Goal: Answer question/provide support: Share knowledge or assist other users

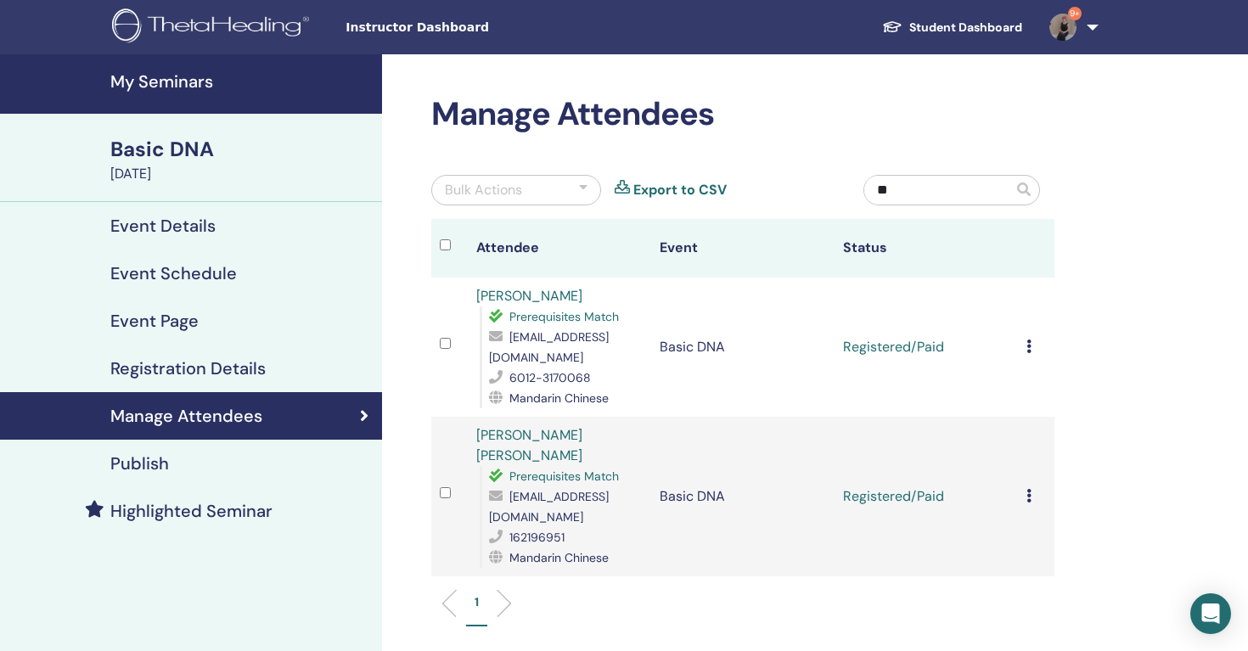
click at [994, 197] on input "**" at bounding box center [939, 190] width 149 height 29
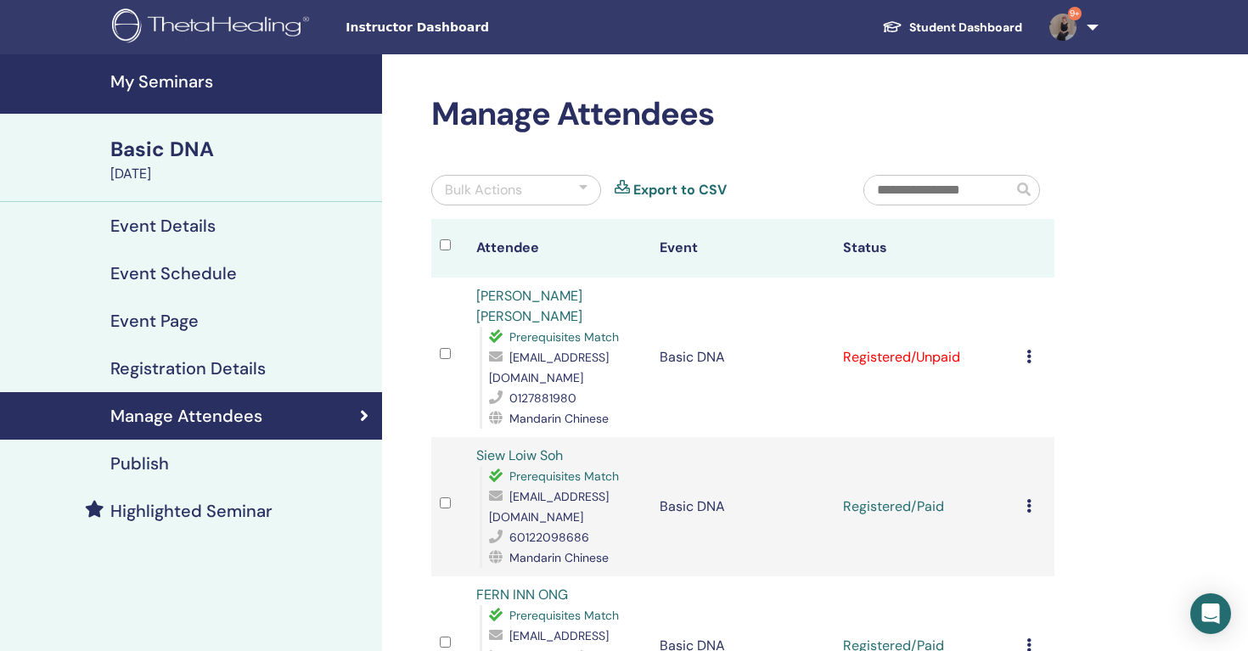
click at [1029, 350] on icon at bounding box center [1029, 357] width 5 height 14
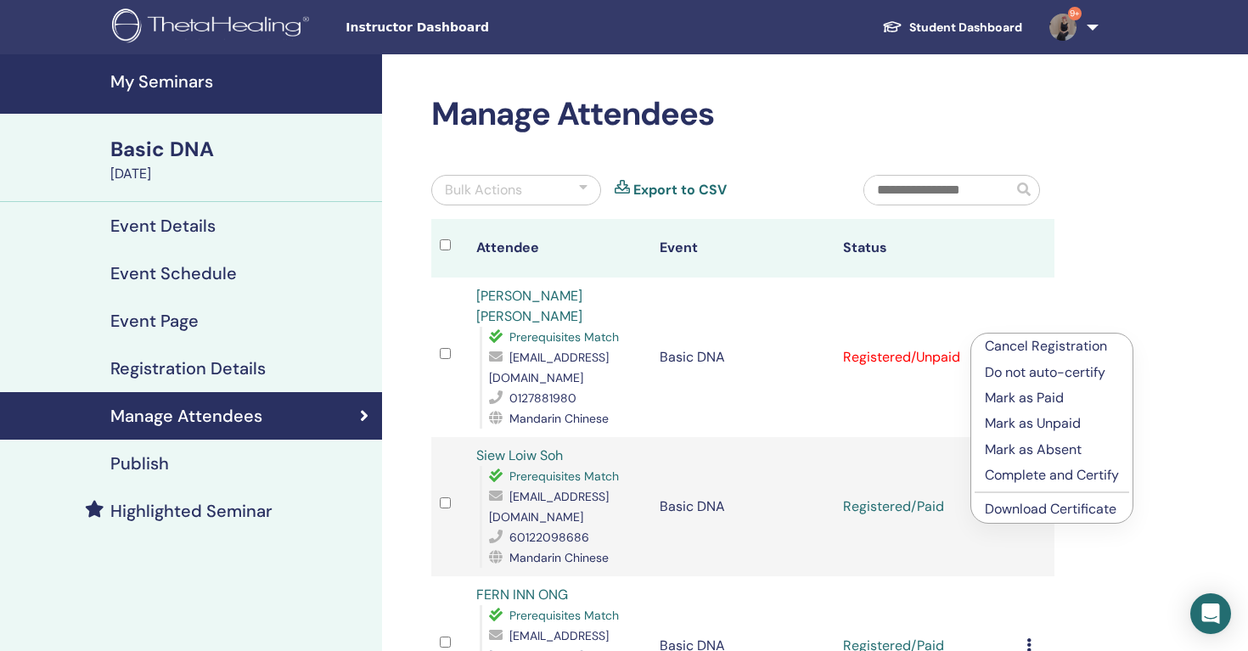
click at [1053, 398] on p "Mark as Paid" at bounding box center [1052, 398] width 134 height 20
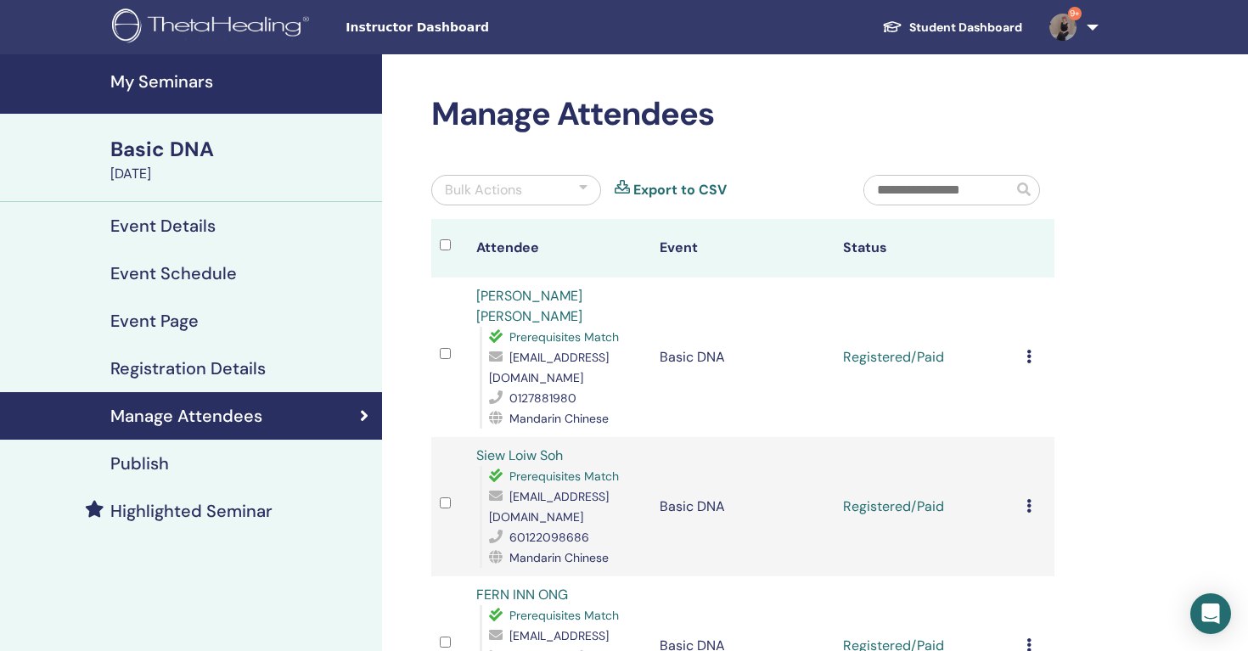
click at [729, 330] on td "Basic DNA" at bounding box center [742, 358] width 183 height 160
click at [1034, 347] on div "Cancel Registration Do not auto-certify Mark as Paid Mark as Unpaid Mark as Abs…" at bounding box center [1037, 357] width 20 height 20
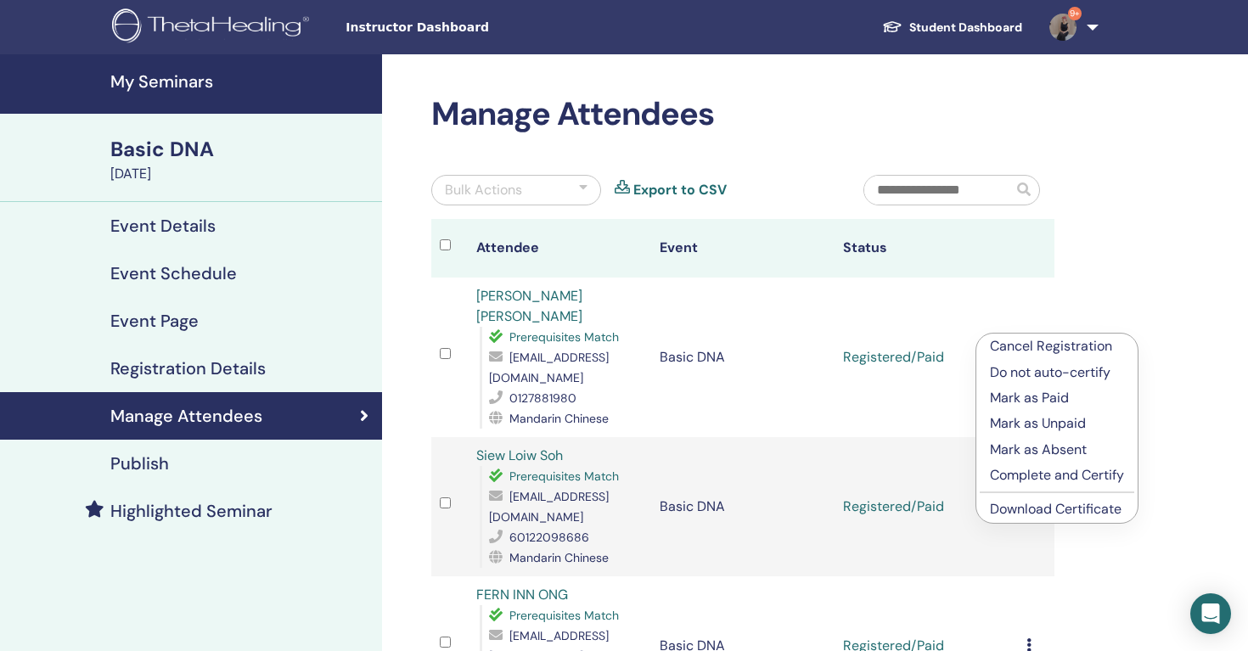
click at [1062, 507] on link "Download Certificate" at bounding box center [1056, 509] width 132 height 18
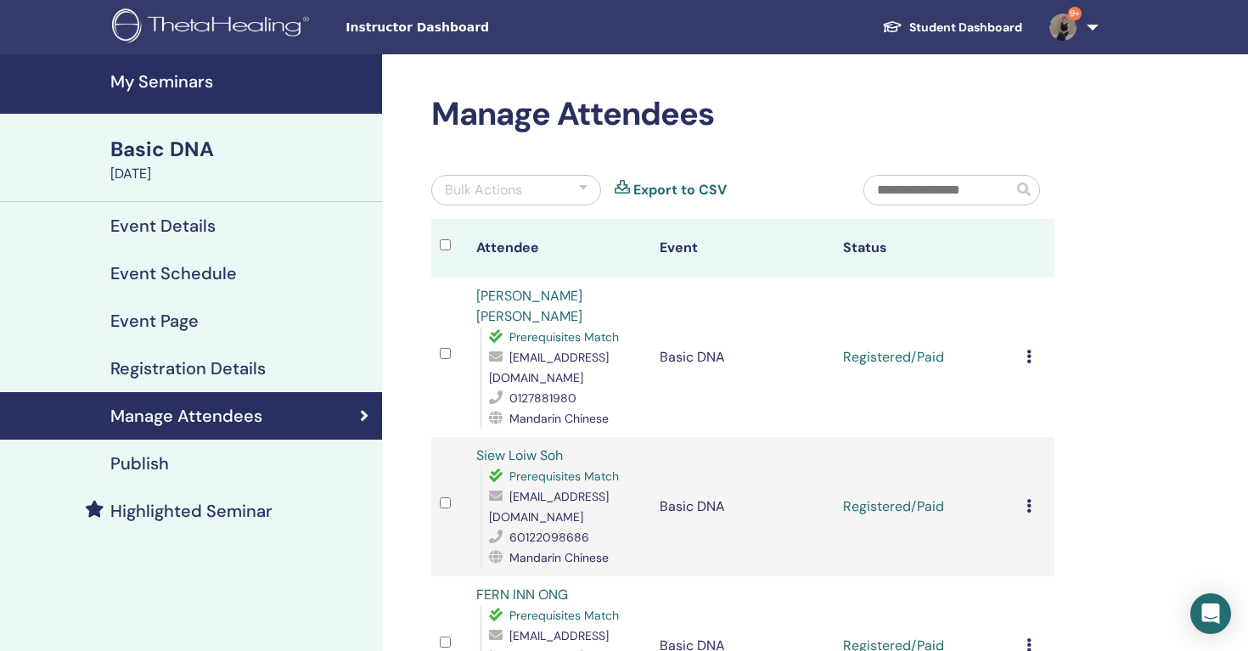
click at [1078, 35] on link "9+" at bounding box center [1071, 27] width 70 height 54
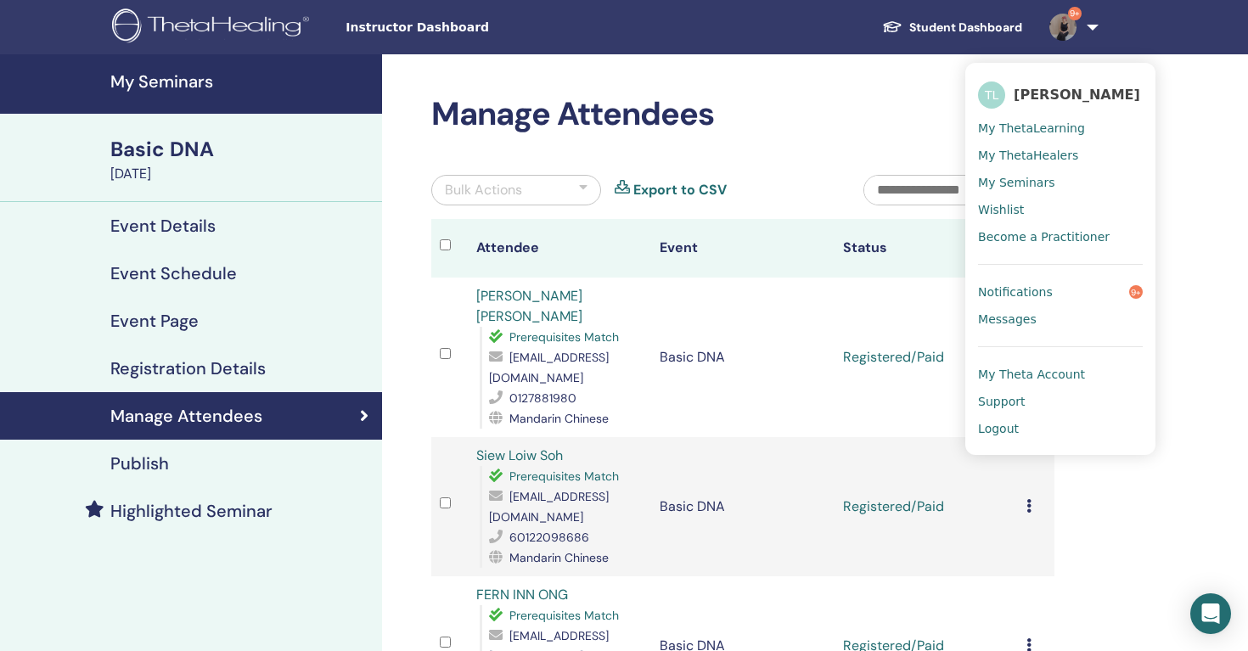
click at [1043, 427] on link "Logout" at bounding box center [1060, 428] width 165 height 27
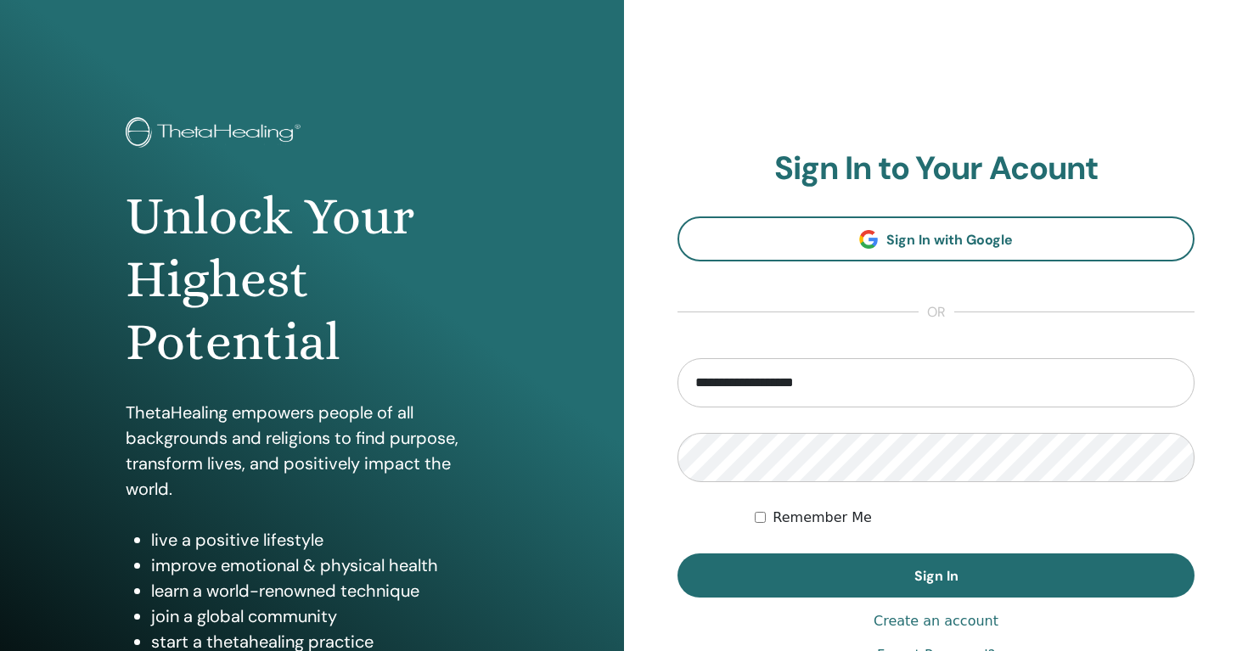
click at [738, 373] on input "**********" at bounding box center [936, 382] width 517 height 49
drag, startPoint x: 750, startPoint y: 381, endPoint x: 623, endPoint y: 360, distance: 128.3
click at [606, 380] on div "**********" at bounding box center [624, 407] width 1248 height 815
type input "**********"
click at [678, 554] on button "Sign In" at bounding box center [936, 576] width 517 height 44
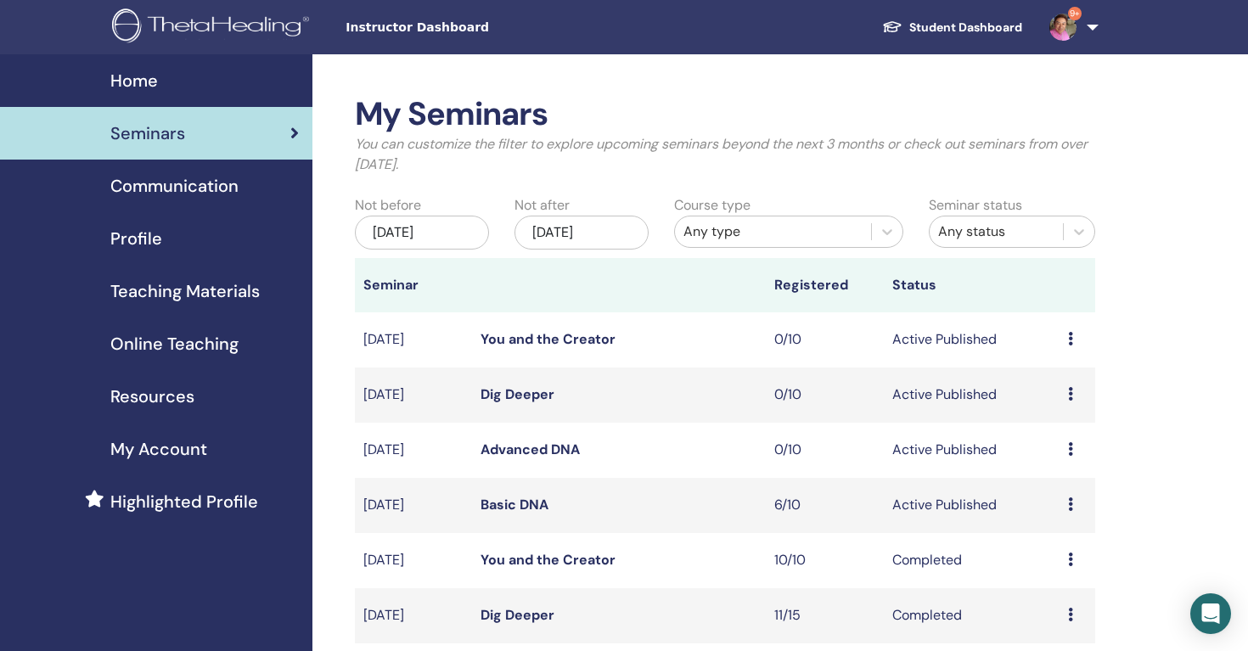
click at [535, 505] on link "Basic DNA" at bounding box center [515, 505] width 68 height 18
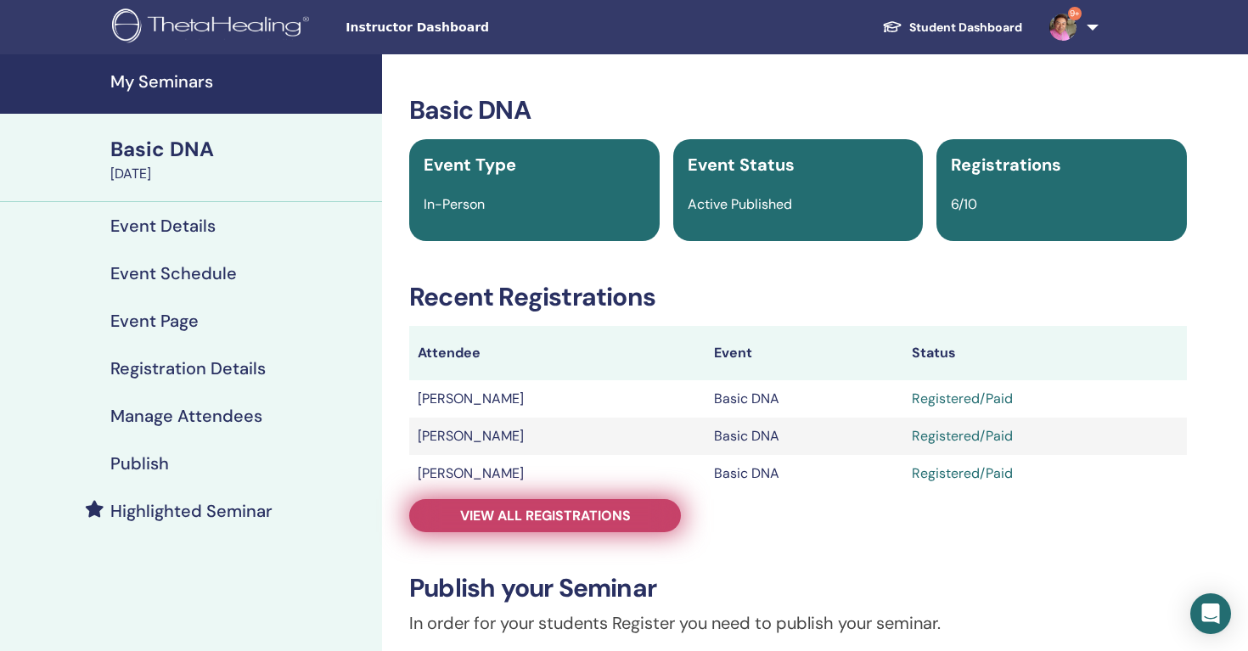
click at [550, 523] on span "View all registrations" at bounding box center [545, 516] width 171 height 18
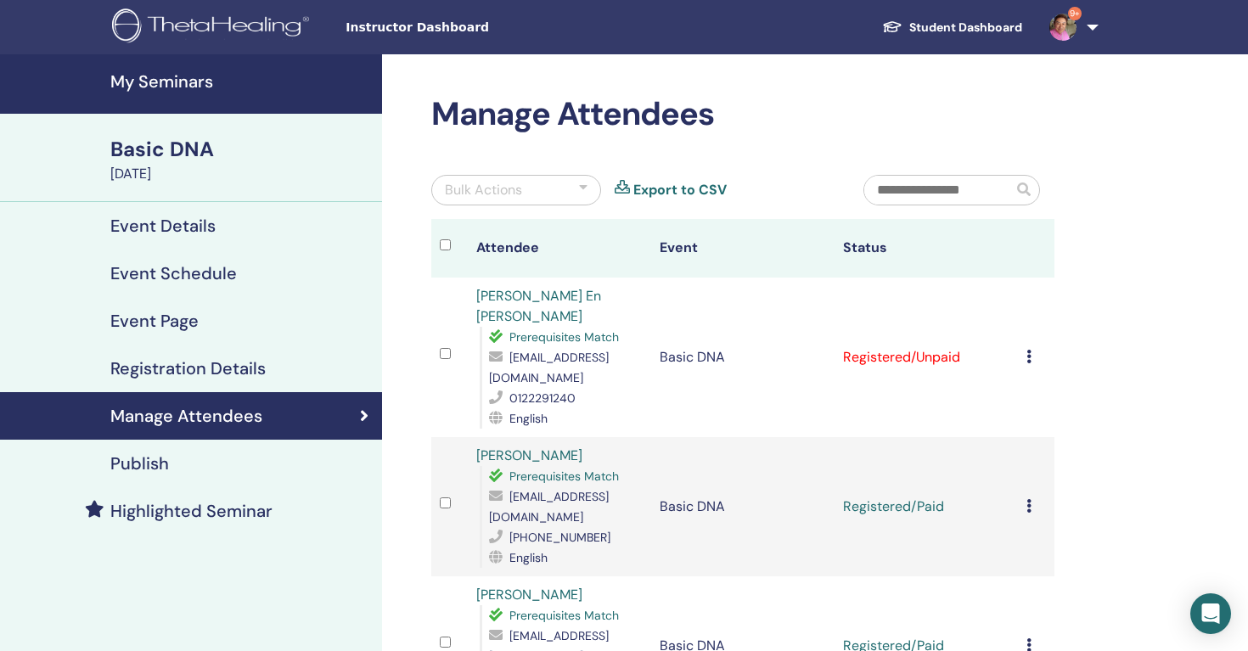
click at [1027, 350] on icon at bounding box center [1029, 357] width 5 height 14
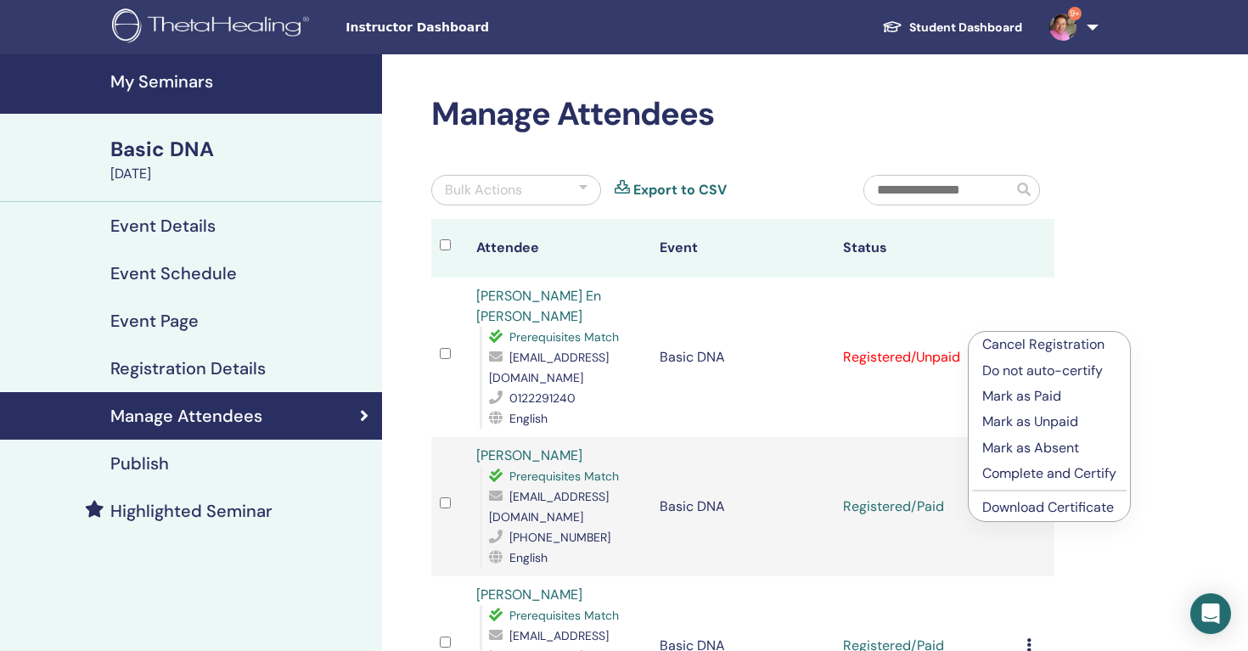
click at [1038, 400] on p "Mark as Paid" at bounding box center [1050, 396] width 134 height 20
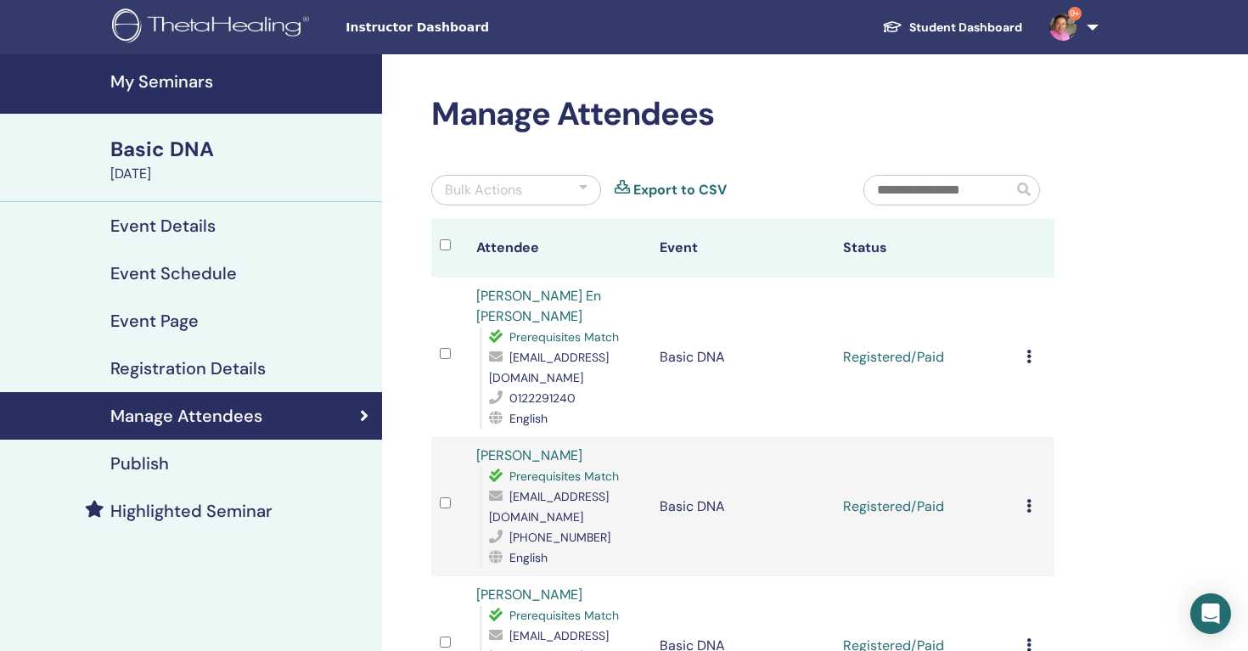
click at [1027, 350] on icon at bounding box center [1029, 357] width 5 height 14
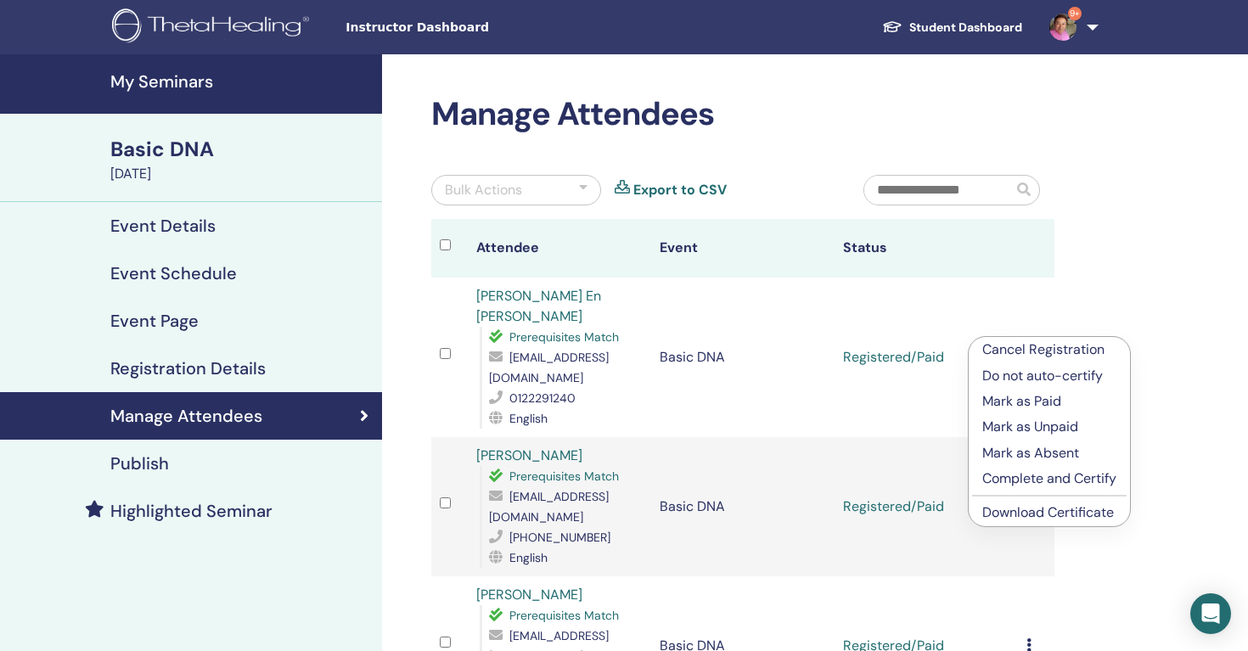
click at [1043, 515] on link "Download Certificate" at bounding box center [1049, 513] width 132 height 18
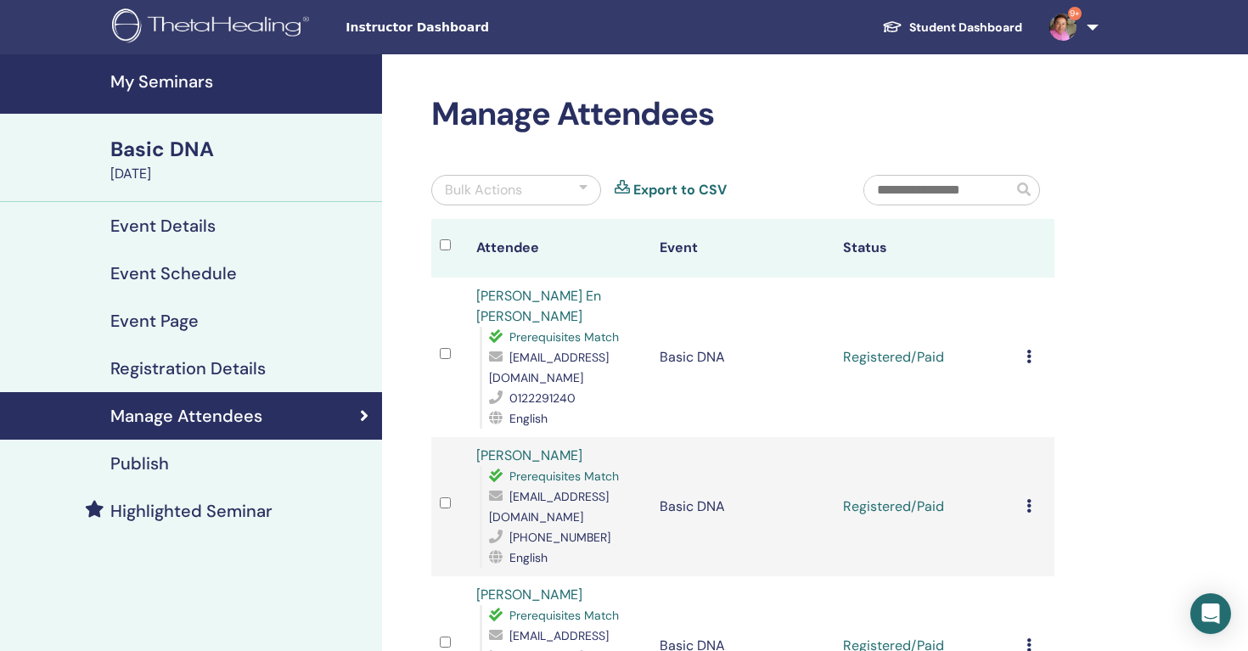
click at [1043, 29] on span "9+" at bounding box center [1063, 27] width 41 height 14
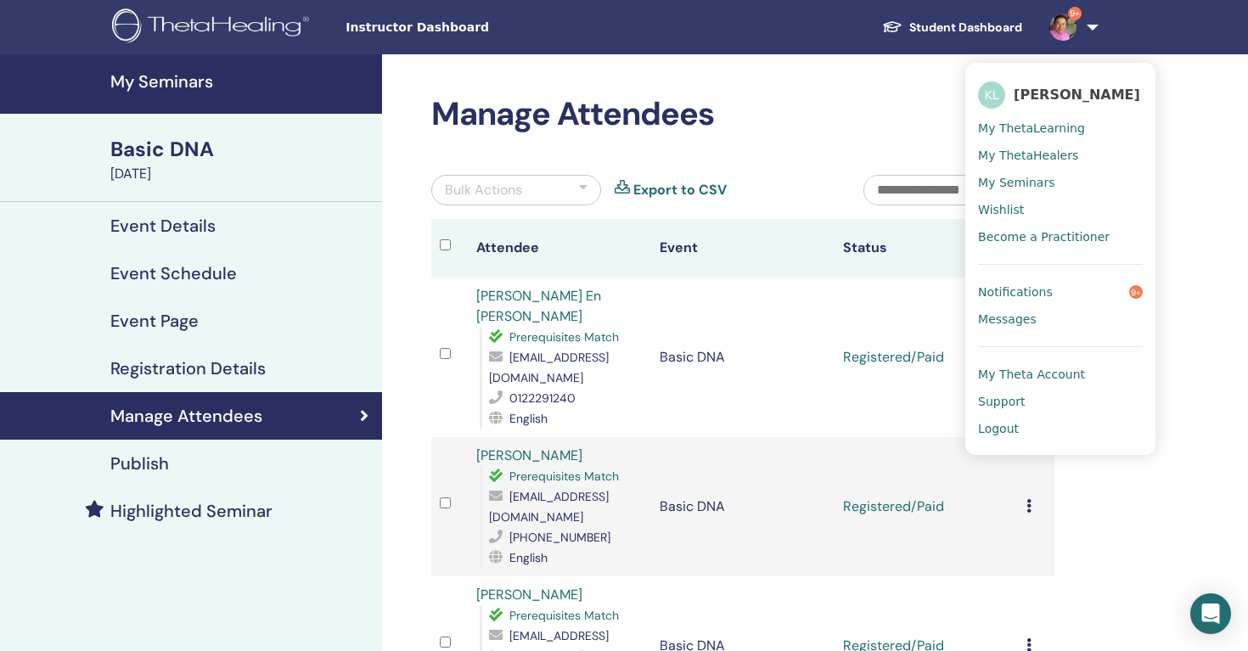
click at [1002, 422] on span "Logout" at bounding box center [998, 428] width 41 height 15
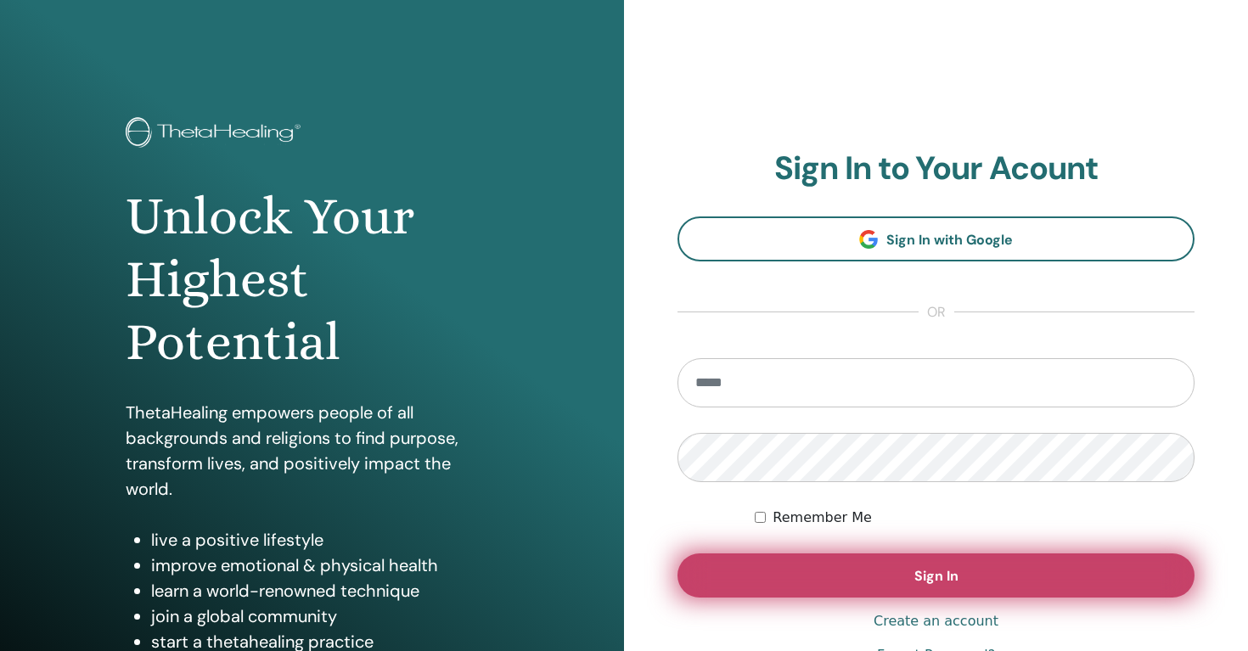
type input "**********"
click at [863, 569] on button "Sign In" at bounding box center [936, 576] width 517 height 44
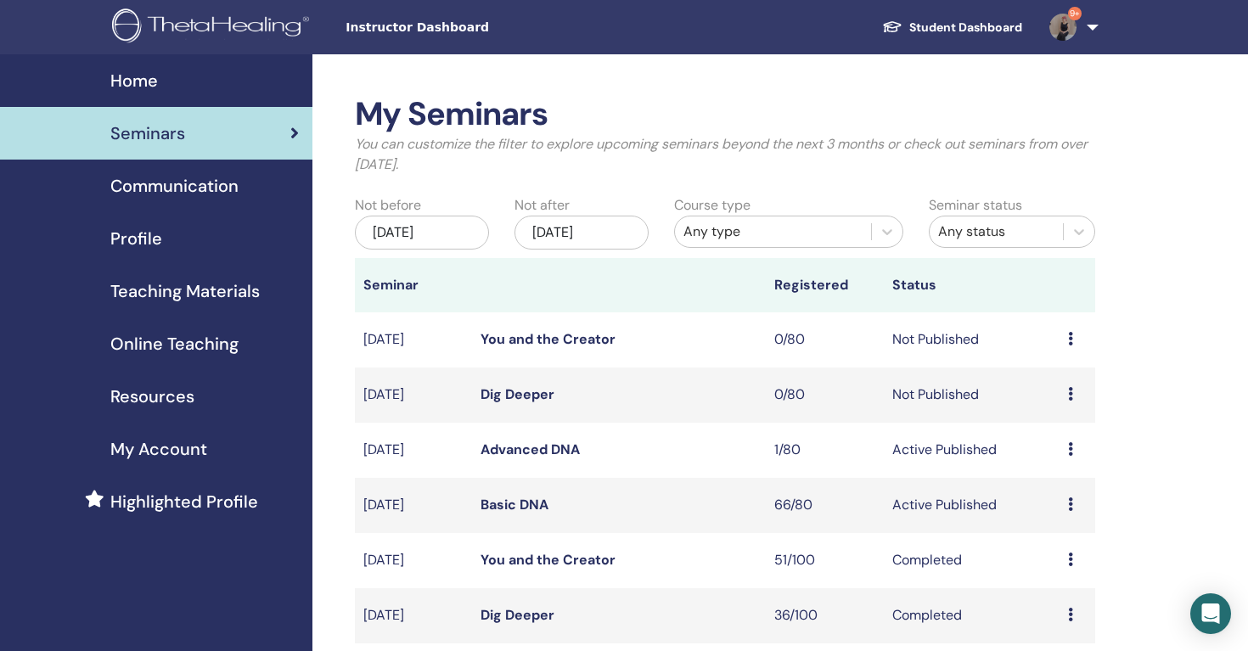
click at [519, 503] on link "Basic DNA" at bounding box center [515, 505] width 68 height 18
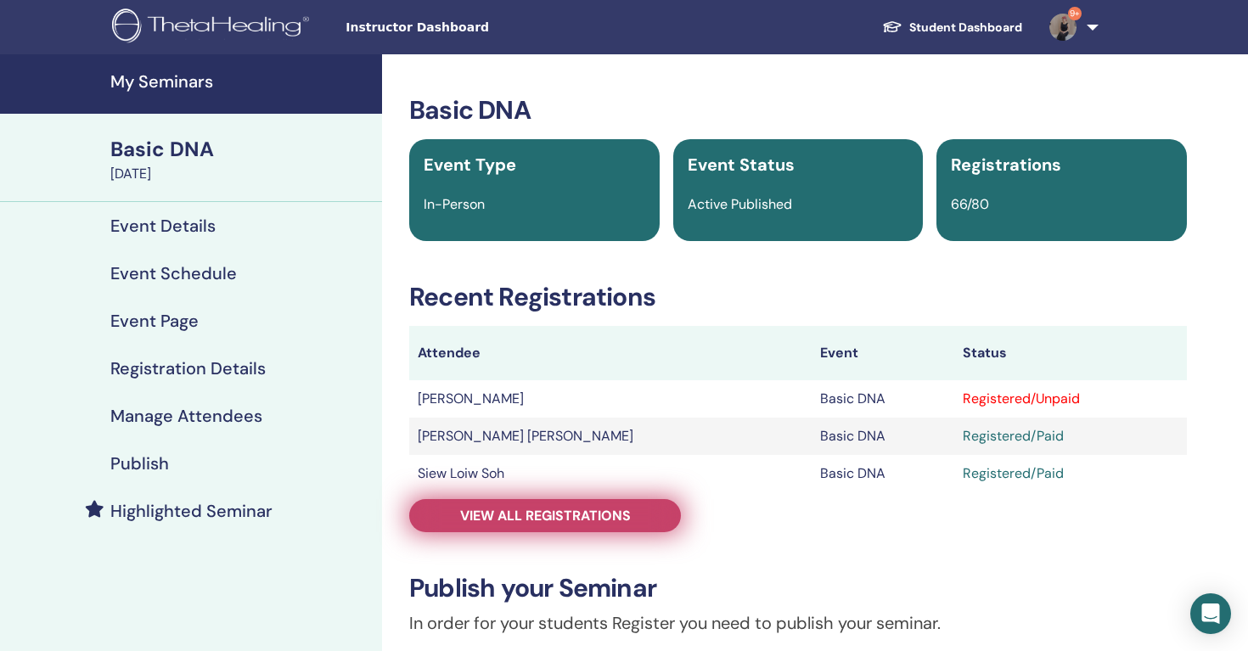
click at [579, 516] on span "View all registrations" at bounding box center [545, 516] width 171 height 18
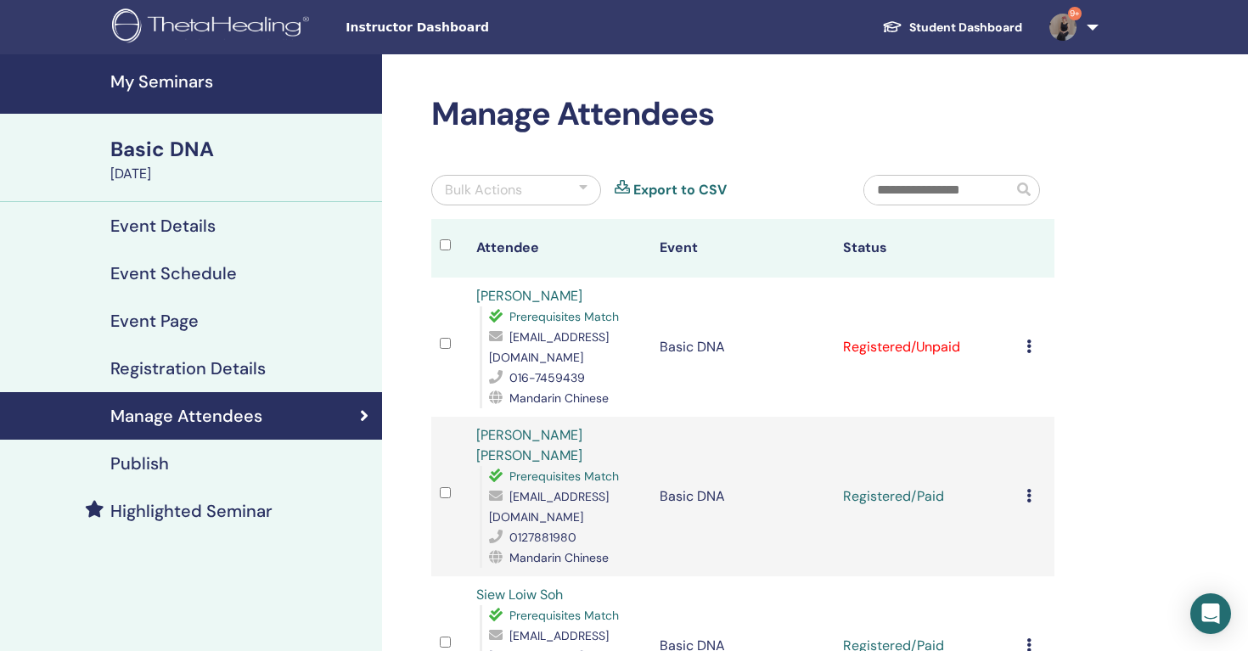
click at [1028, 340] on icon at bounding box center [1029, 347] width 5 height 14
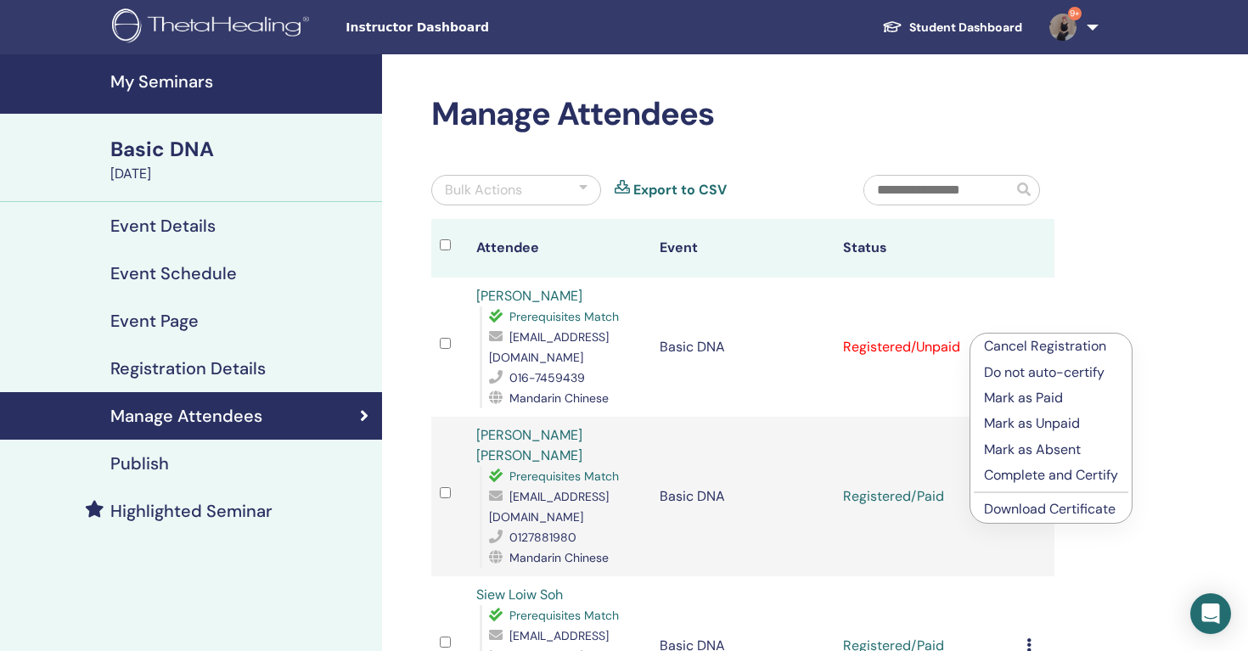
click at [1034, 393] on p "Mark as Paid" at bounding box center [1051, 398] width 134 height 20
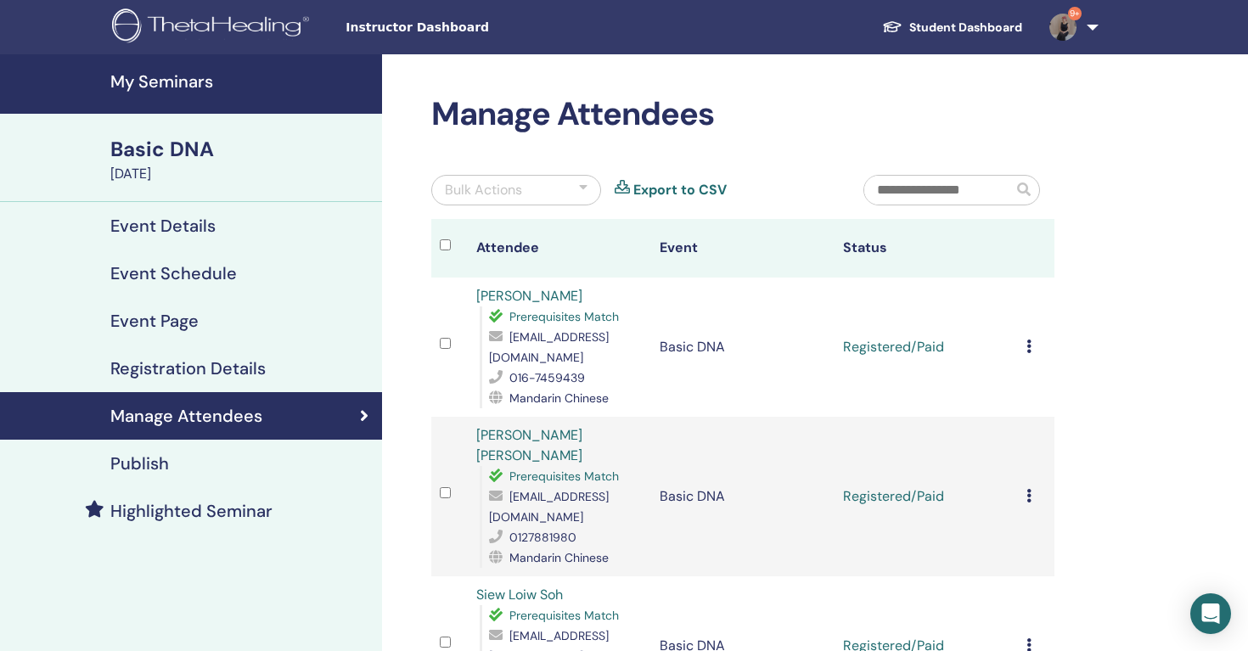
click at [1033, 337] on div "Cancel Registration Do not auto-certify Mark as Paid Mark as Unpaid Mark as Abs…" at bounding box center [1037, 347] width 20 height 20
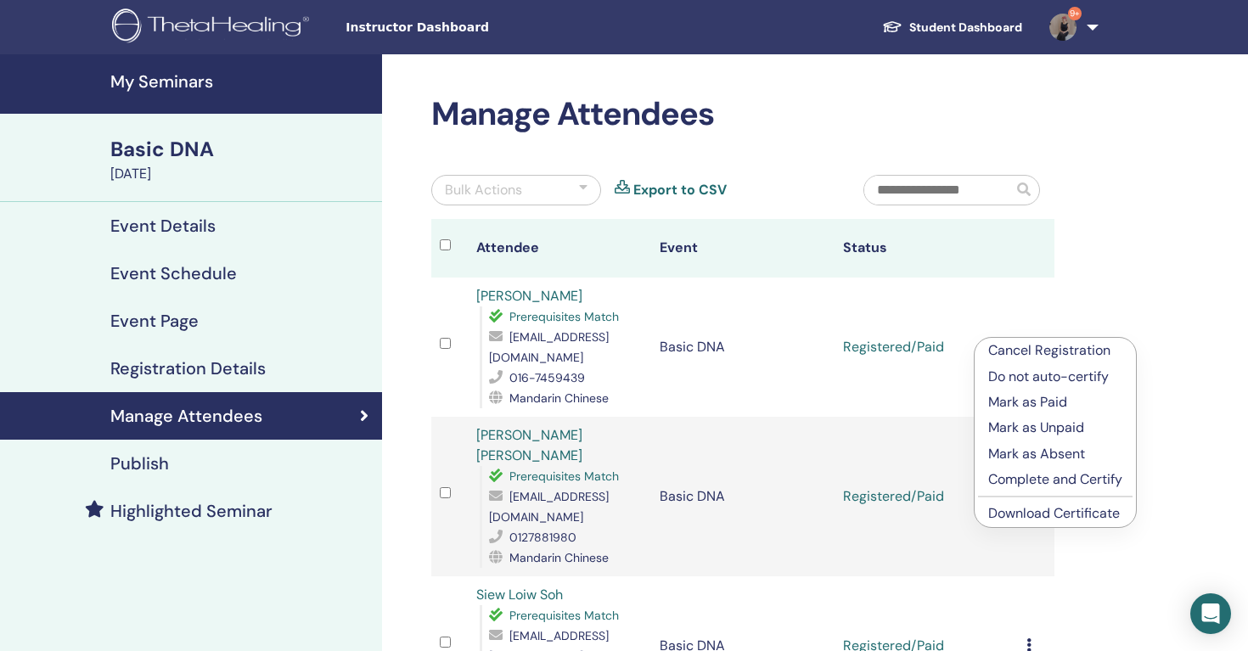
click at [1046, 514] on link "Download Certificate" at bounding box center [1055, 513] width 132 height 18
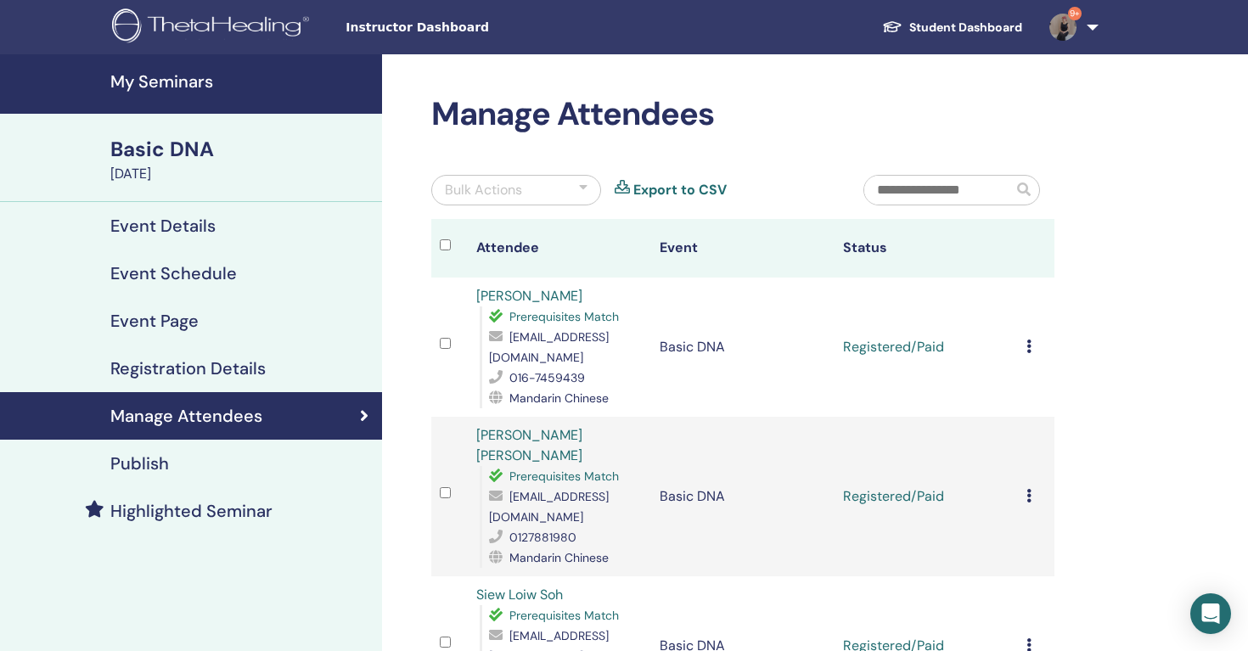
click at [1070, 25] on img at bounding box center [1063, 27] width 27 height 27
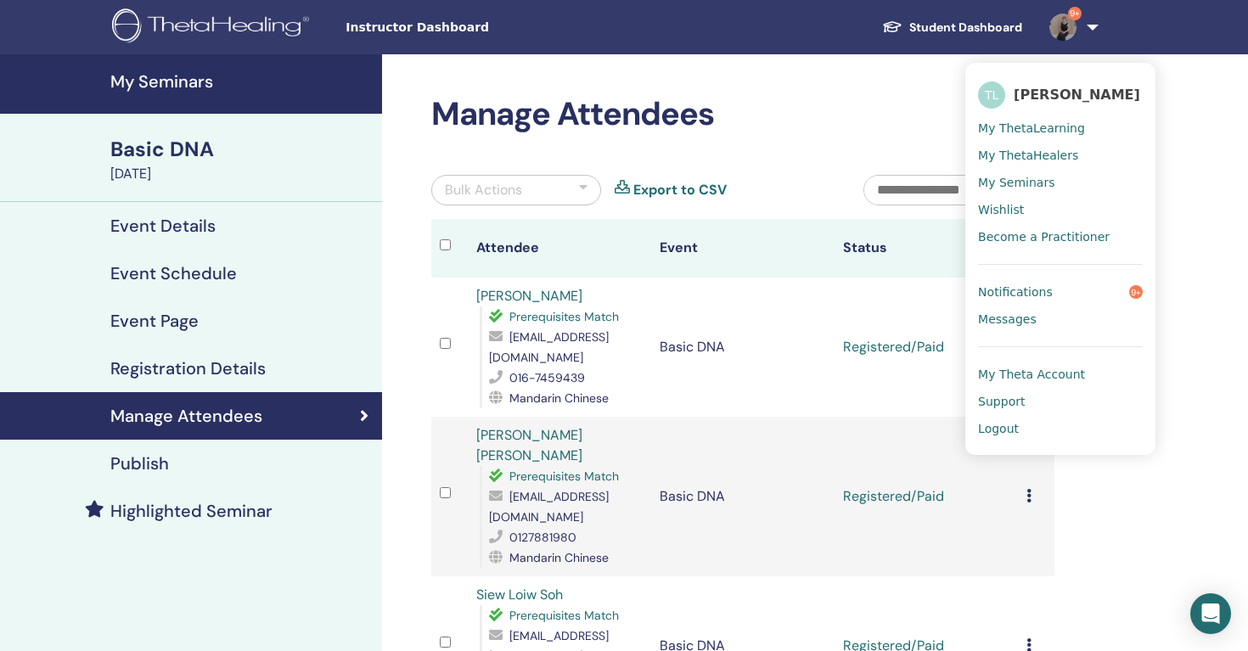
click at [1011, 414] on link "Support" at bounding box center [1060, 401] width 165 height 27
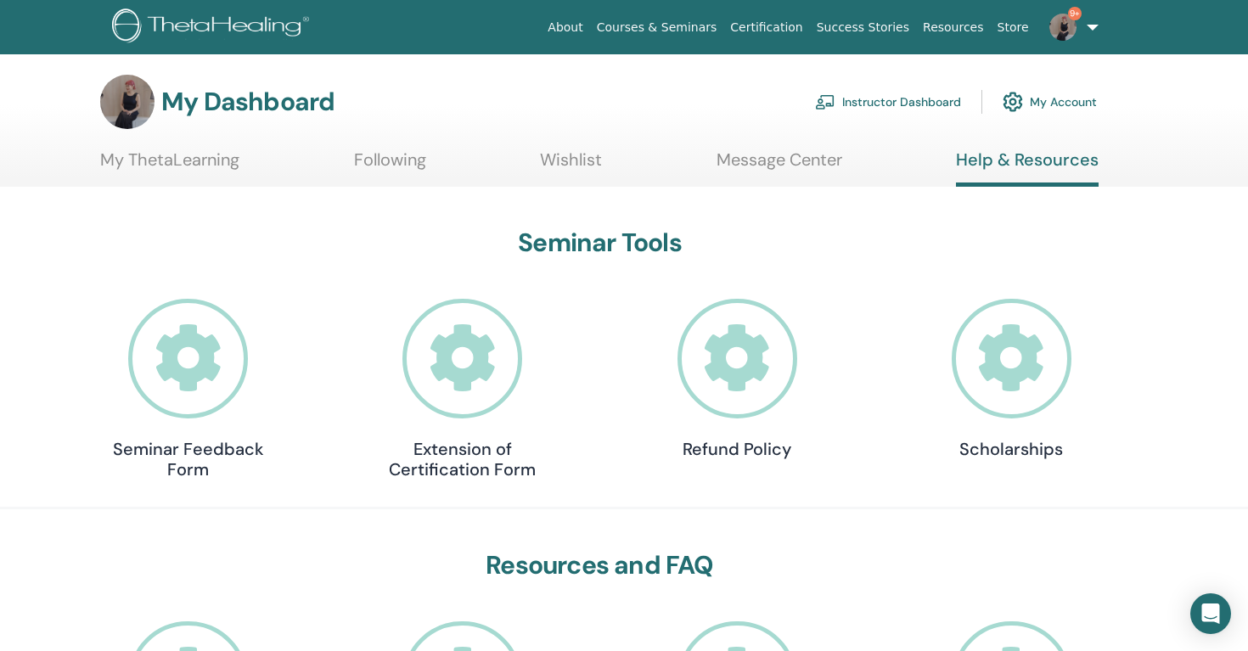
click at [1071, 42] on link "9+" at bounding box center [1071, 27] width 70 height 54
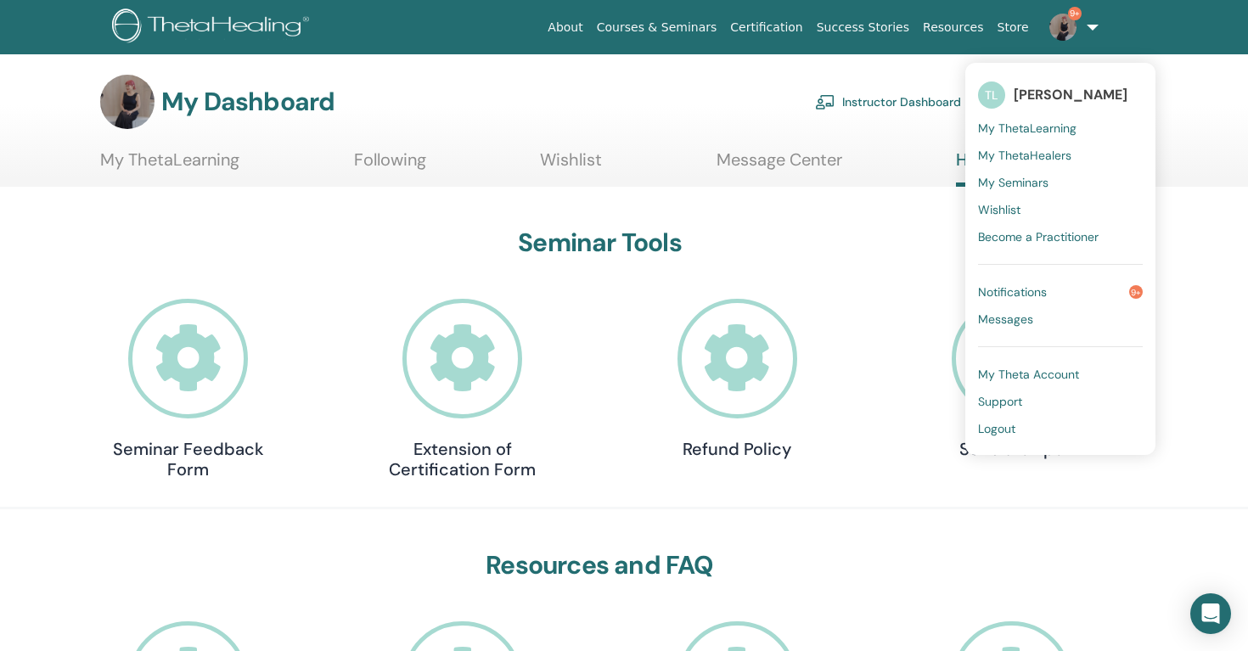
click at [1007, 421] on span "Logout" at bounding box center [996, 428] width 37 height 15
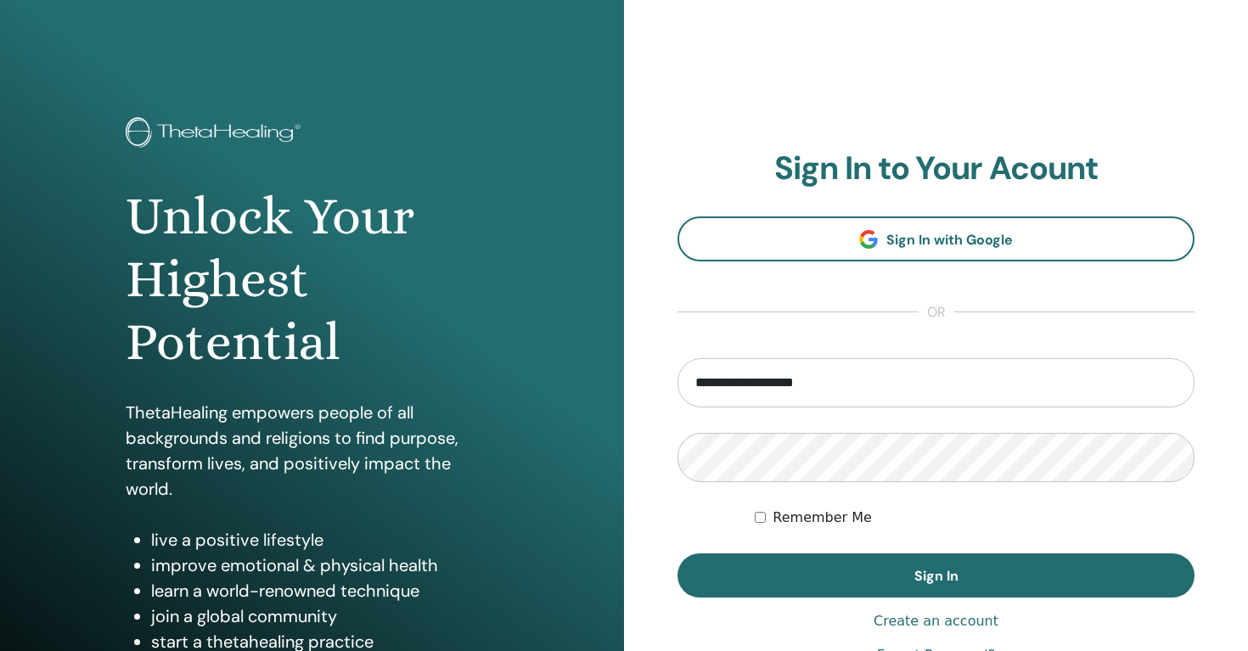
click at [736, 392] on input "**********" at bounding box center [936, 382] width 517 height 49
drag, startPoint x: 745, startPoint y: 386, endPoint x: 648, endPoint y: 386, distance: 96.8
click at [648, 386] on div "**********" at bounding box center [936, 407] width 624 height 815
type input "**********"
click at [678, 554] on button "Sign In" at bounding box center [936, 576] width 517 height 44
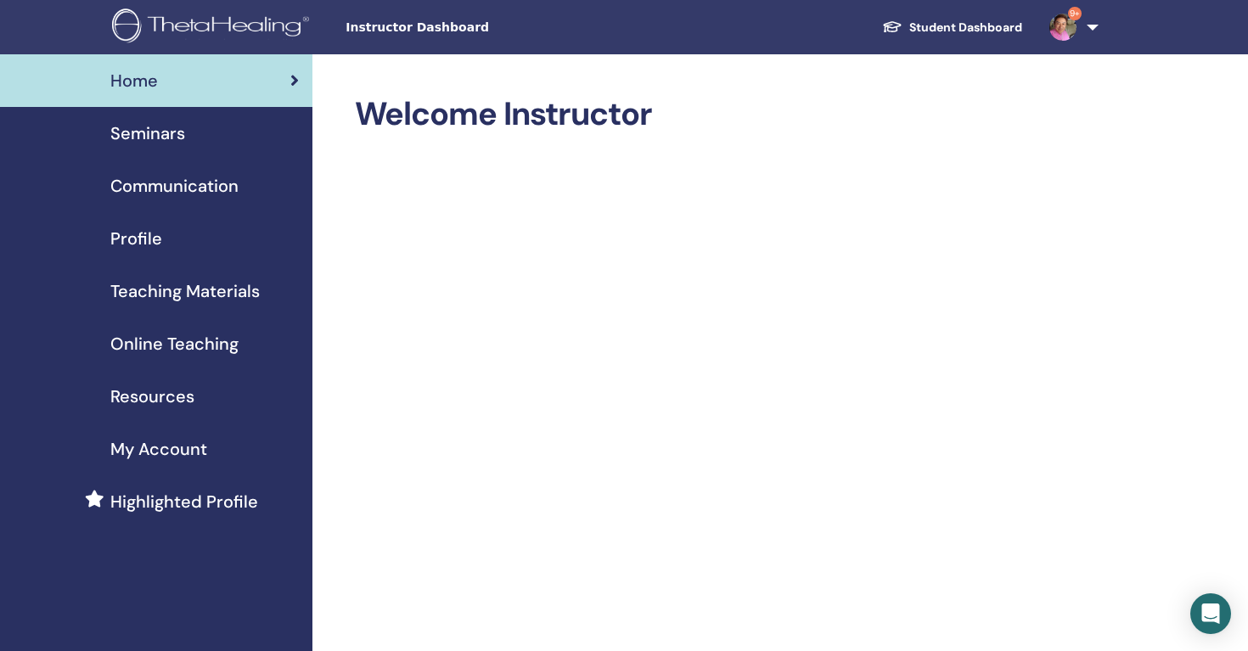
click at [144, 131] on span "Seminars" at bounding box center [147, 133] width 75 height 25
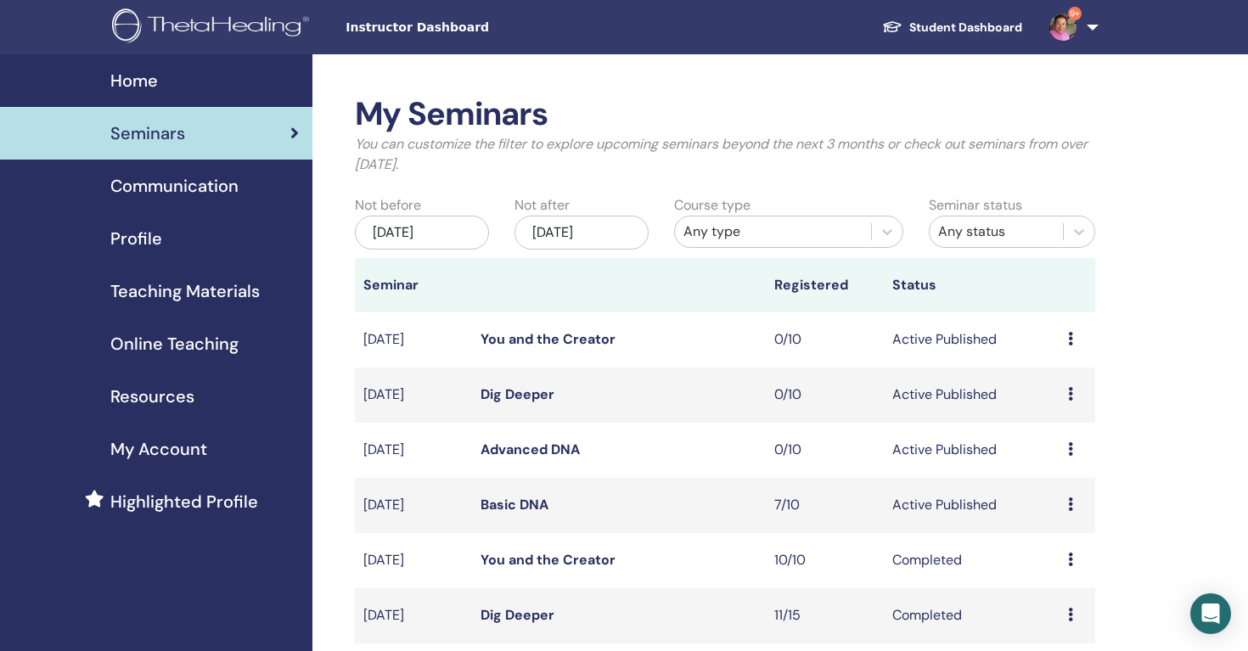
click at [520, 511] on link "Basic DNA" at bounding box center [515, 505] width 68 height 18
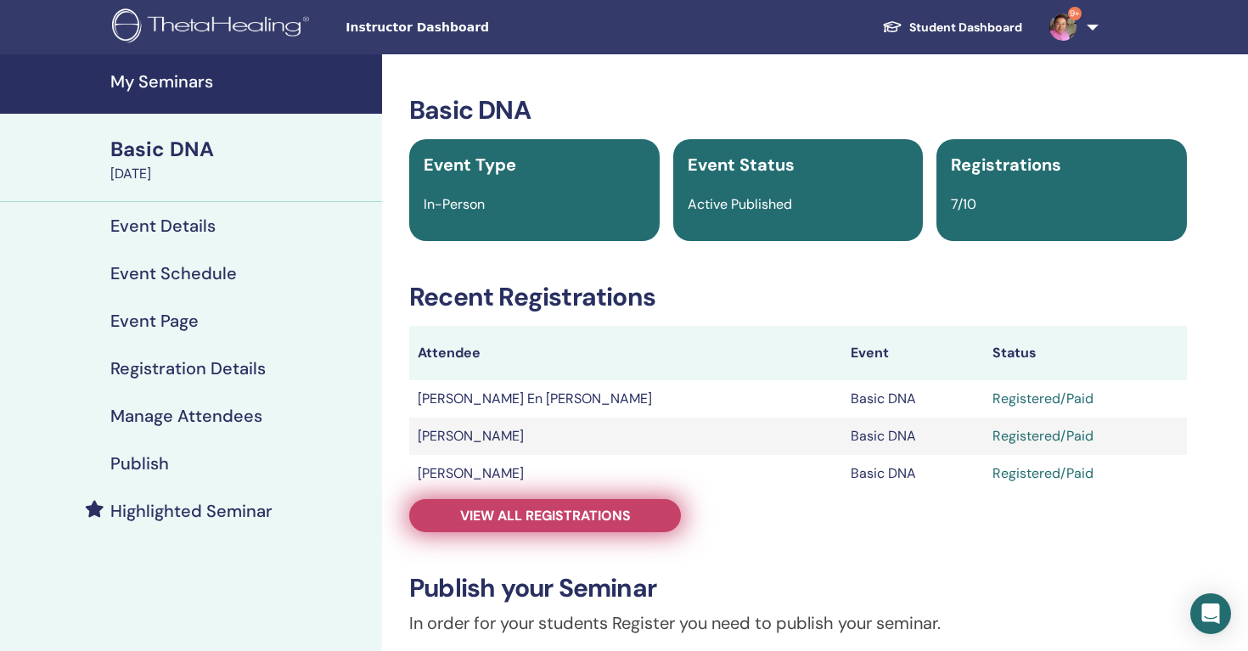
click at [561, 510] on span "View all registrations" at bounding box center [545, 516] width 171 height 18
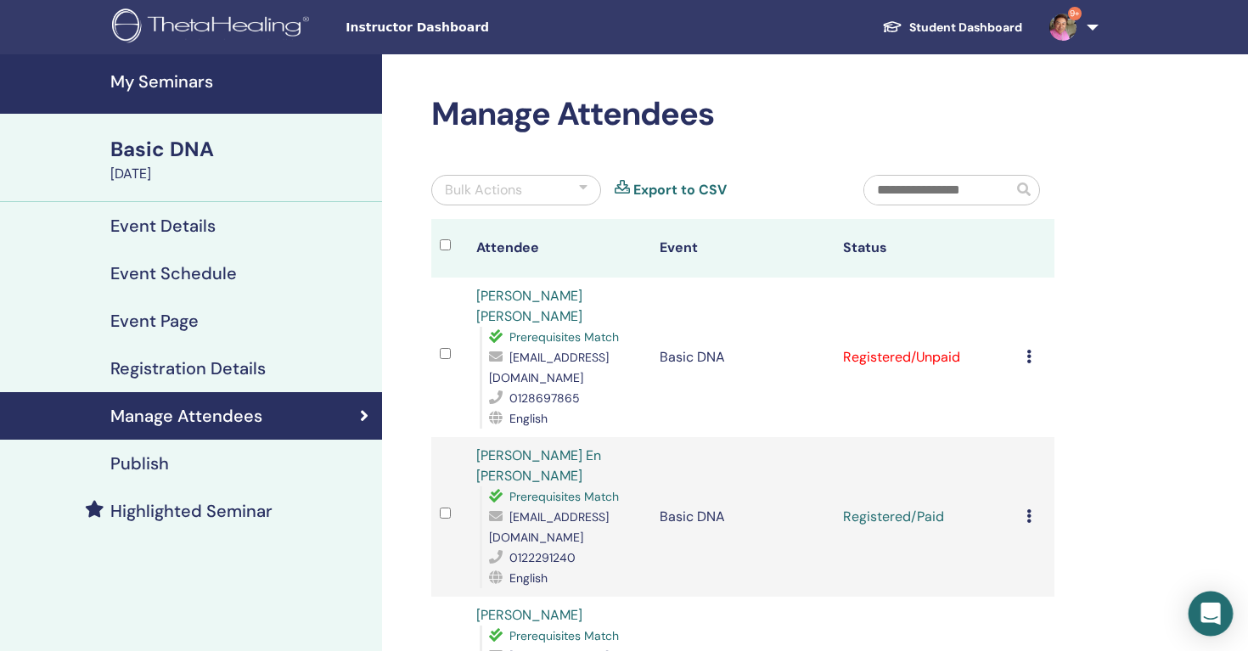
click at [1218, 609] on icon "Open Intercom Messenger" at bounding box center [1211, 614] width 20 height 22
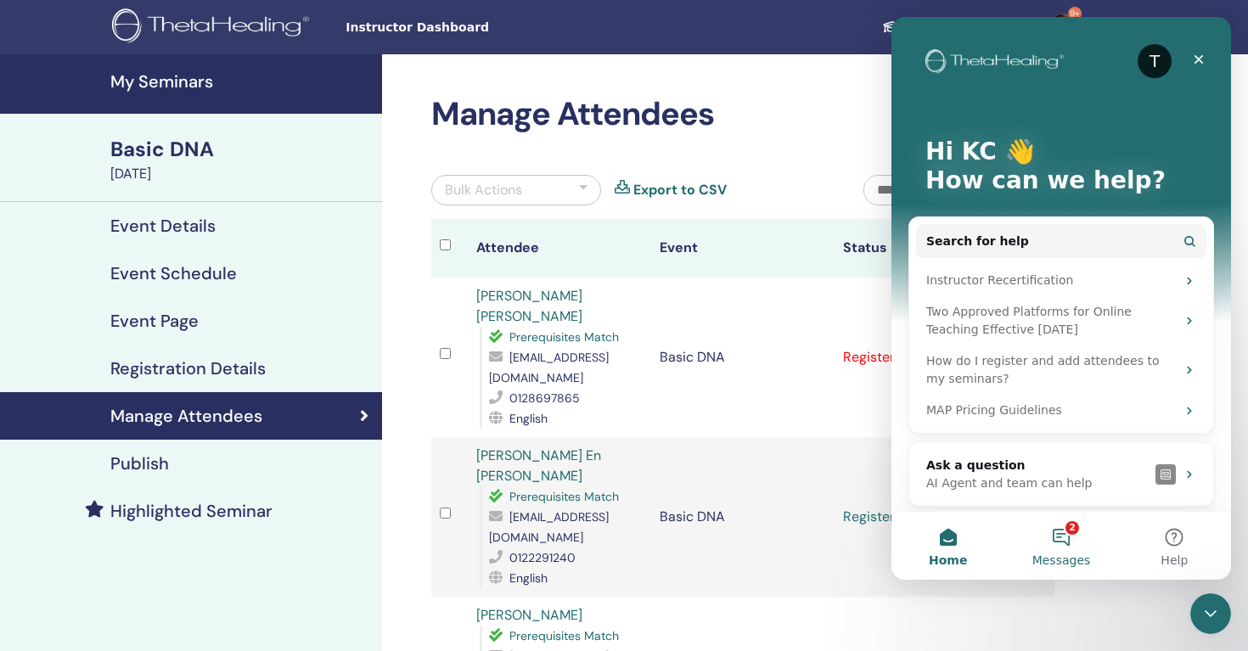
click at [1068, 542] on button "2 Messages" at bounding box center [1061, 546] width 113 height 68
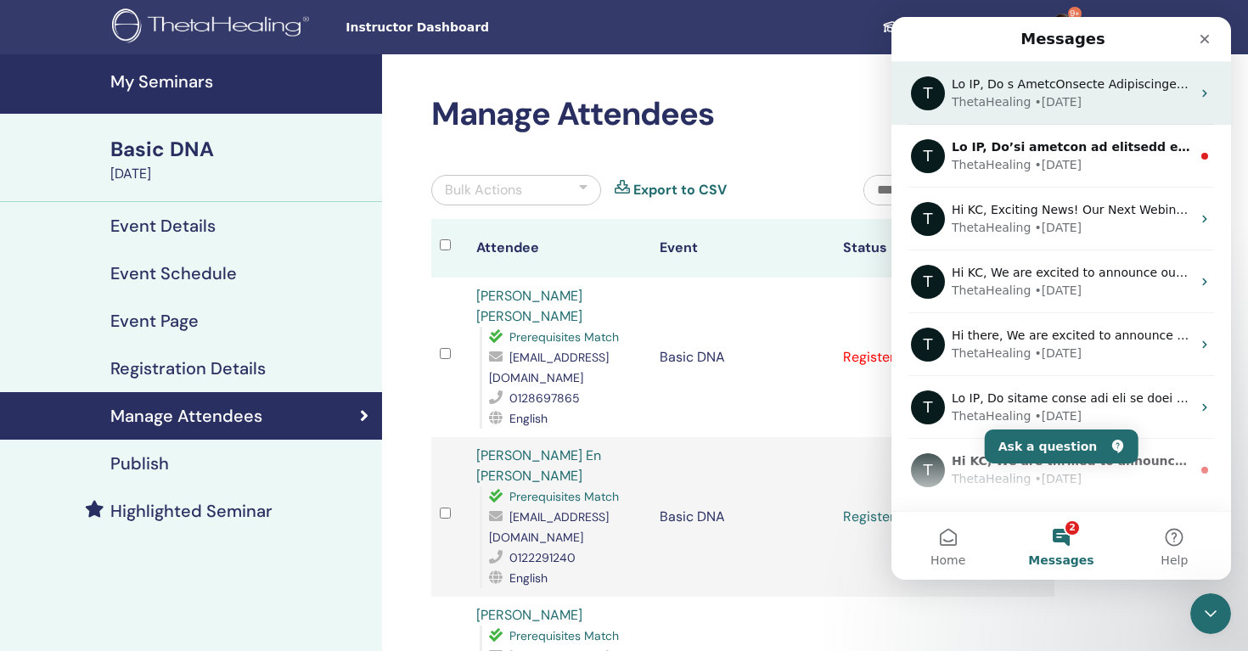
click at [1107, 115] on div "T ThetaHealing • [DATE]" at bounding box center [1062, 93] width 340 height 63
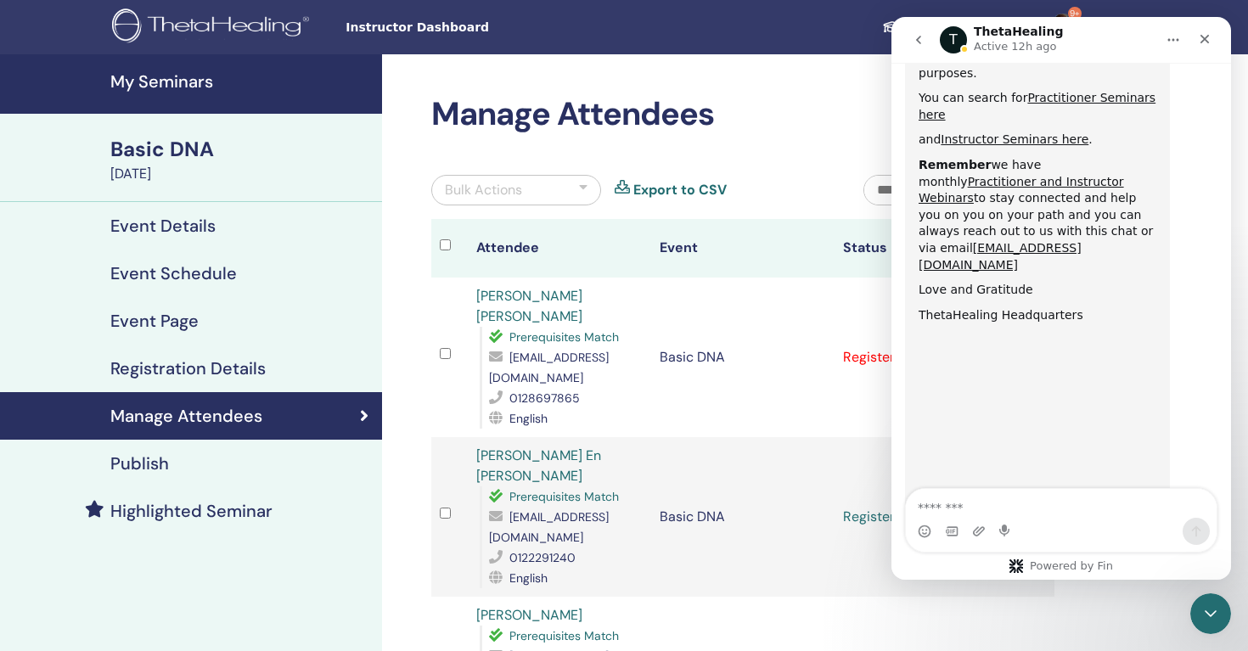
scroll to position [976, 0]
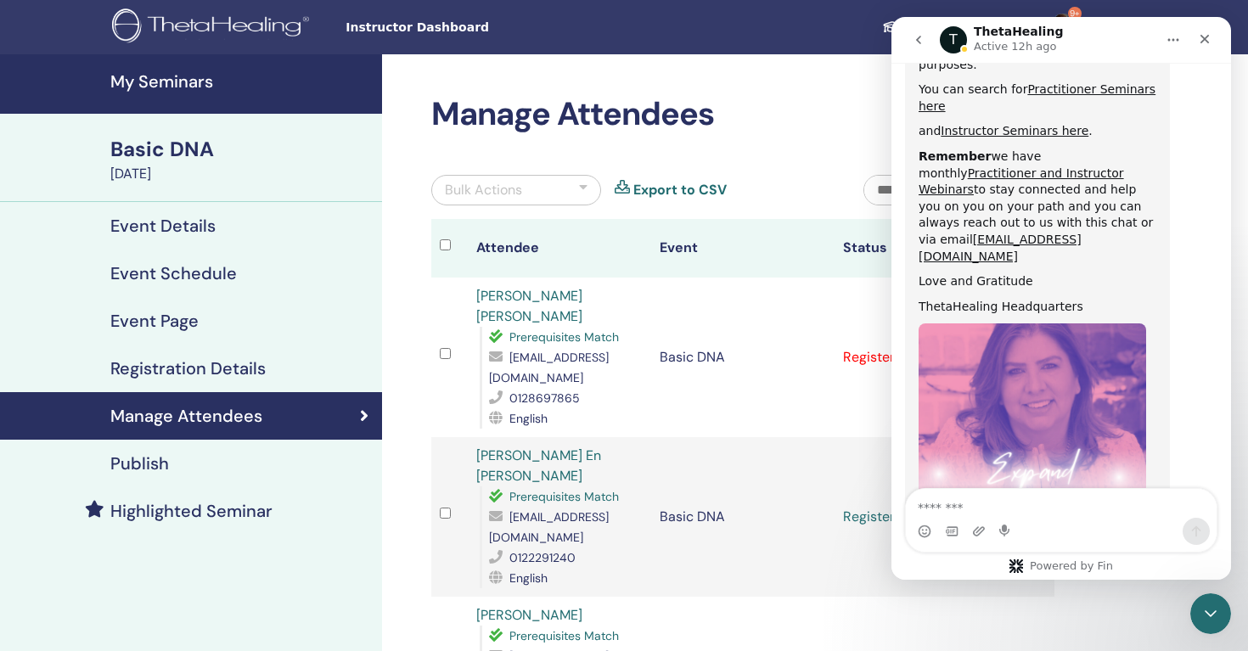
click at [909, 45] on button "go back" at bounding box center [919, 40] width 32 height 32
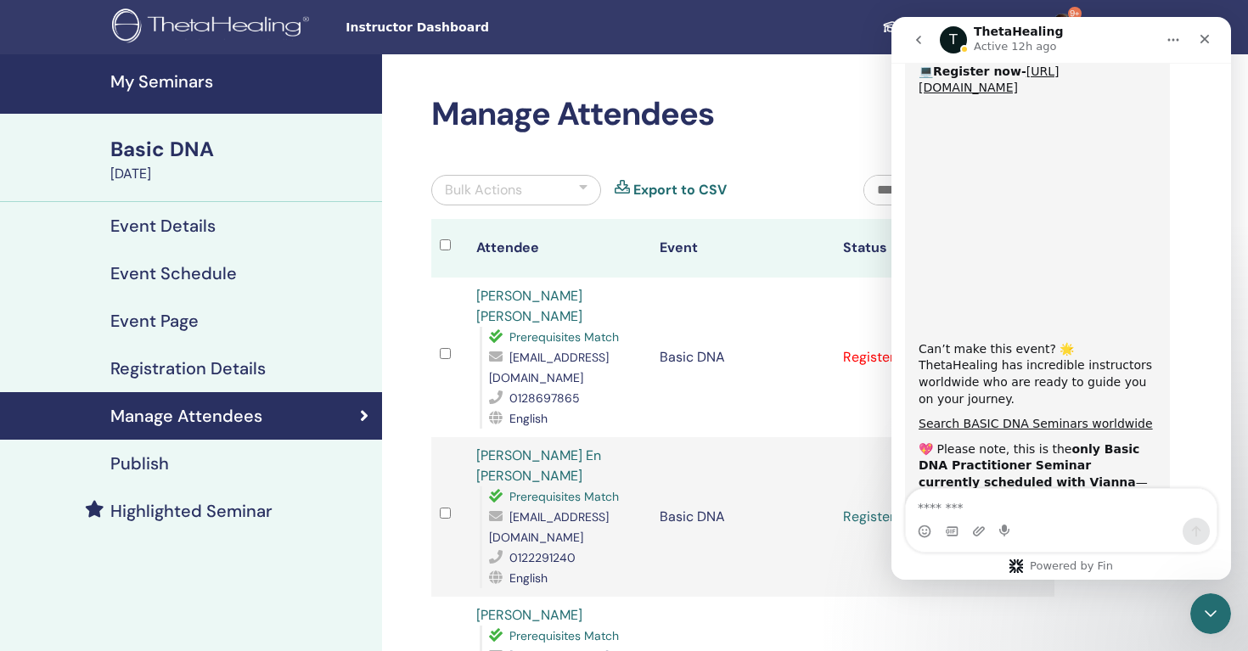
scroll to position [909, 0]
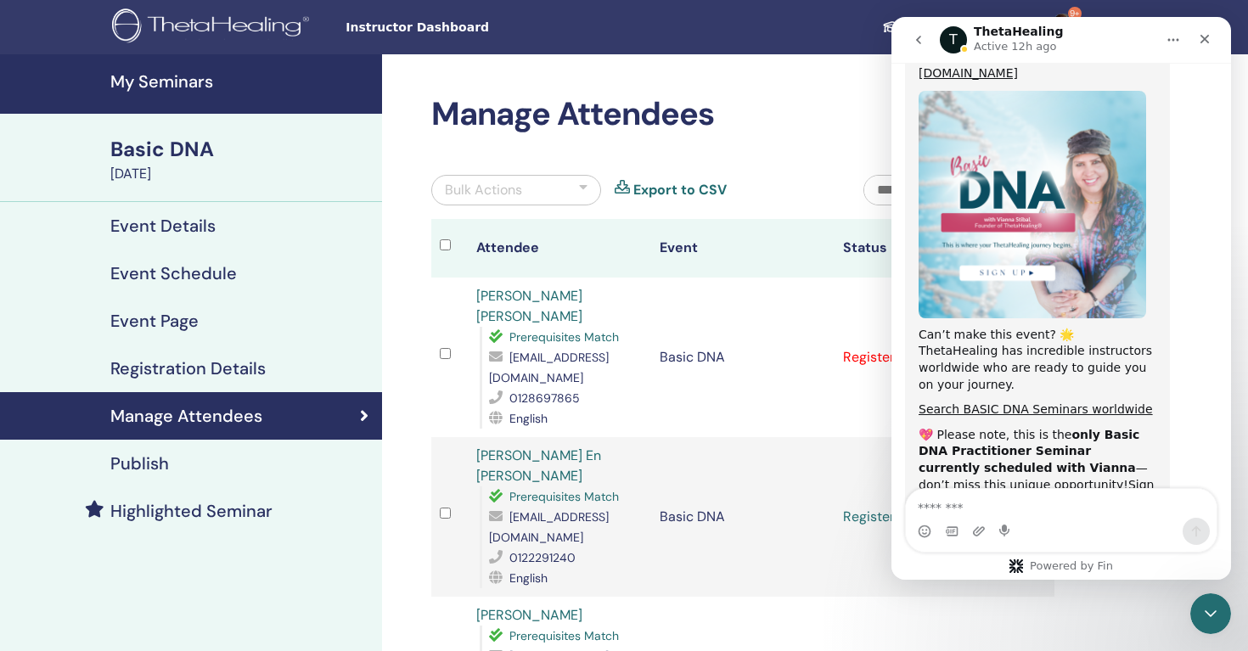
click at [926, 44] on button "go back" at bounding box center [919, 40] width 32 height 32
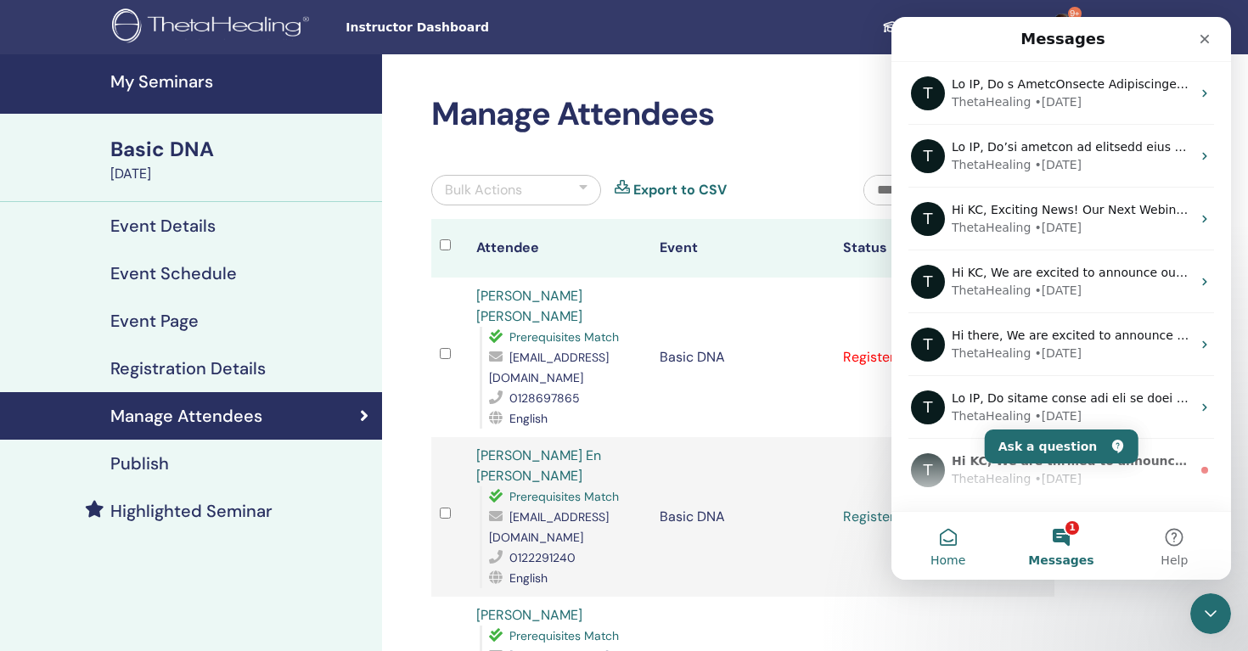
click at [949, 555] on span "Home" at bounding box center [948, 561] width 35 height 12
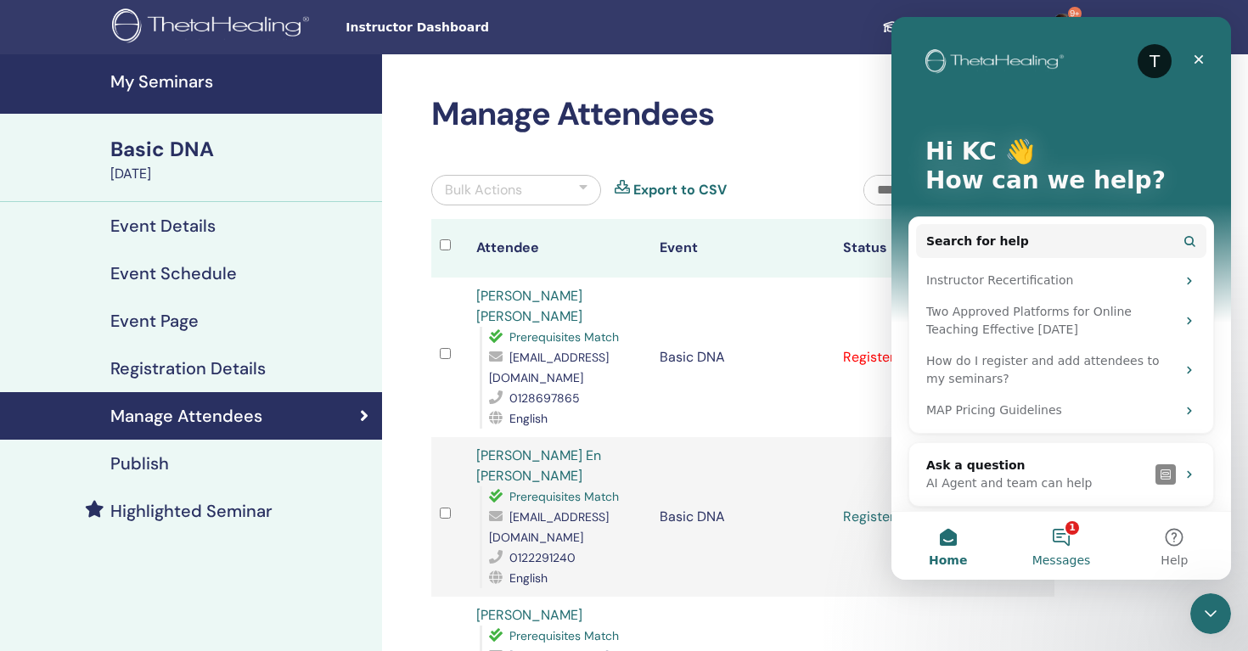
click at [1075, 549] on button "1 Messages" at bounding box center [1061, 546] width 113 height 68
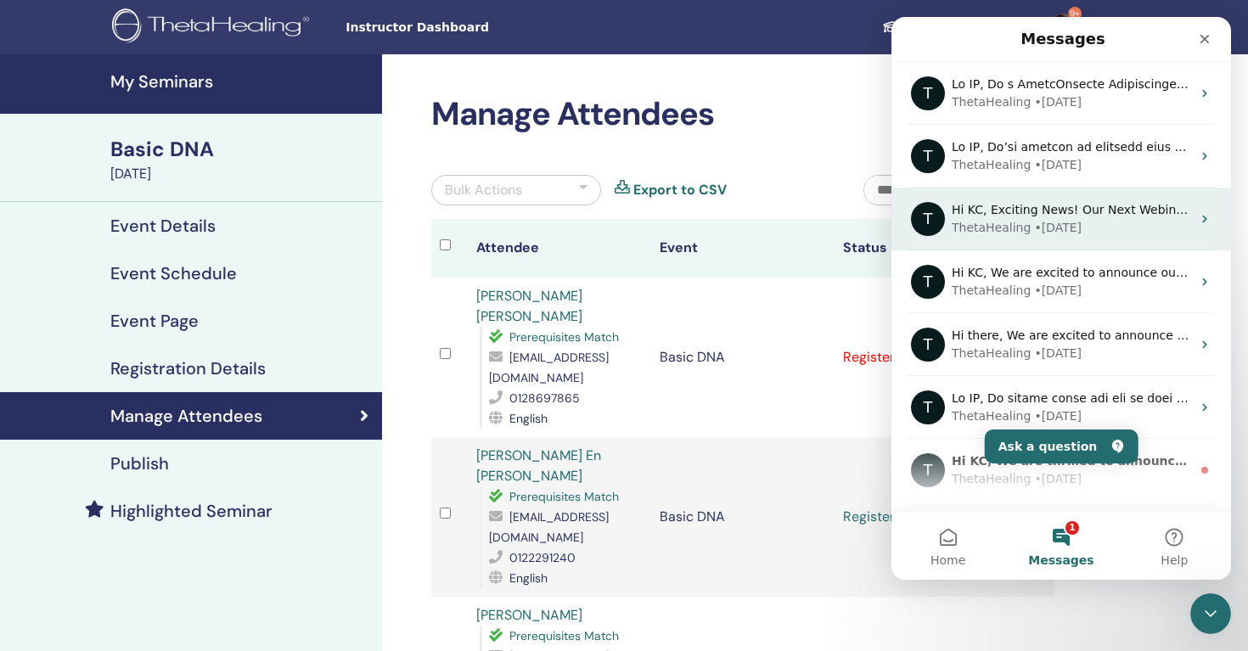
scroll to position [121, 0]
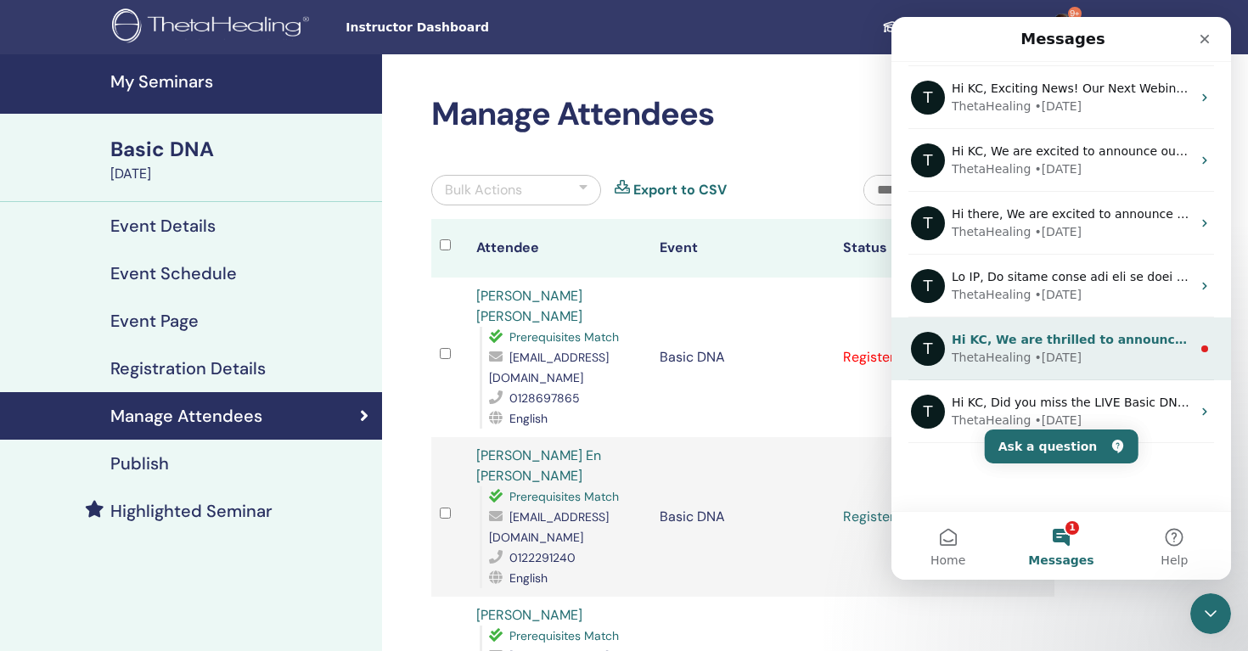
click at [1028, 348] on div "Hi KC, We are thrilled to announce our upcoming LIVE Webinar with Vianna, "Elev…" at bounding box center [1071, 340] width 239 height 18
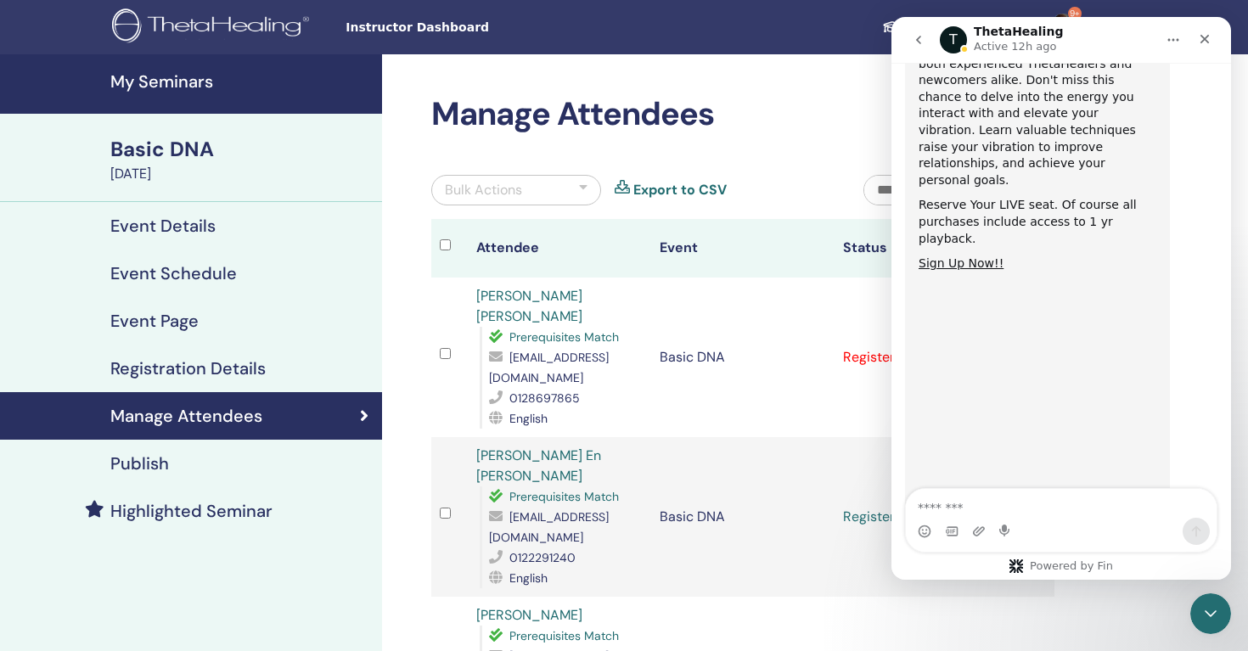
scroll to position [434, 0]
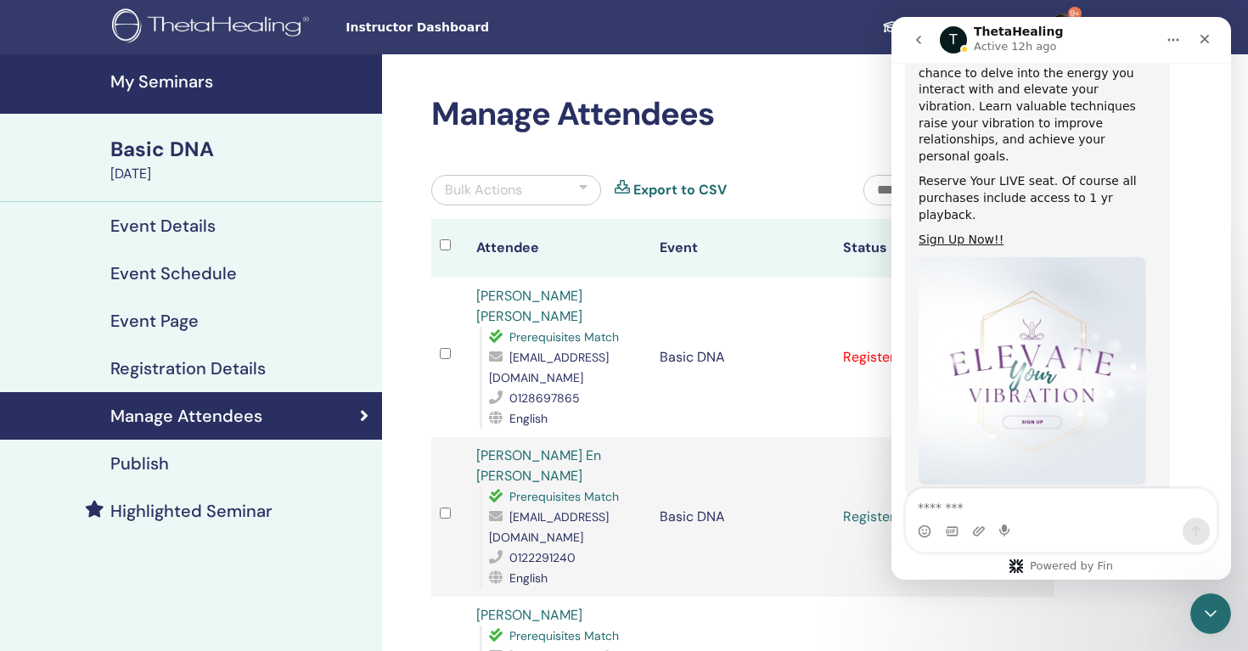
click at [922, 41] on icon "go back" at bounding box center [919, 40] width 14 height 14
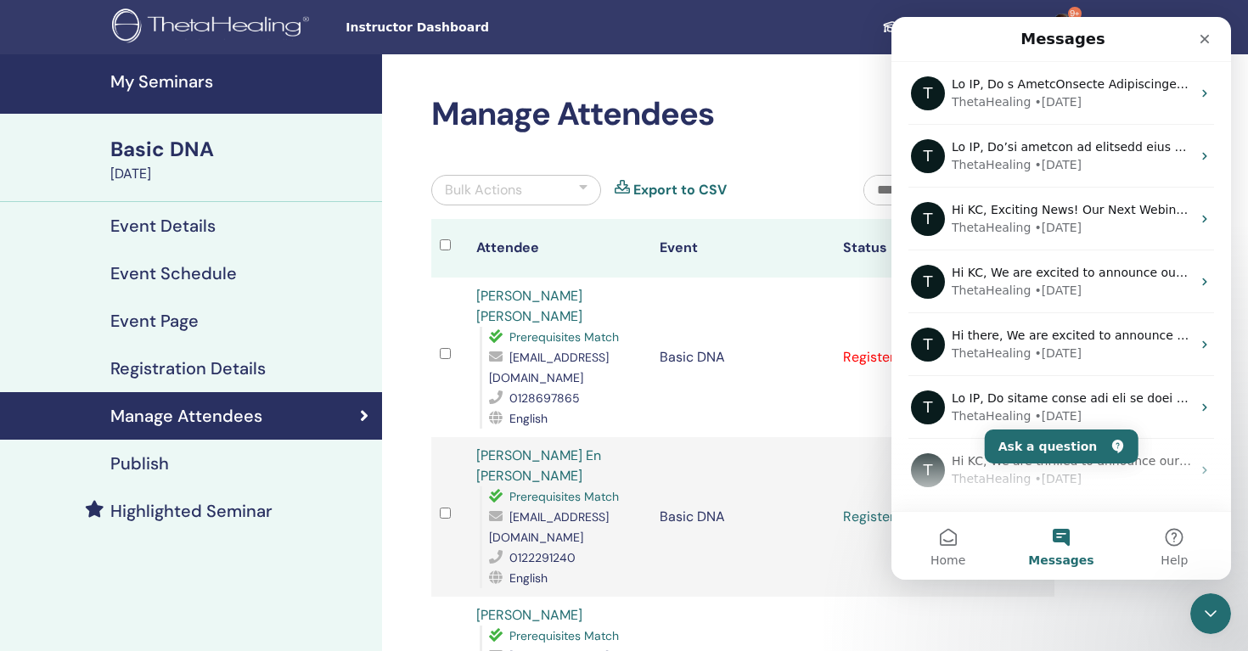
scroll to position [0, 0]
click at [958, 546] on button "Home" at bounding box center [948, 546] width 113 height 68
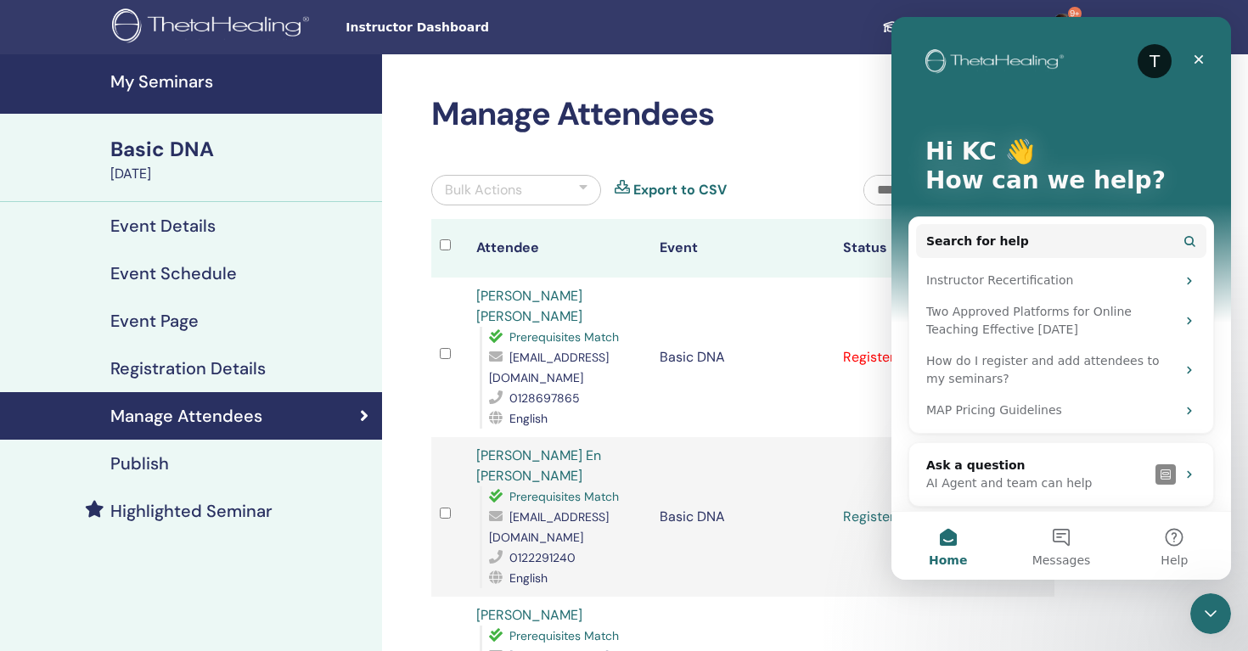
click at [772, 399] on td "Basic DNA" at bounding box center [742, 358] width 183 height 160
click at [1198, 604] on icon "Close Intercom Messenger" at bounding box center [1208, 611] width 20 height 20
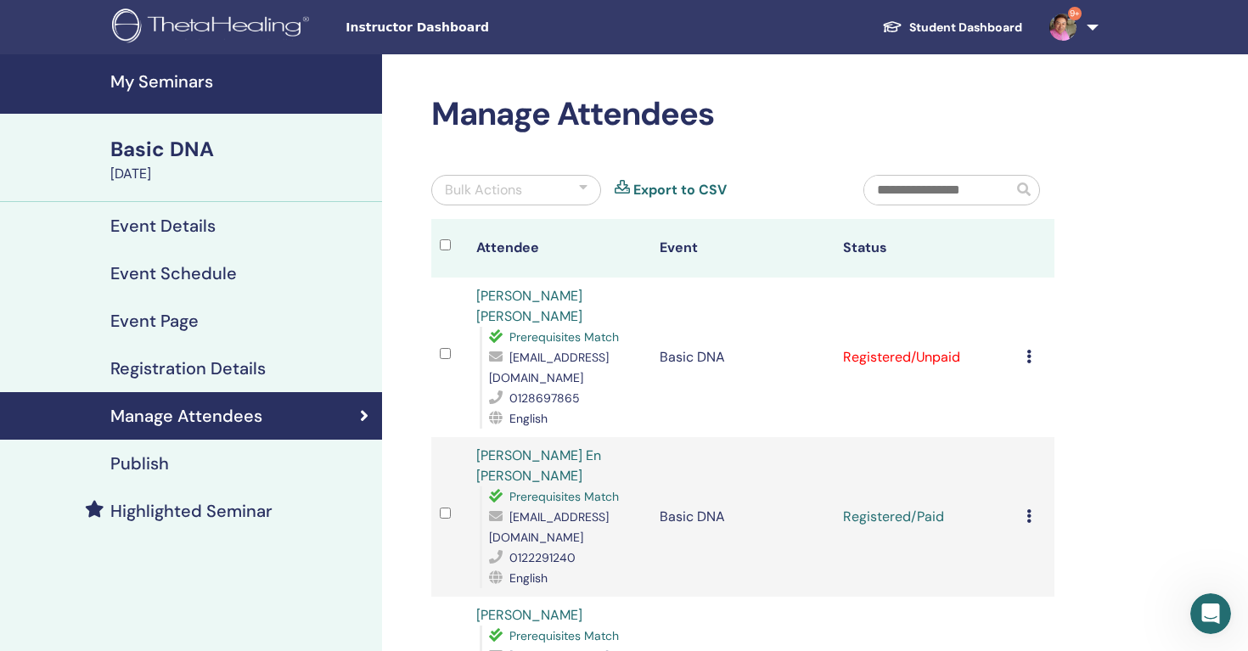
click at [1029, 359] on icon at bounding box center [1029, 357] width 5 height 14
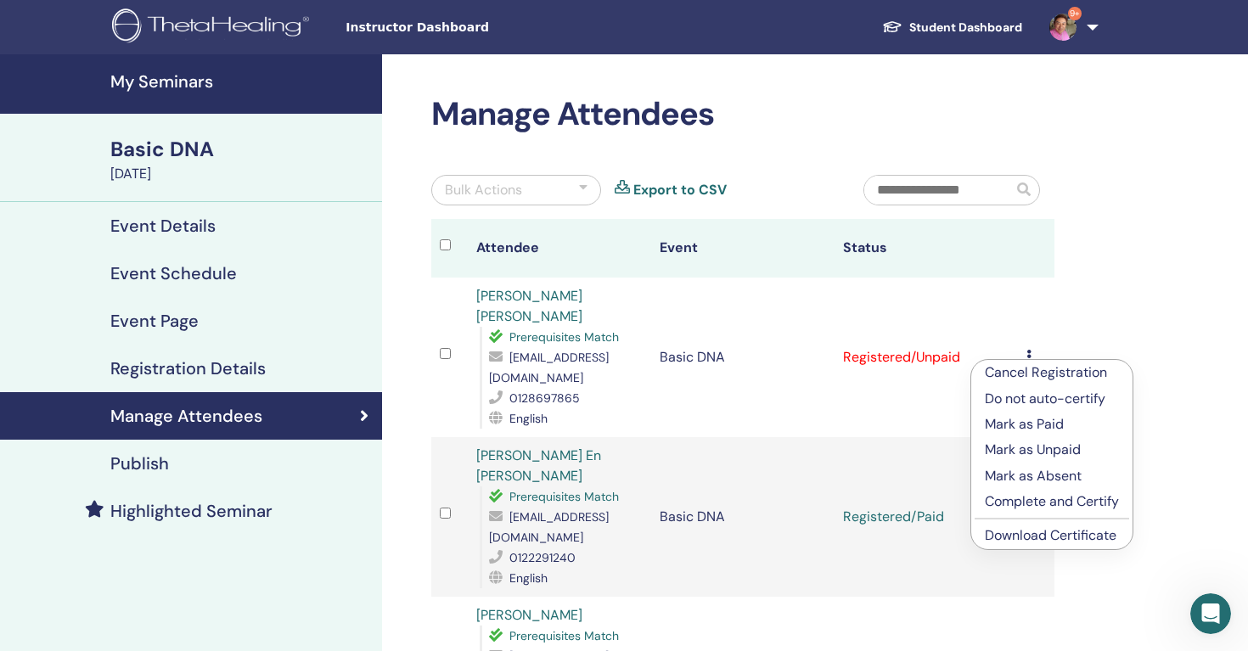
click at [1038, 431] on p "Mark as Paid" at bounding box center [1052, 424] width 134 height 20
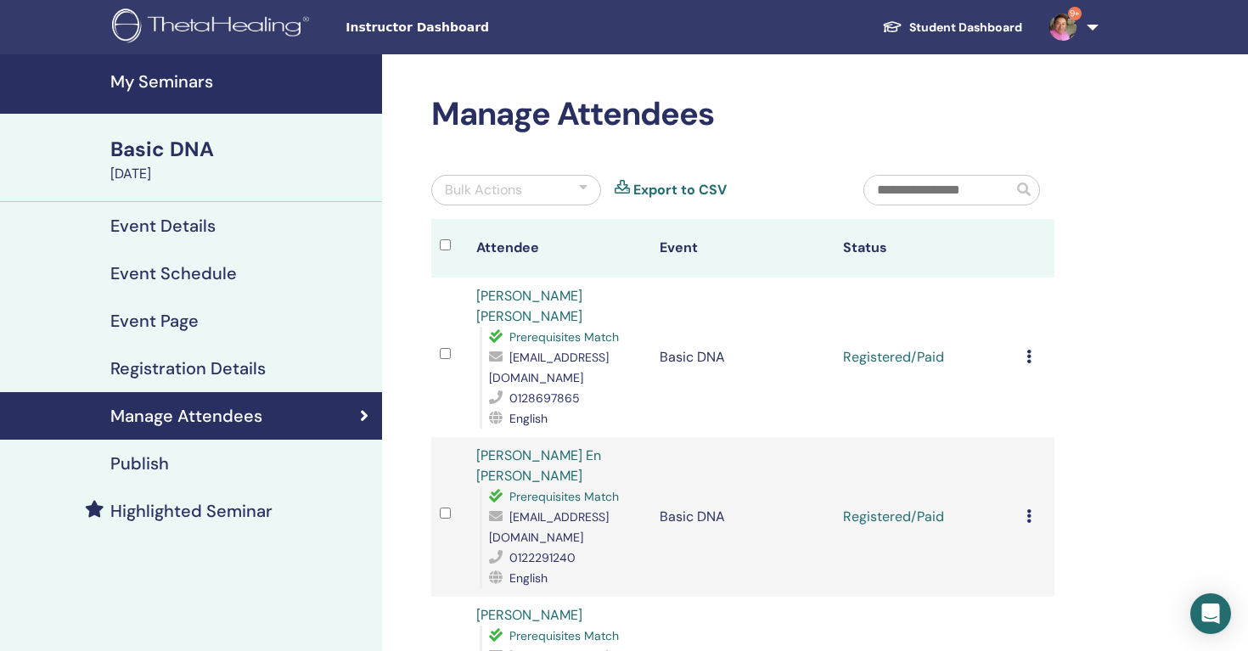
click at [1030, 357] on icon at bounding box center [1029, 357] width 5 height 14
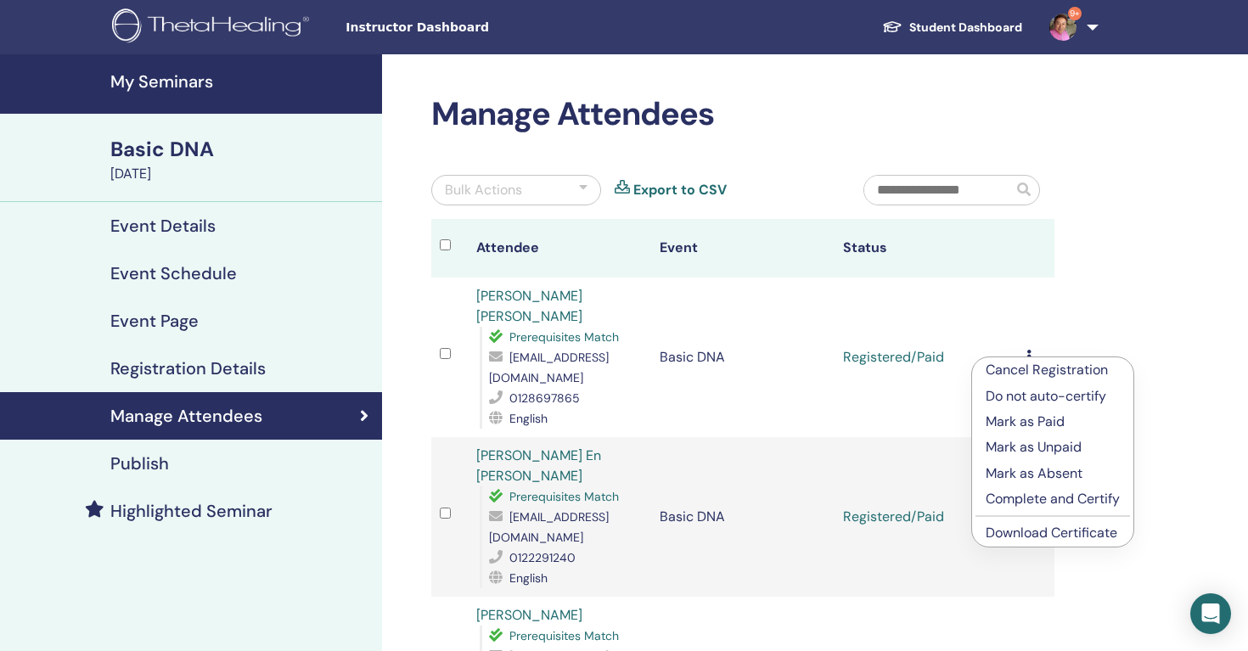
click at [1039, 534] on link "Download Certificate" at bounding box center [1052, 533] width 132 height 18
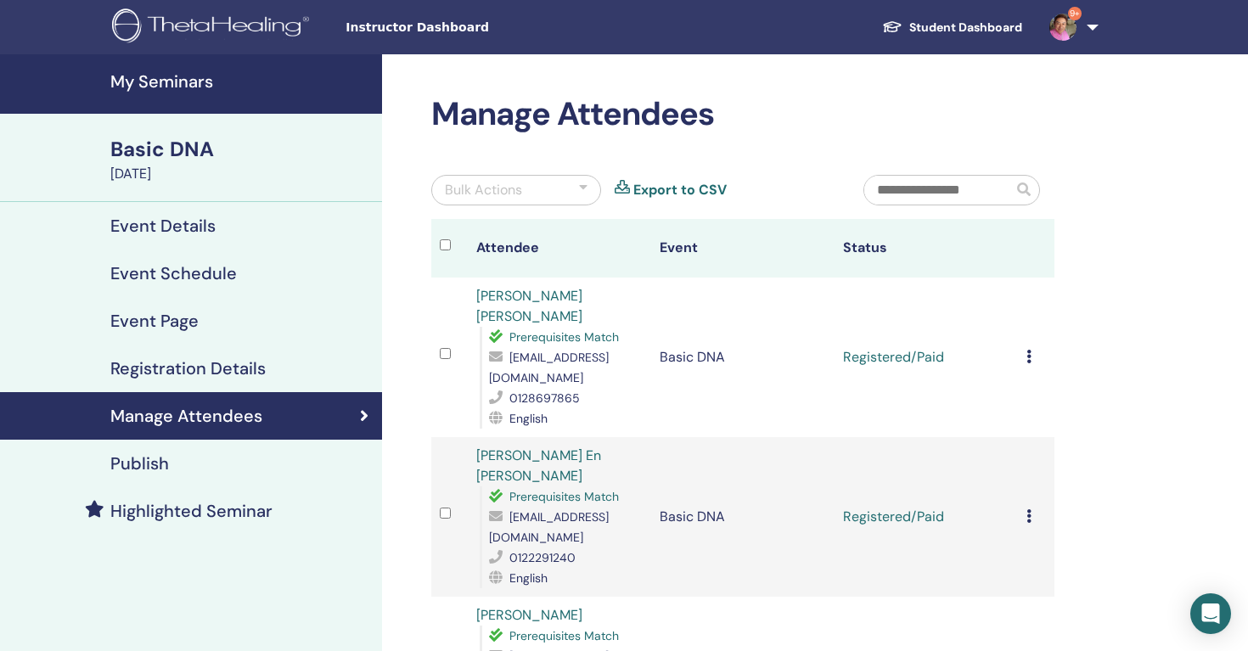
click at [180, 76] on h4 "My Seminars" at bounding box center [241, 81] width 262 height 20
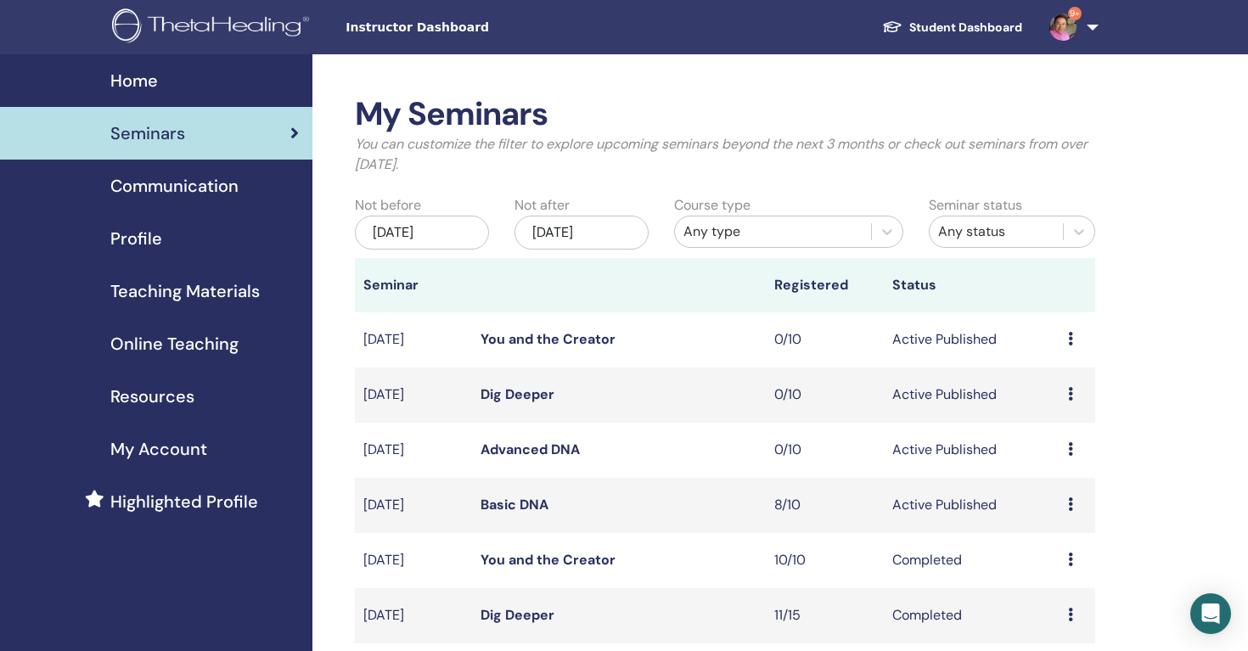
click at [205, 37] on img at bounding box center [213, 27] width 203 height 38
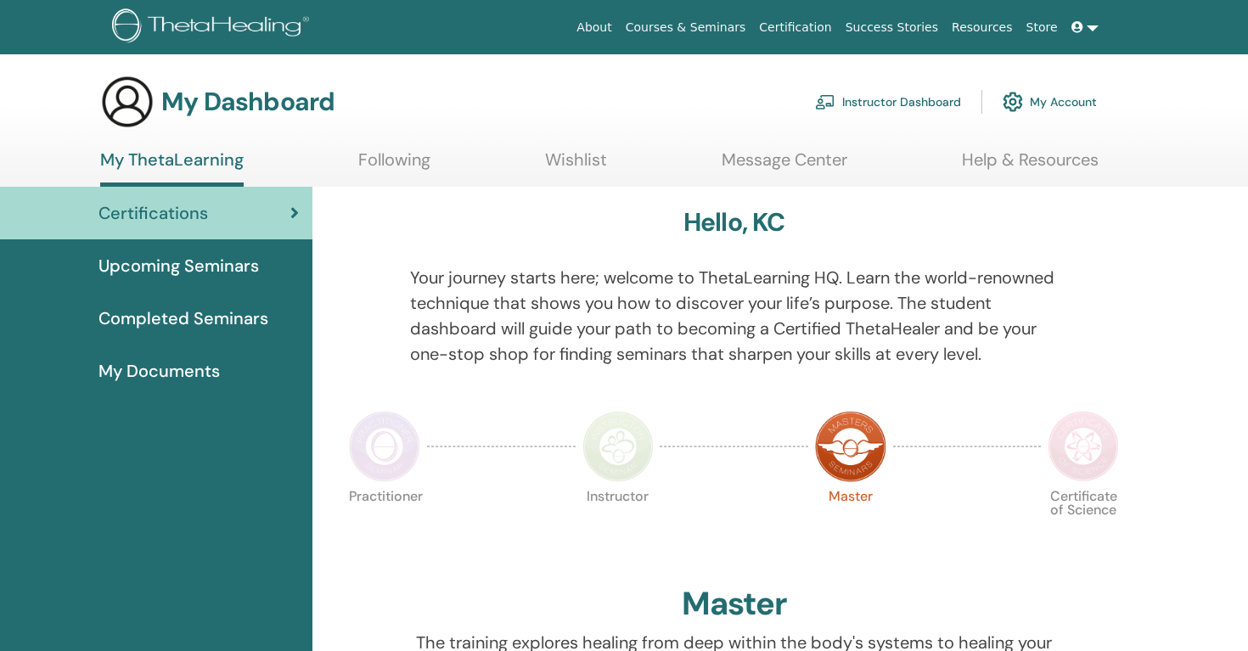
click at [846, 100] on link "Instructor Dashboard" at bounding box center [888, 101] width 146 height 37
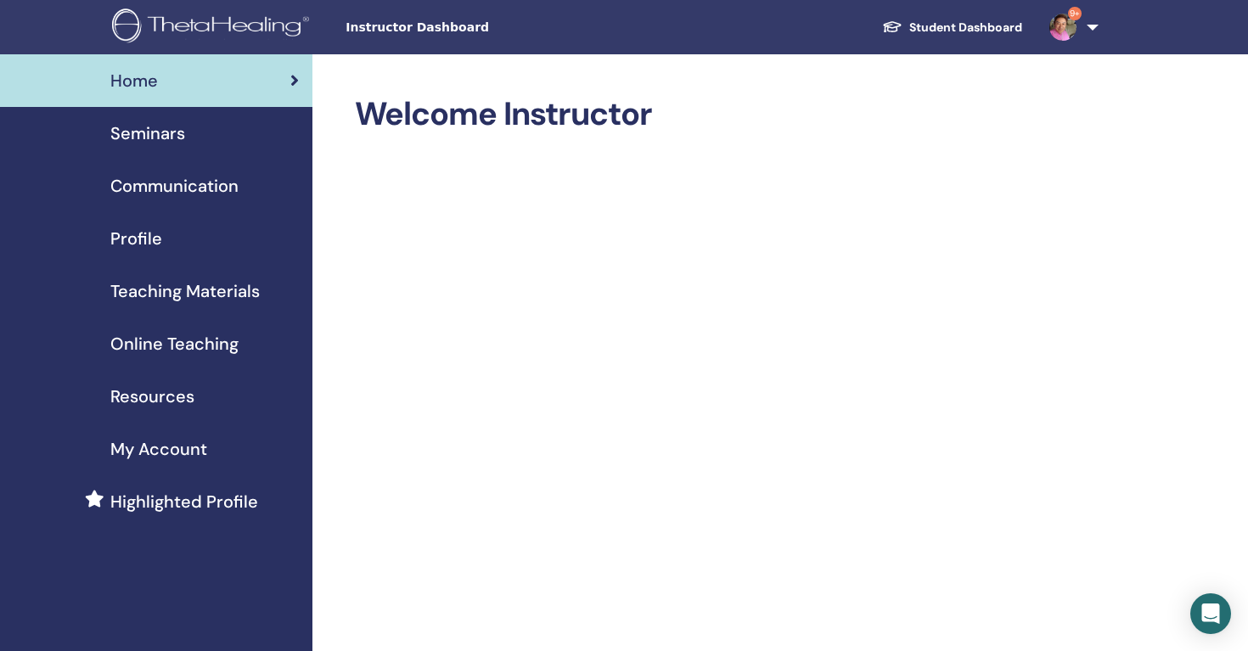
click at [145, 127] on span "Seminars" at bounding box center [147, 133] width 75 height 25
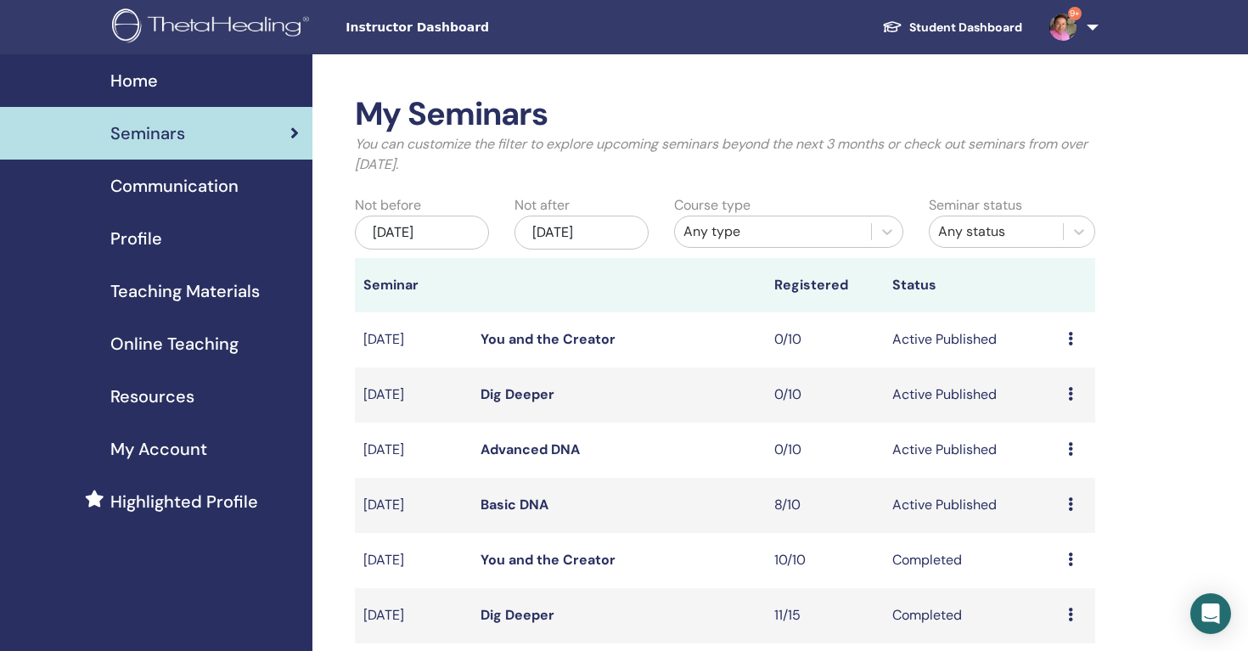
click at [522, 497] on link "Basic DNA" at bounding box center [515, 505] width 68 height 18
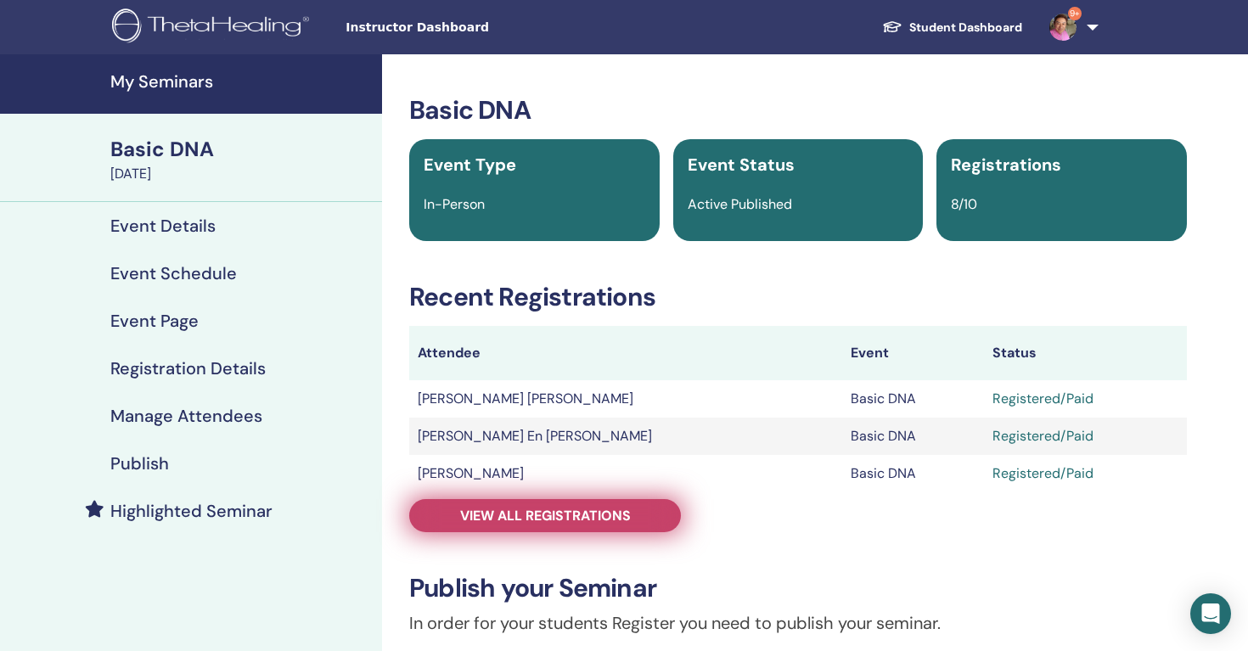
click at [526, 527] on link "View all registrations" at bounding box center [545, 515] width 272 height 33
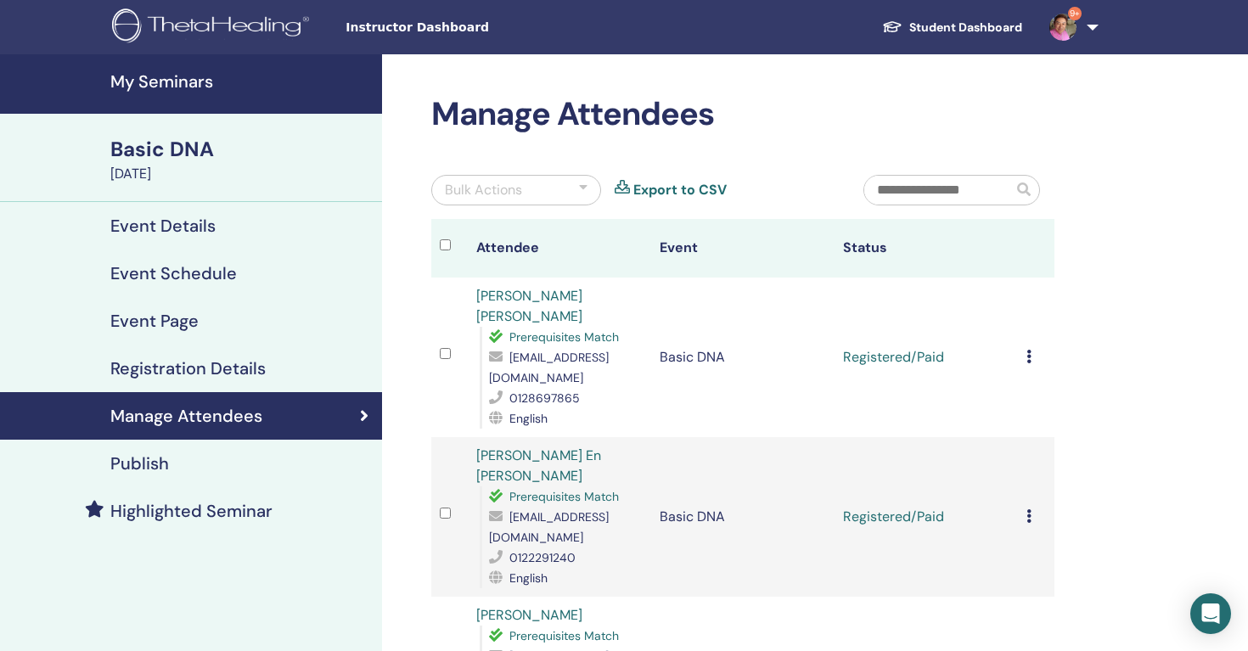
click at [1082, 42] on link "9+" at bounding box center [1071, 27] width 70 height 54
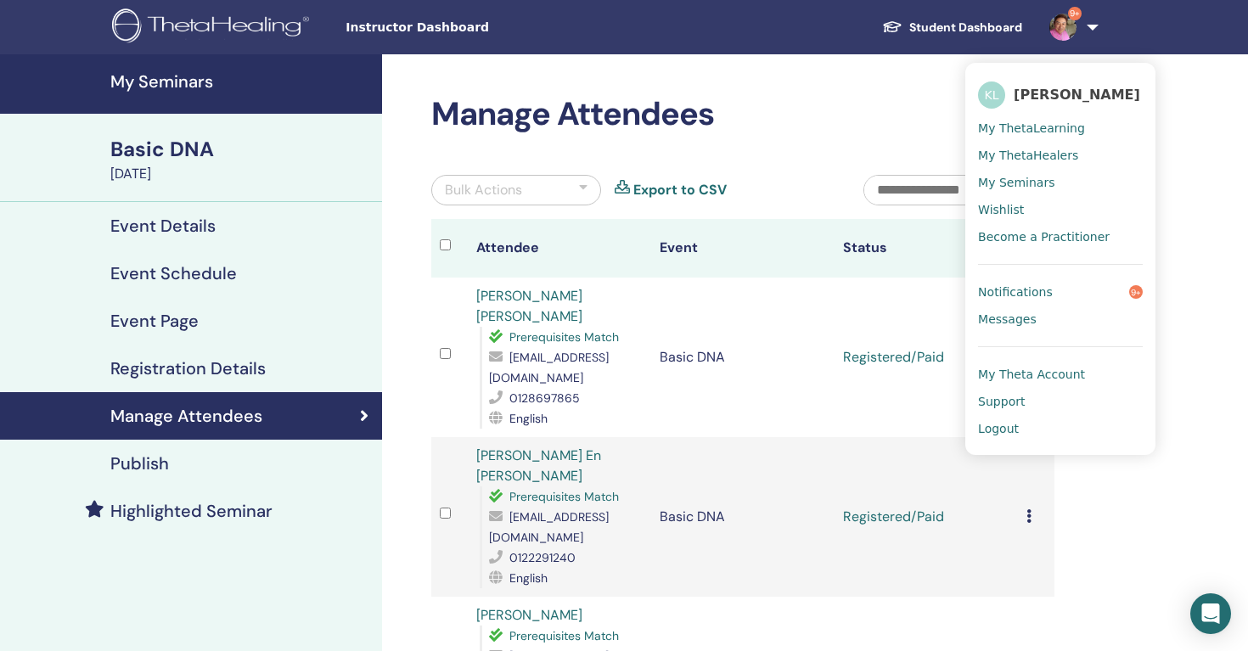
click at [1013, 430] on span "Logout" at bounding box center [998, 428] width 41 height 15
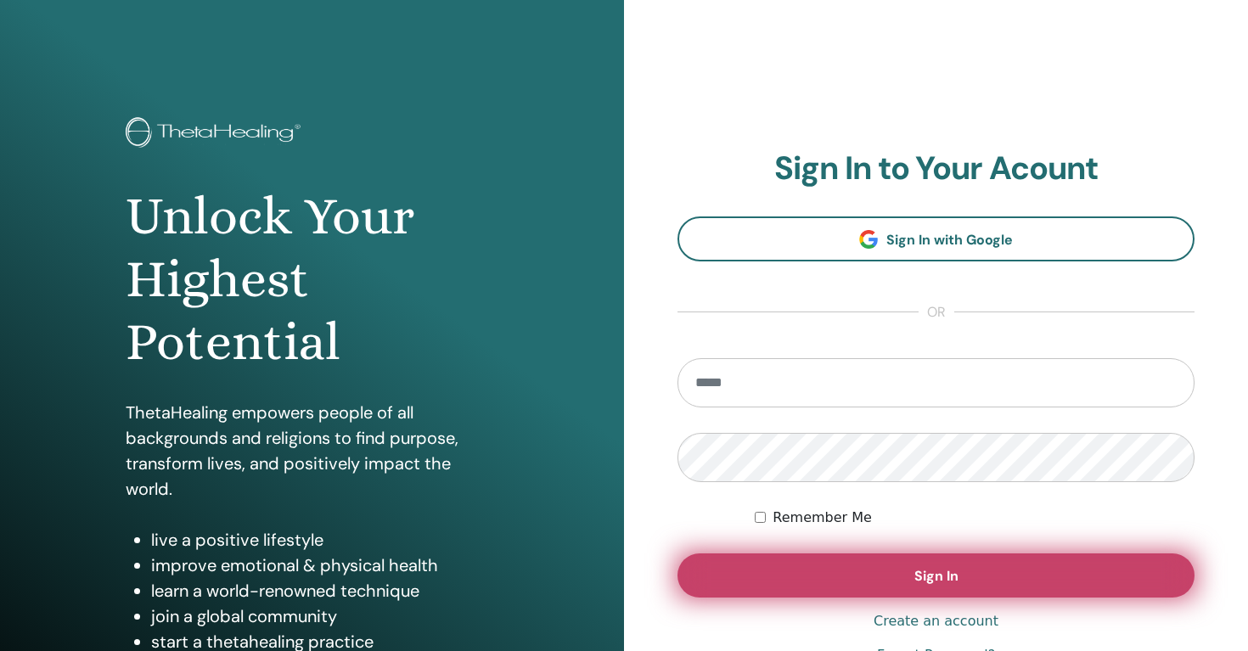
type input "**********"
click at [901, 574] on button "Sign In" at bounding box center [936, 576] width 517 height 44
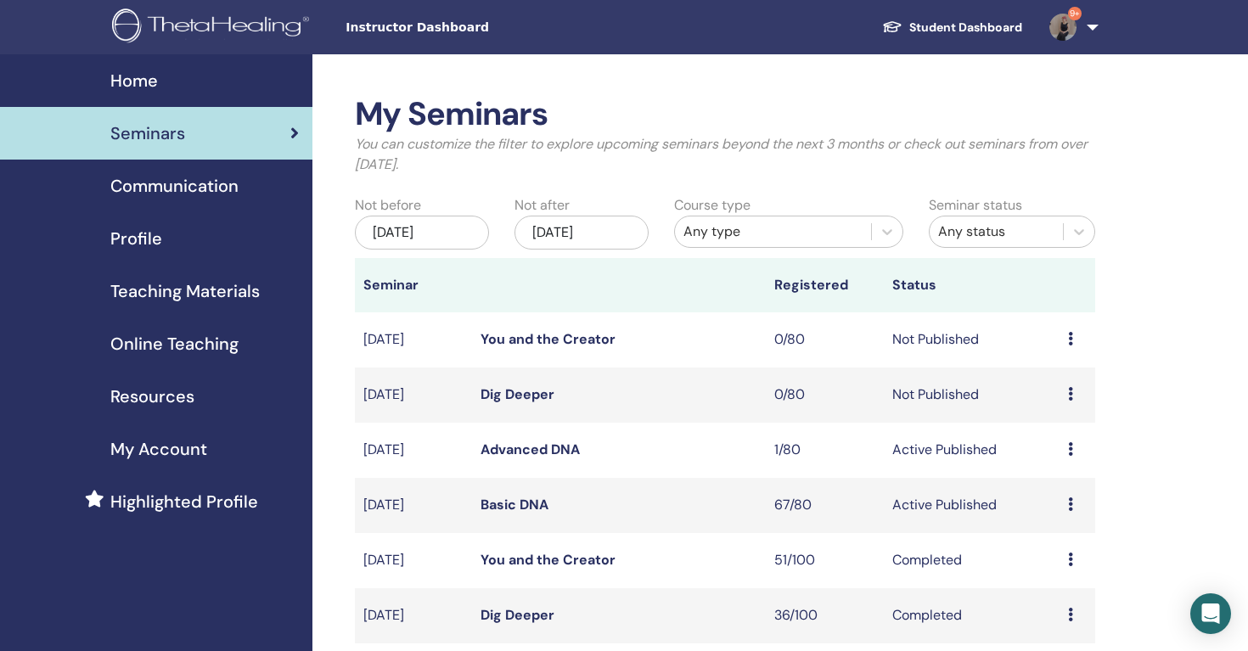
click at [523, 500] on link "Basic DNA" at bounding box center [515, 505] width 68 height 18
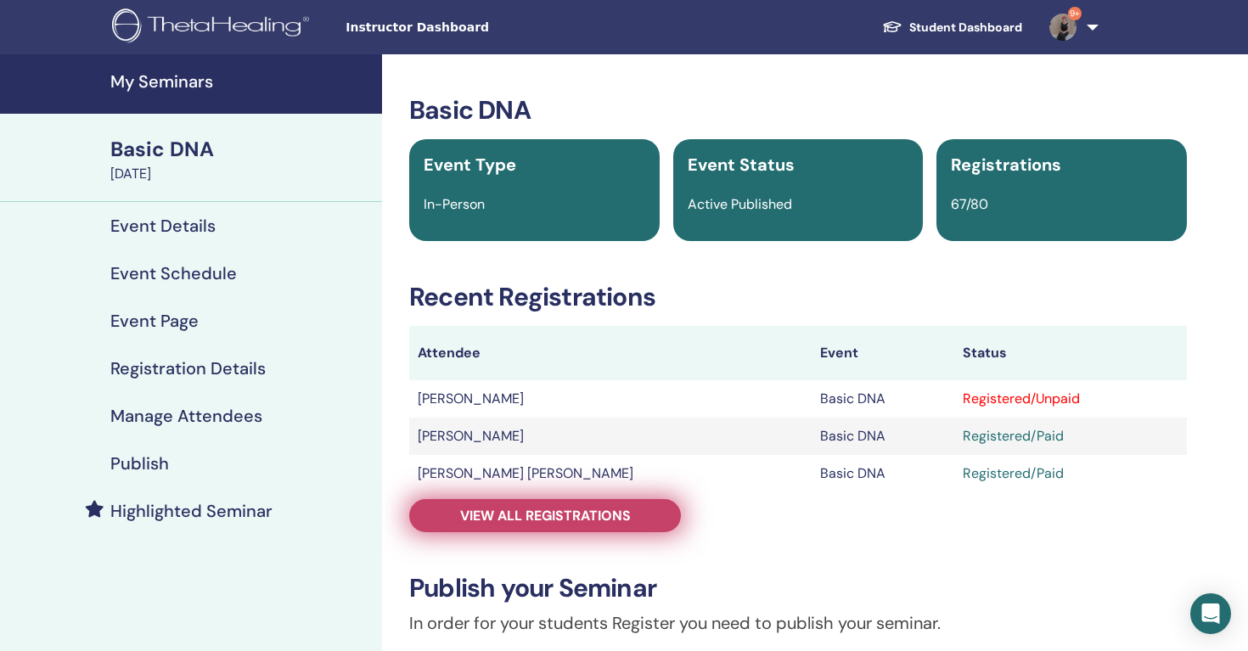
click at [575, 523] on span "View all registrations" at bounding box center [545, 516] width 171 height 18
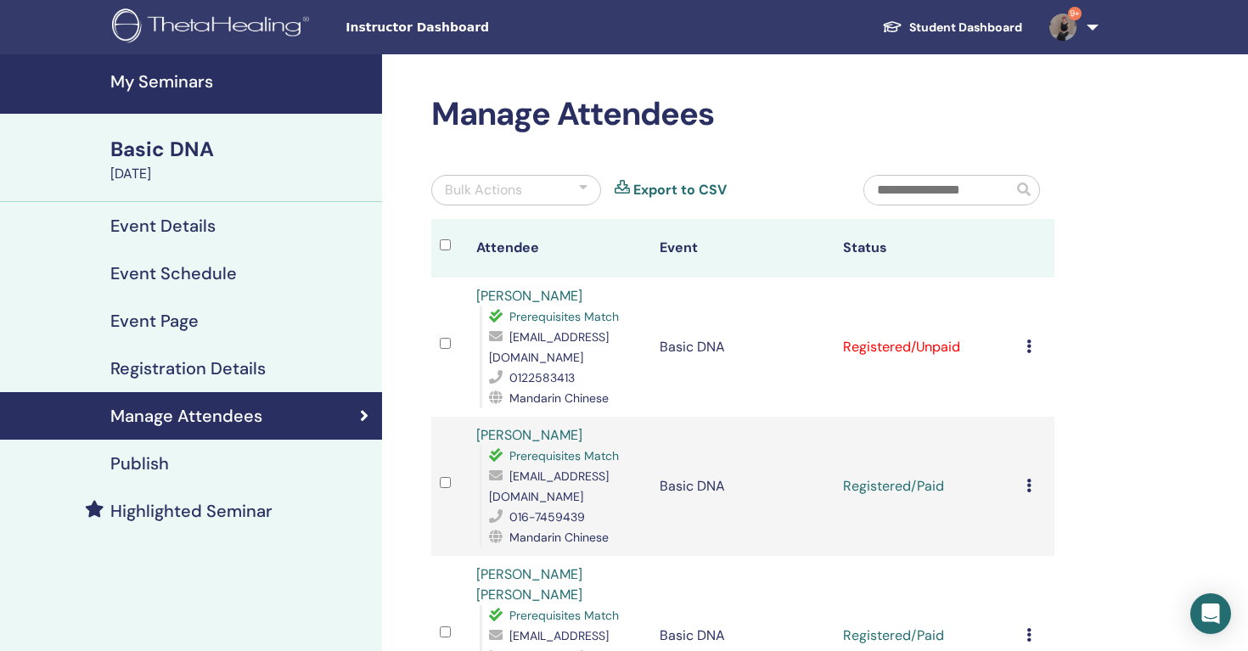
click at [1032, 337] on div "Cancel Registration Do not auto-certify Mark as Paid Mark as Unpaid Mark as Abs…" at bounding box center [1037, 347] width 20 height 20
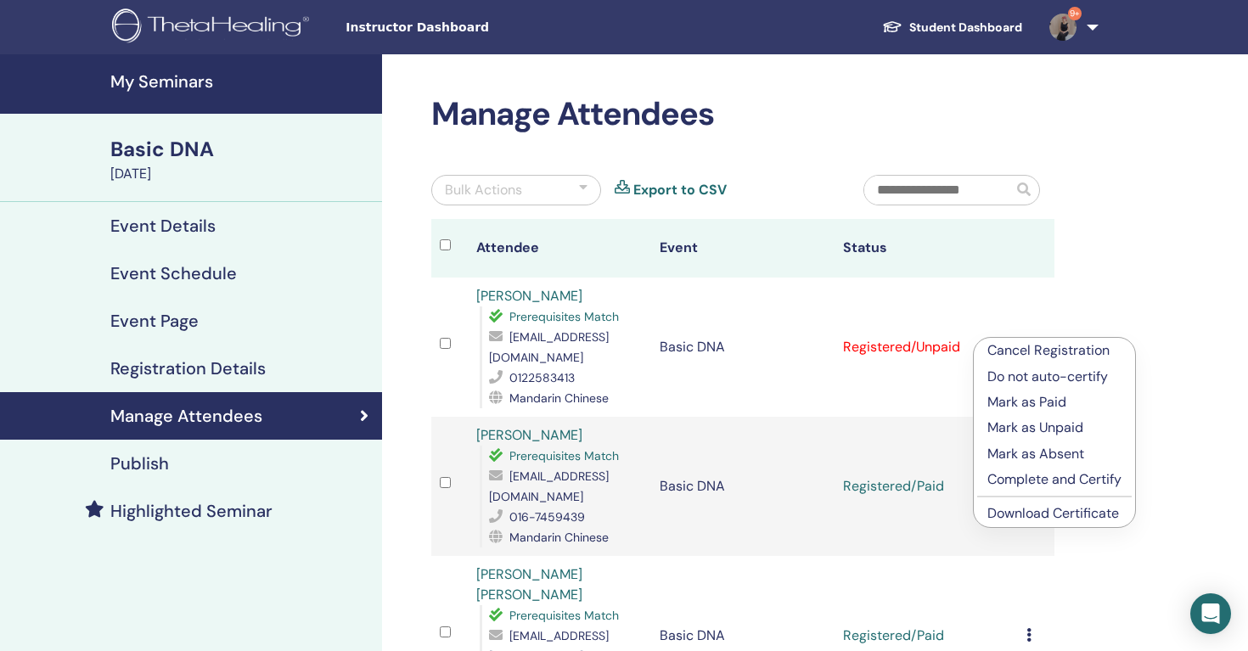
click at [1035, 515] on link "Download Certificate" at bounding box center [1054, 513] width 132 height 18
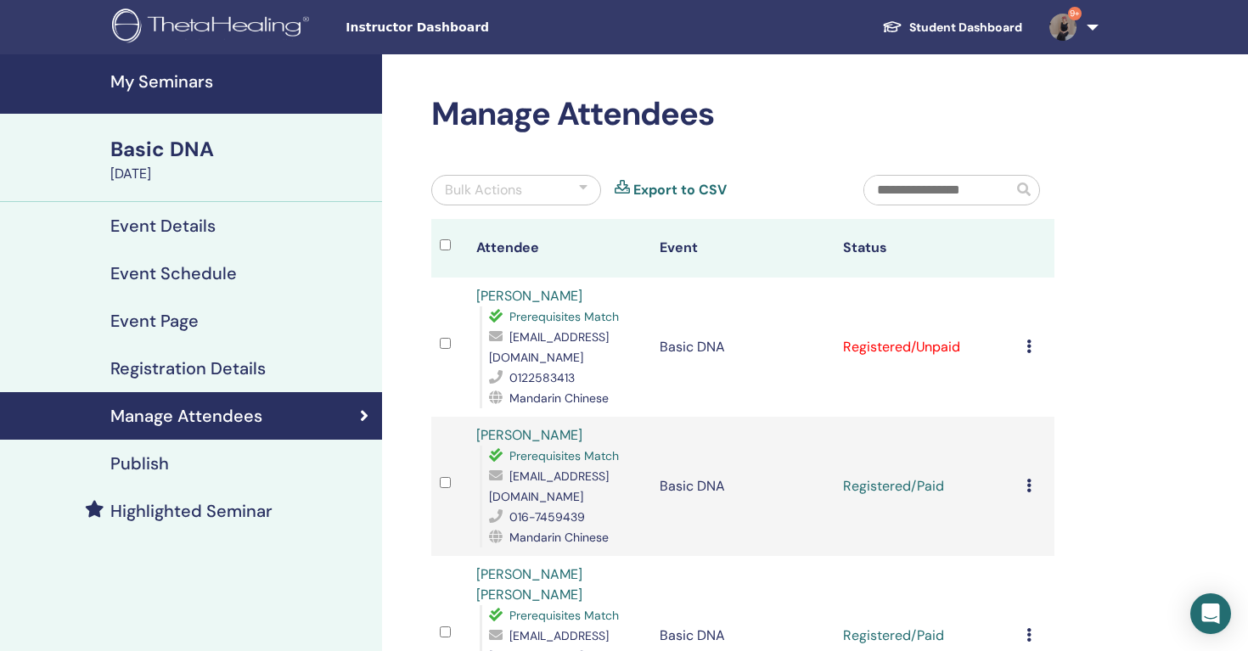
click at [1029, 340] on icon at bounding box center [1029, 347] width 5 height 14
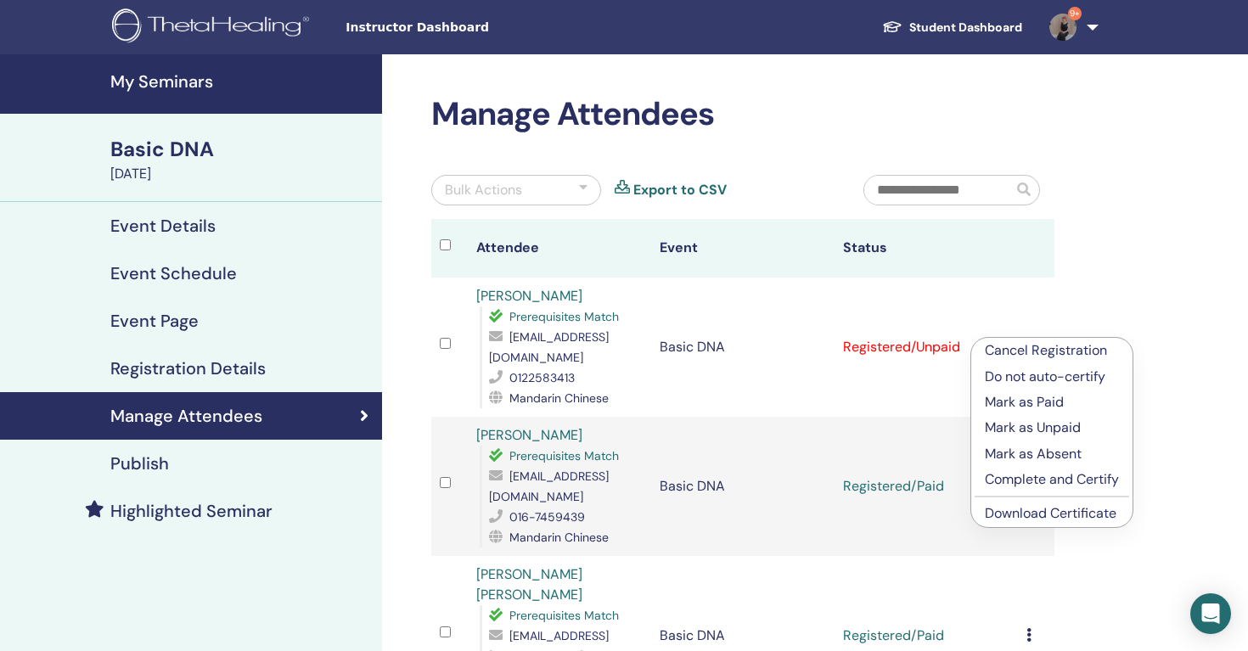
click at [1045, 401] on p "Mark as Paid" at bounding box center [1052, 402] width 134 height 20
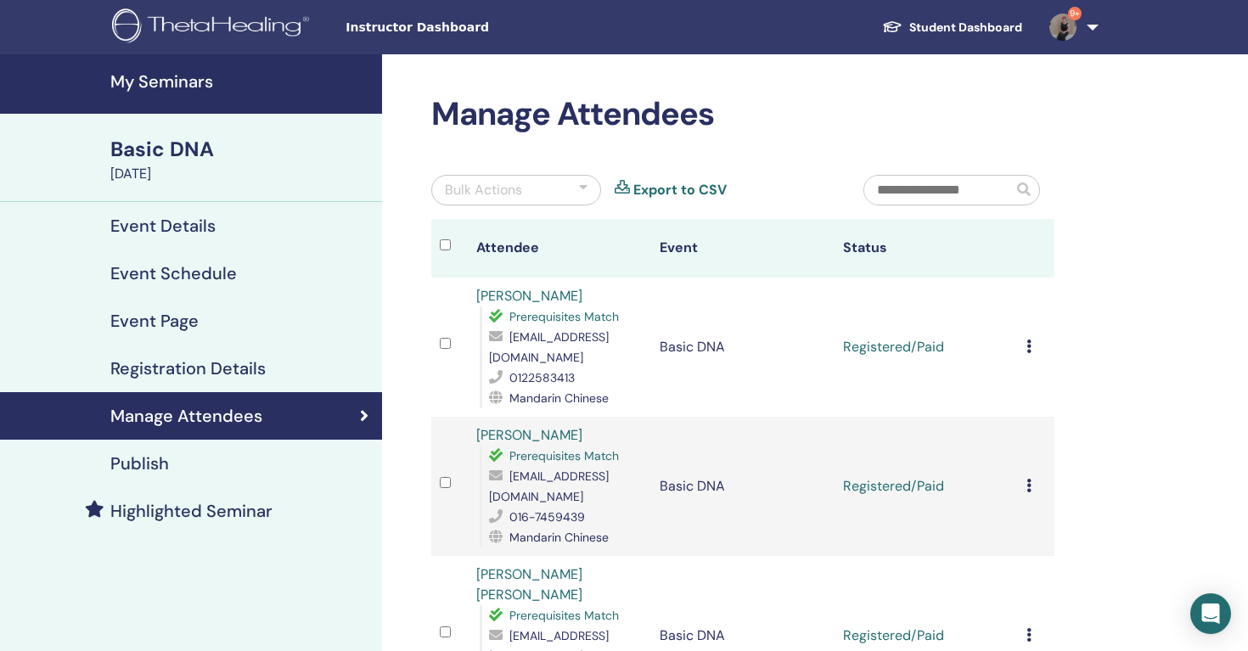
click at [251, 30] on img at bounding box center [213, 27] width 203 height 38
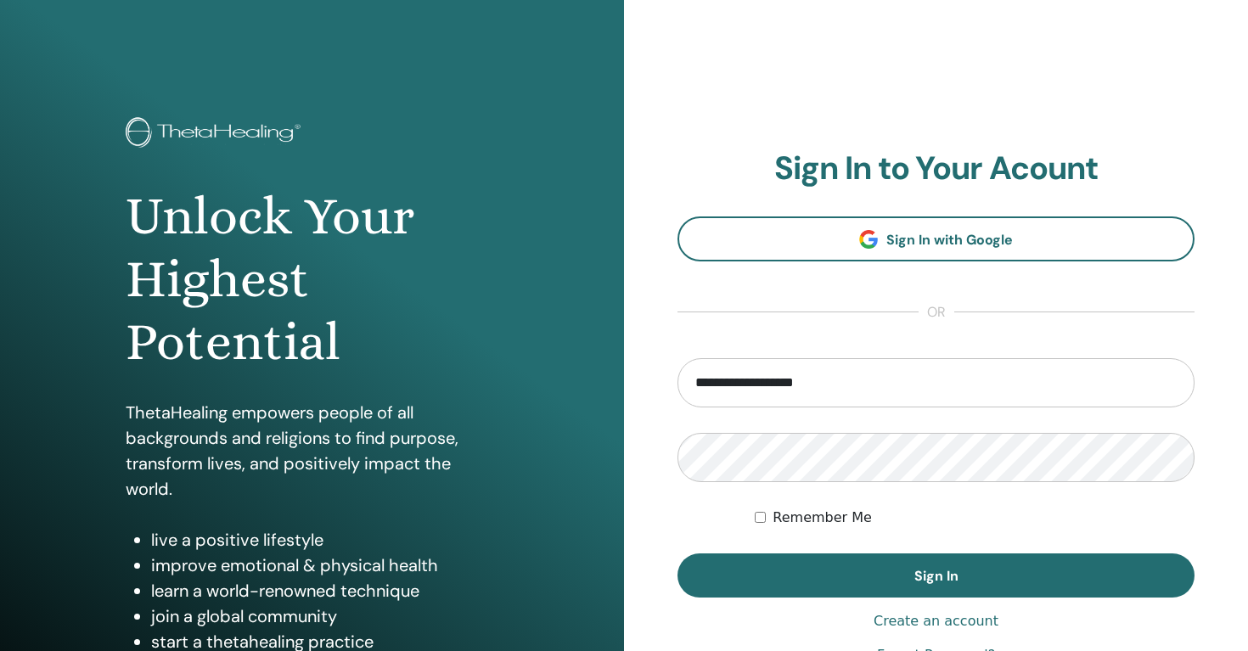
click at [733, 387] on input "**********" at bounding box center [936, 382] width 517 height 49
drag, startPoint x: 747, startPoint y: 380, endPoint x: 661, endPoint y: 376, distance: 86.7
click at [661, 377] on div "**********" at bounding box center [936, 407] width 624 height 815
type input "**********"
click at [678, 554] on button "Sign In" at bounding box center [936, 576] width 517 height 44
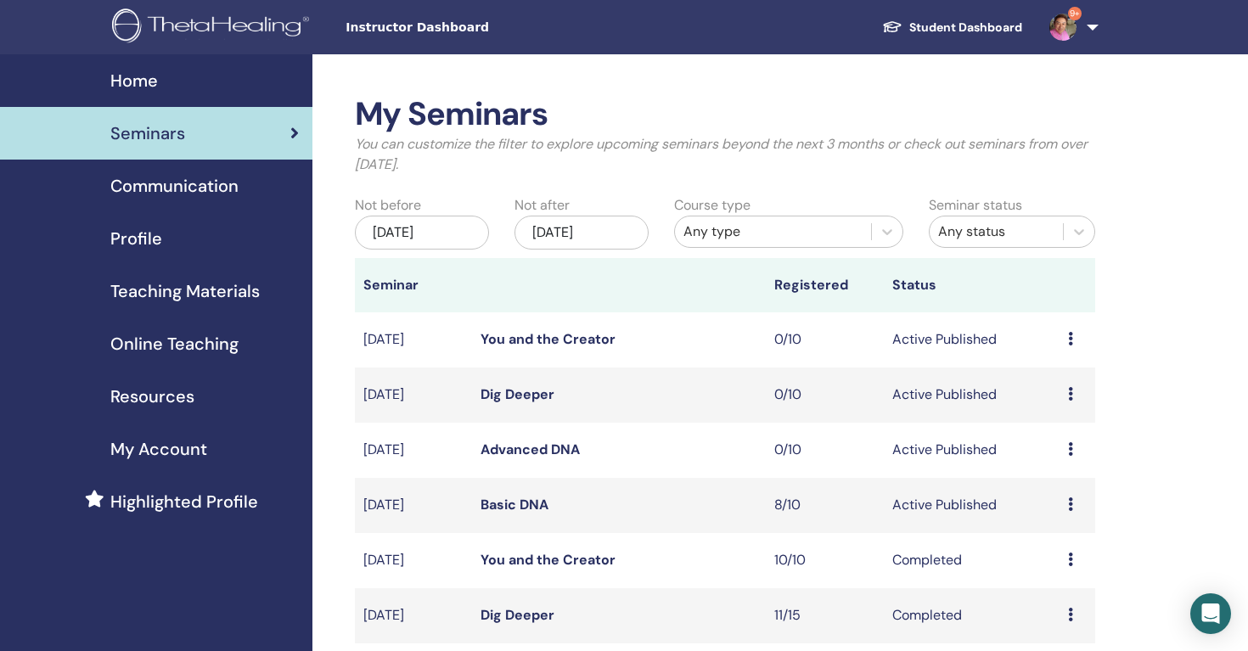
click at [521, 502] on link "Basic DNA" at bounding box center [515, 505] width 68 height 18
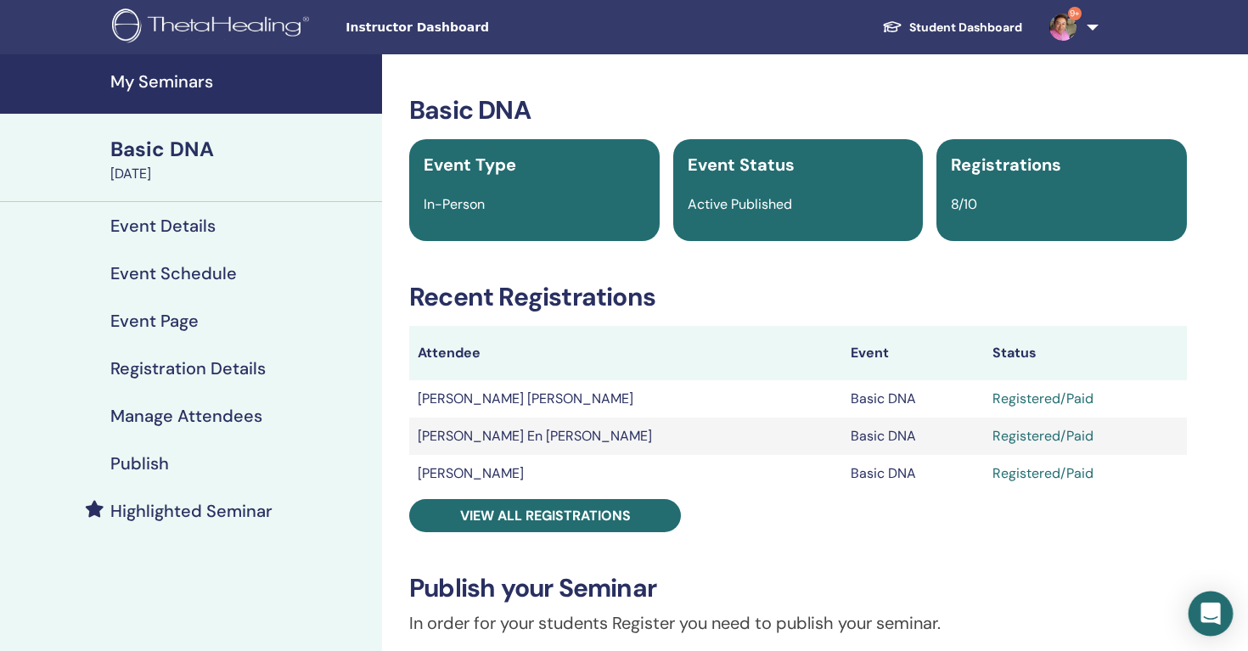
click at [1203, 599] on div "Open Intercom Messenger" at bounding box center [1211, 614] width 45 height 45
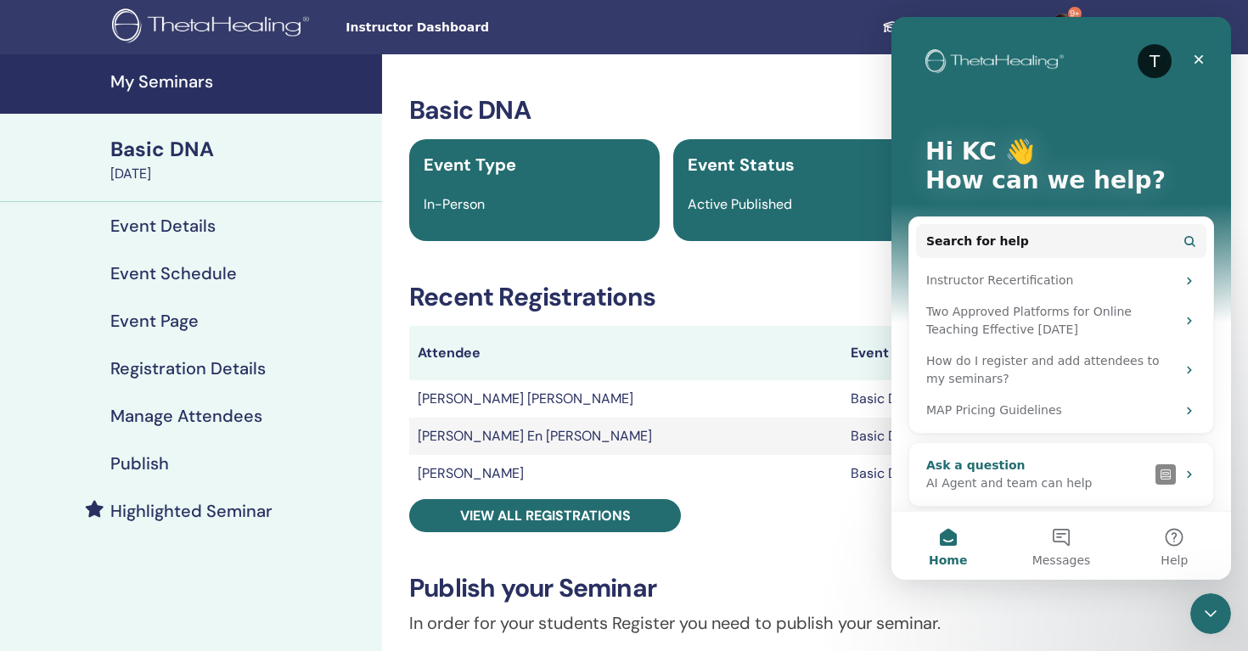
click at [1055, 482] on div "AI Agent and team can help" at bounding box center [1038, 484] width 223 height 18
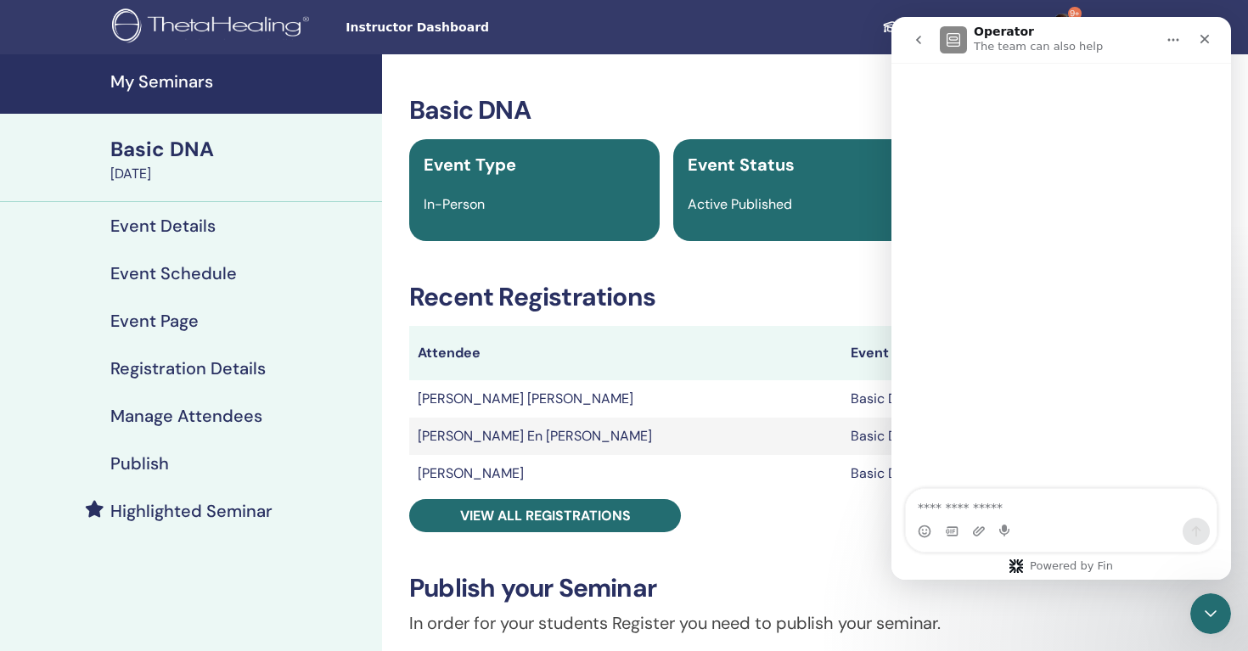
click at [994, 491] on textarea "Ask a question…" at bounding box center [1061, 503] width 311 height 29
type textarea "*"
type textarea "**********"
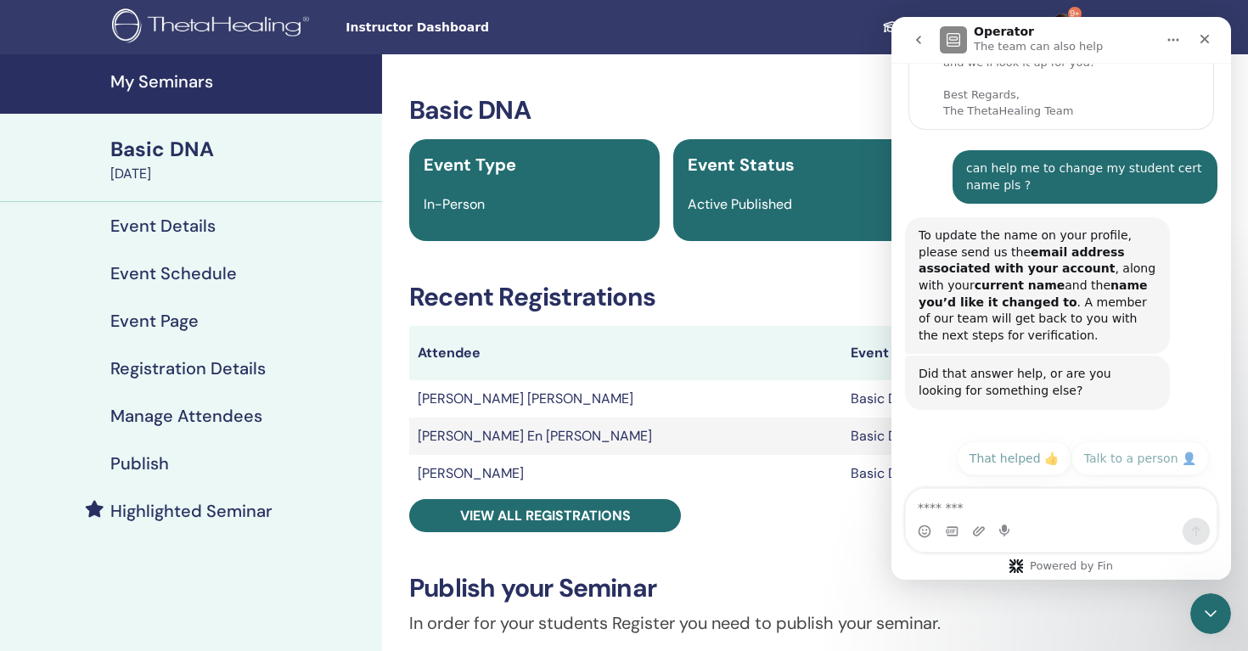
scroll to position [196, 0]
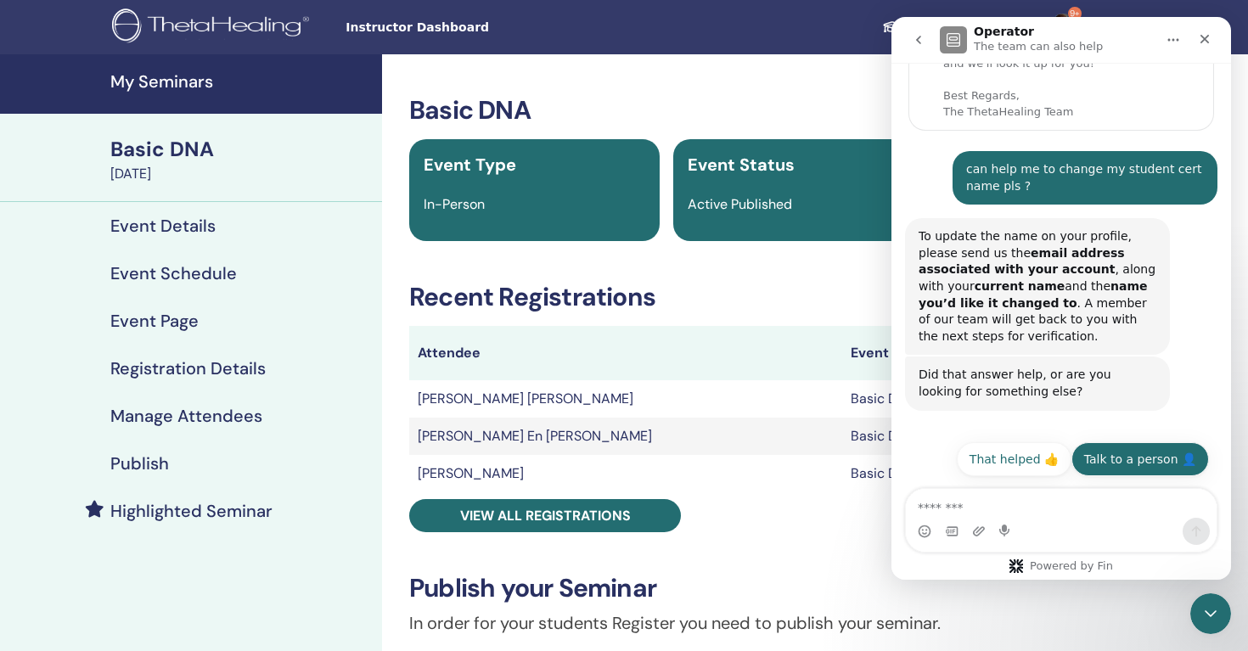
click at [1144, 463] on button "Talk to a person 👤" at bounding box center [1141, 459] width 138 height 34
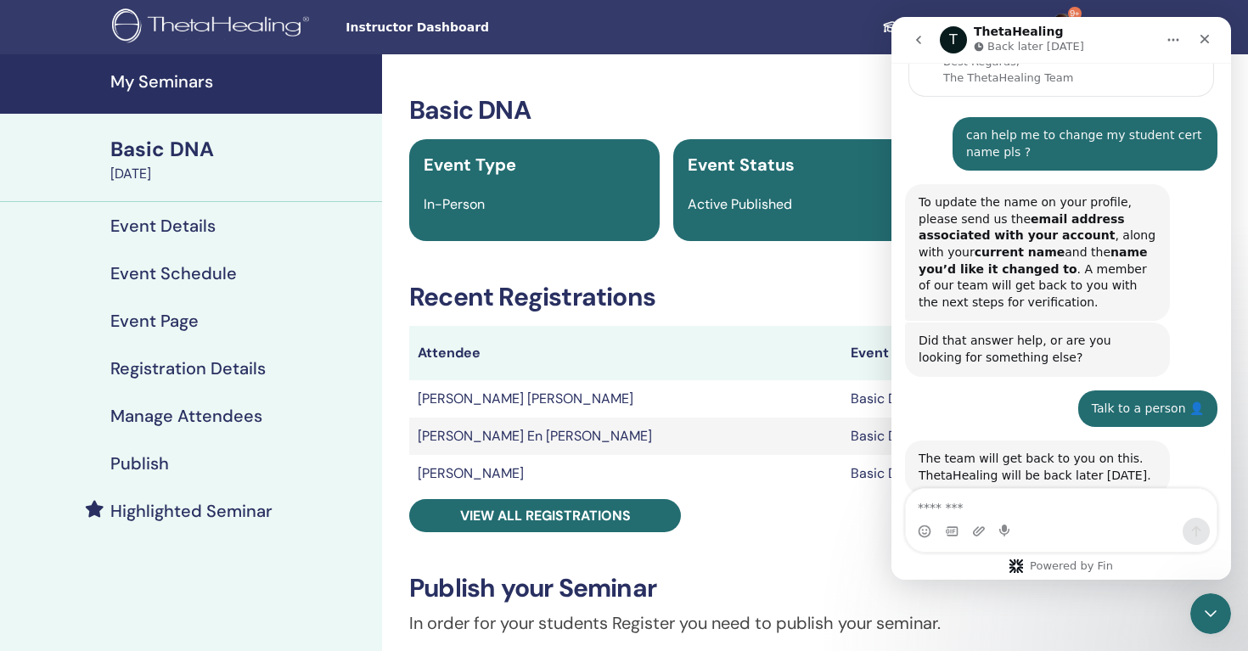
scroll to position [318, 0]
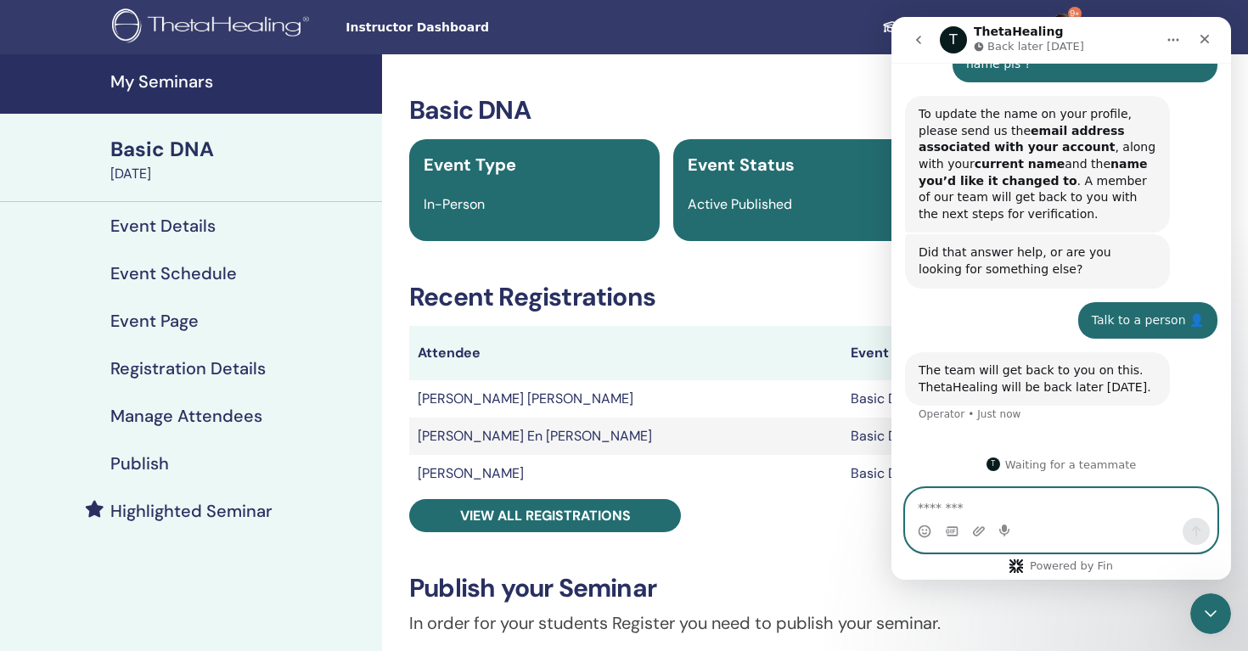
click at [979, 499] on textarea "Message…" at bounding box center [1061, 503] width 311 height 29
click at [977, 505] on textarea "Message…" at bounding box center [1061, 503] width 311 height 29
paste textarea "**********"
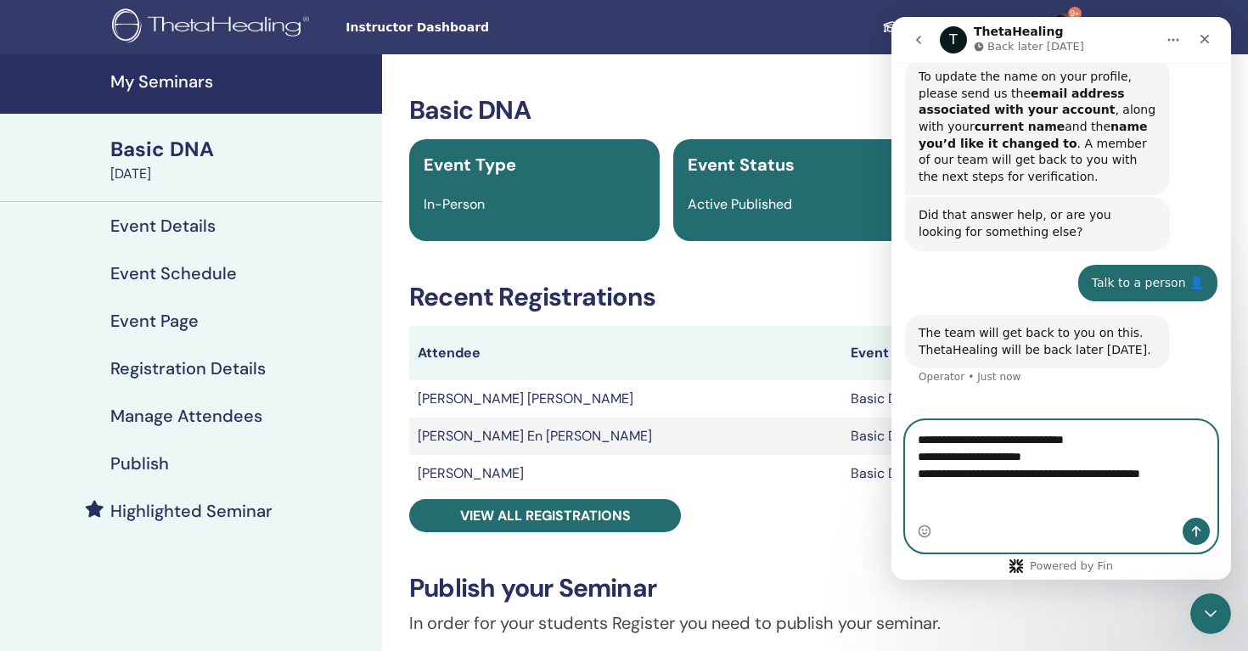
scroll to position [369, 0]
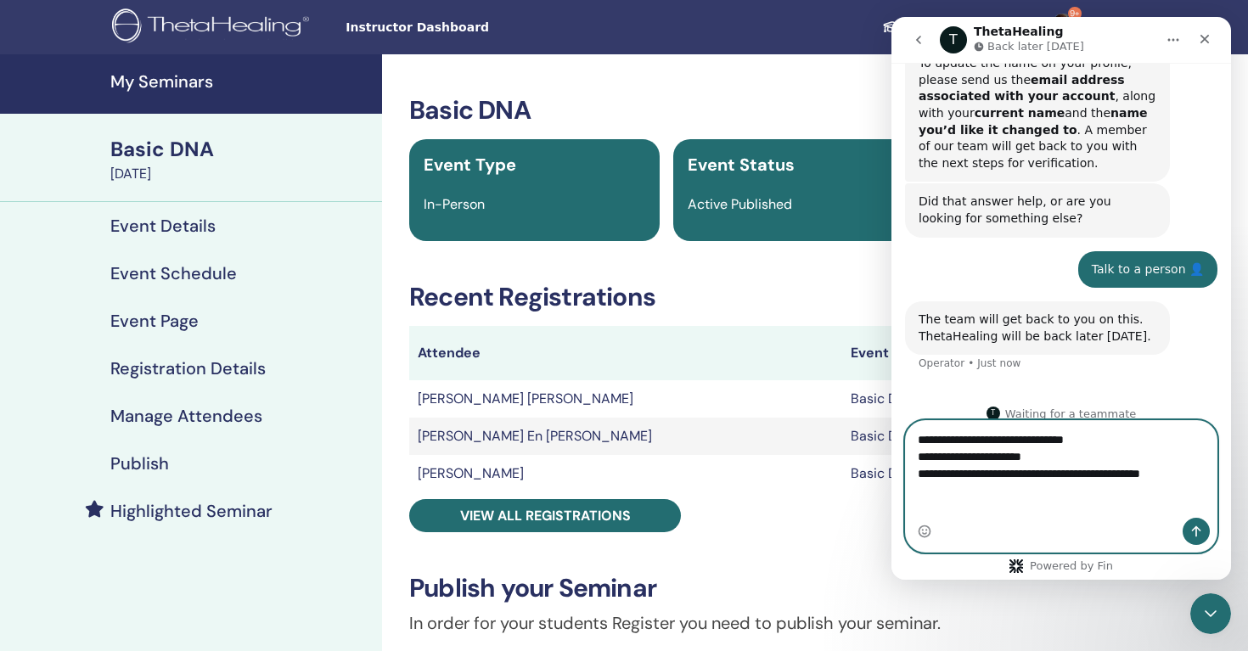
click at [1133, 452] on textarea "**********" at bounding box center [1061, 461] width 311 height 80
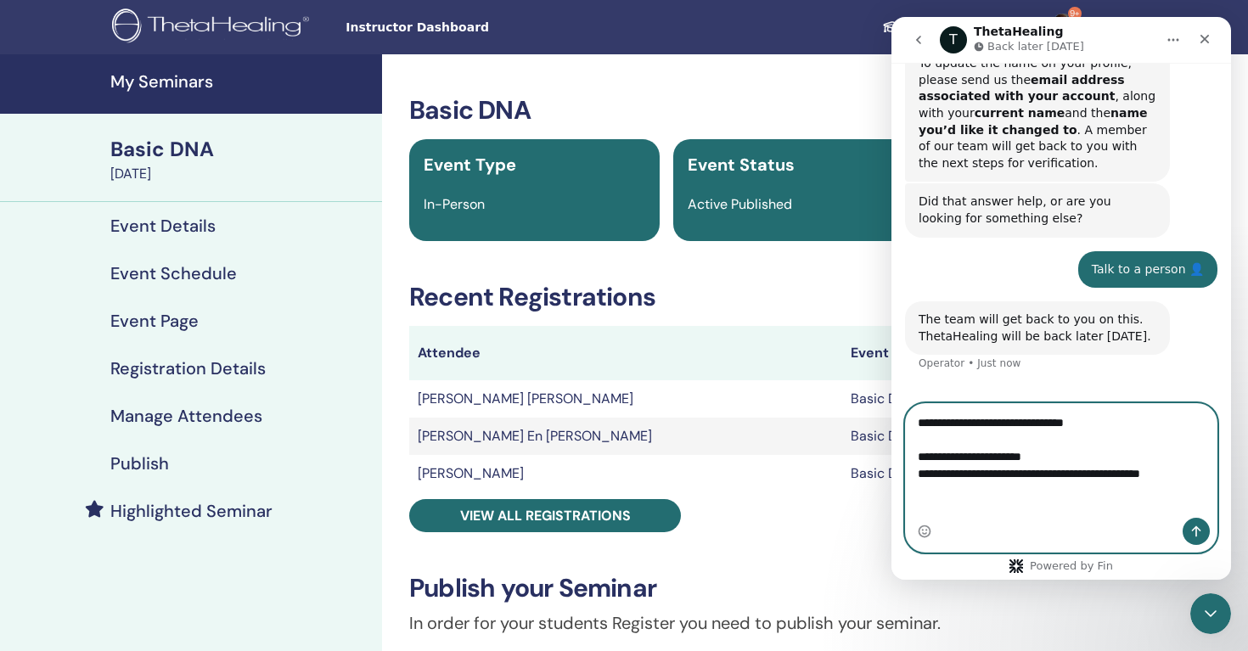
scroll to position [386, 0]
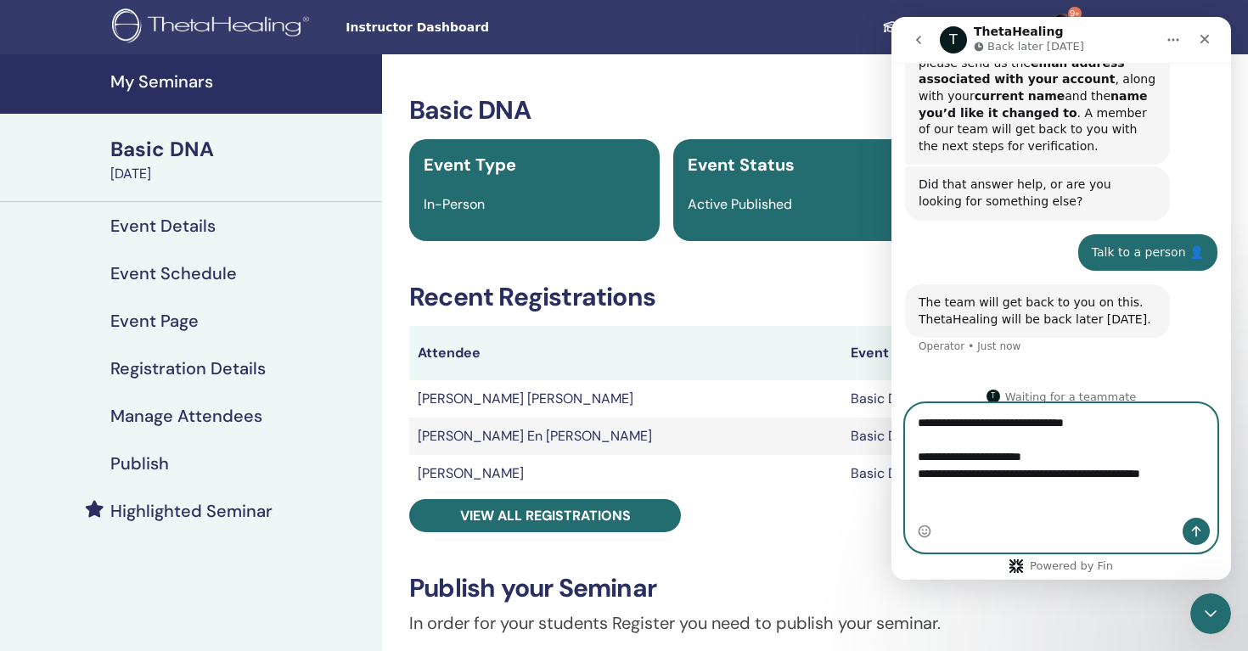
click at [1039, 441] on textarea "**********" at bounding box center [1061, 452] width 311 height 97
click at [1059, 476] on textarea "**********" at bounding box center [1061, 452] width 311 height 97
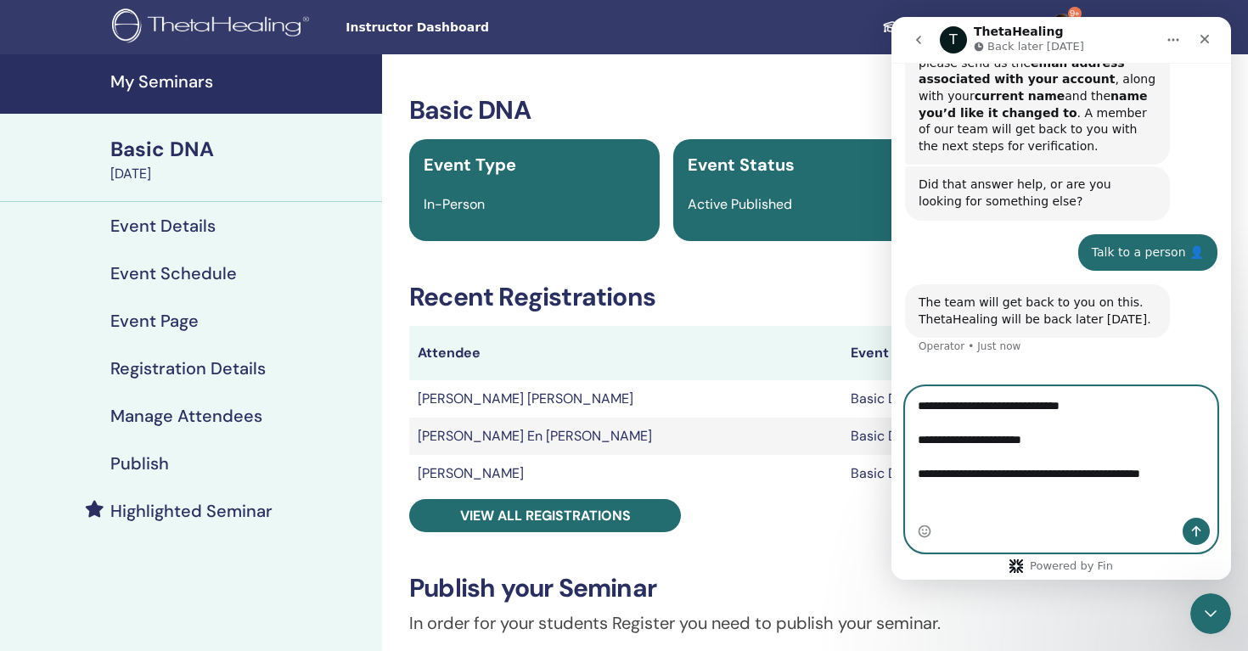
scroll to position [403, 0]
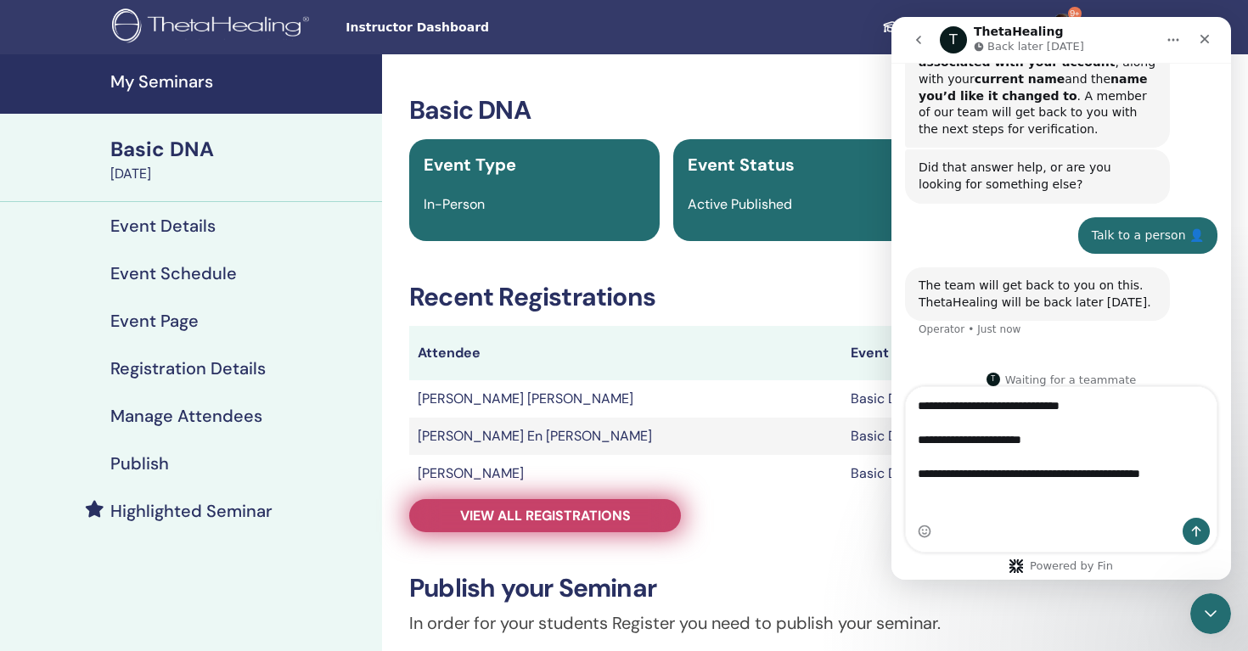
click at [649, 505] on link "View all registrations" at bounding box center [545, 515] width 272 height 33
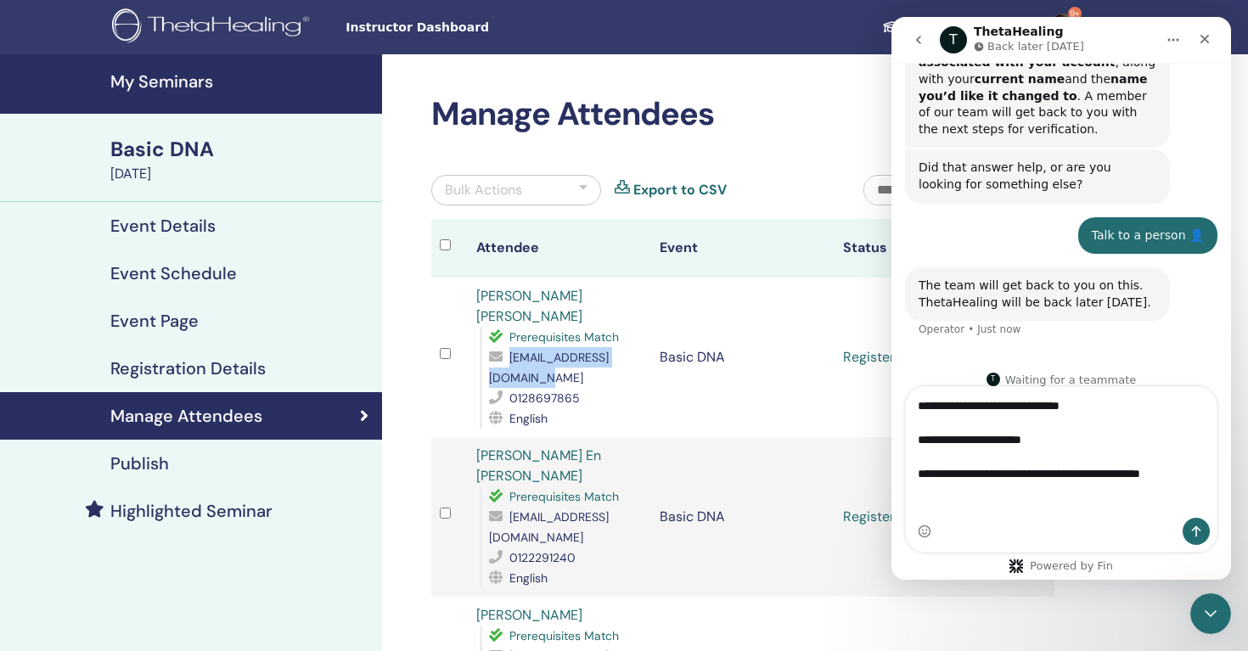
drag, startPoint x: 481, startPoint y: 380, endPoint x: 633, endPoint y: 380, distance: 152.0
click at [633, 380] on div "Prerequisites Match [EMAIL_ADDRESS][DOMAIN_NAME] 0128697865 English" at bounding box center [561, 378] width 163 height 102
copy span "[EMAIL_ADDRESS][DOMAIN_NAME]"
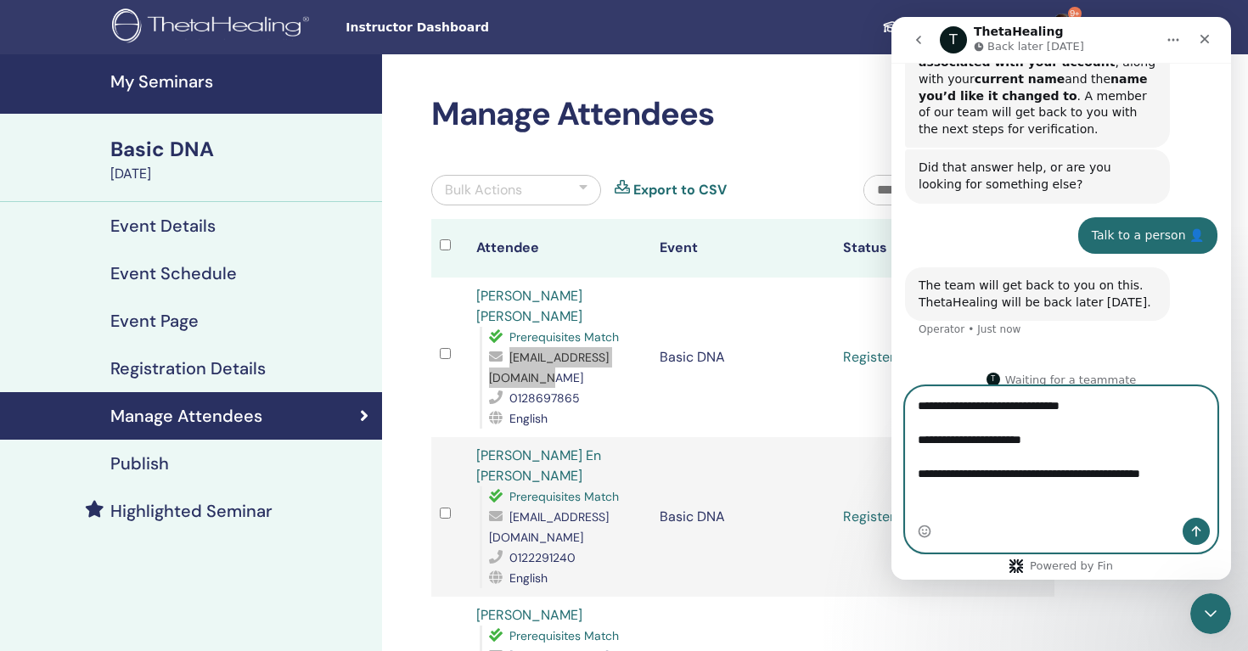
drag, startPoint x: 926, startPoint y: 489, endPoint x: 1041, endPoint y: 489, distance: 115.5
click at [1041, 489] on textarea "**********" at bounding box center [1061, 444] width 311 height 114
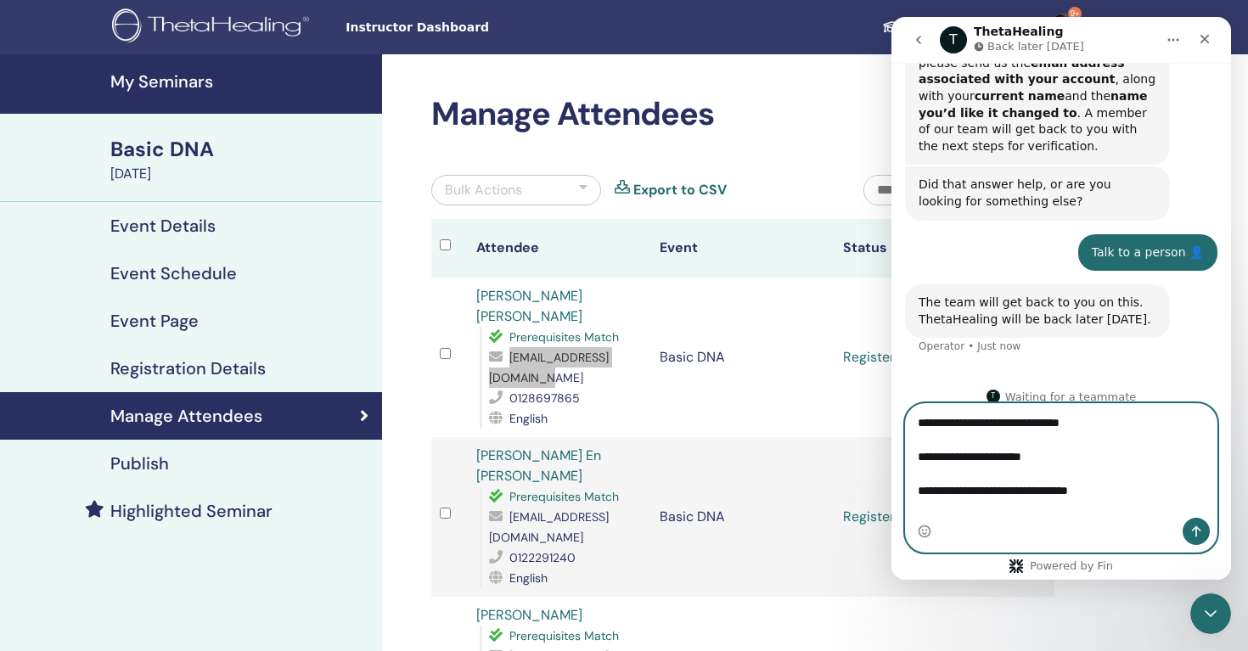
paste textarea "**********"
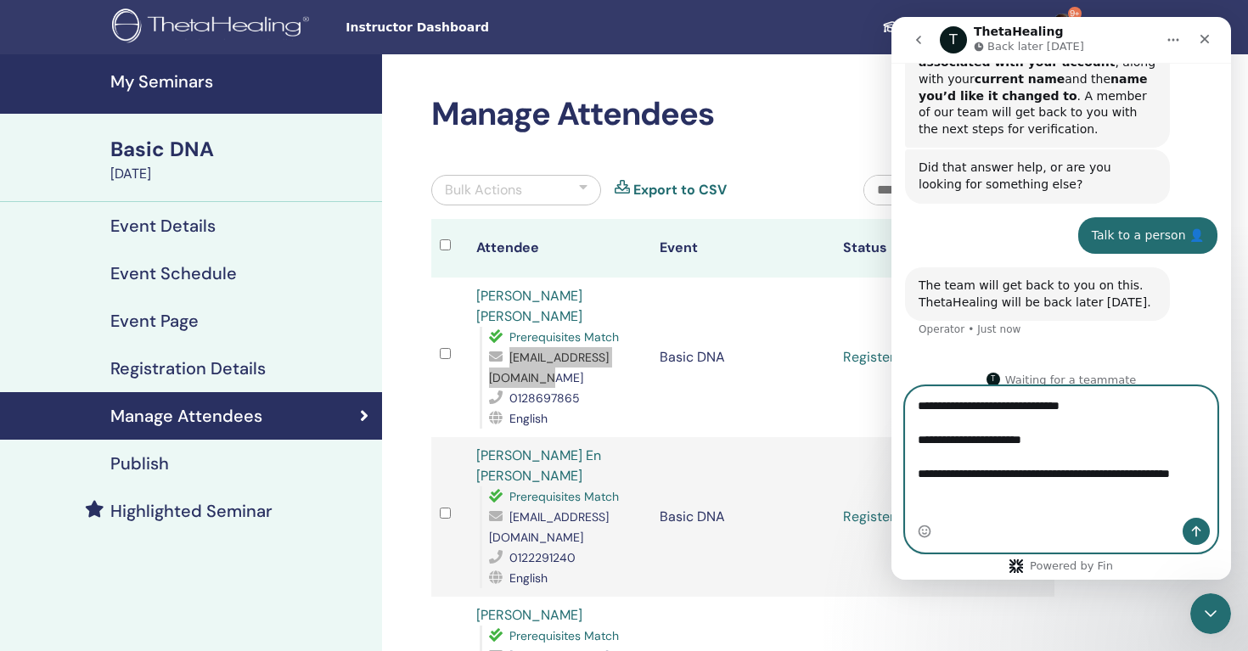
click at [1084, 493] on textarea "**********" at bounding box center [1061, 444] width 311 height 114
click at [1034, 501] on textarea "**********" at bounding box center [1061, 444] width 311 height 114
drag, startPoint x: 1040, startPoint y: 510, endPoint x: 1116, endPoint y: 510, distance: 75.6
click at [1116, 501] on textarea "**********" at bounding box center [1061, 444] width 311 height 114
paste textarea "*********"
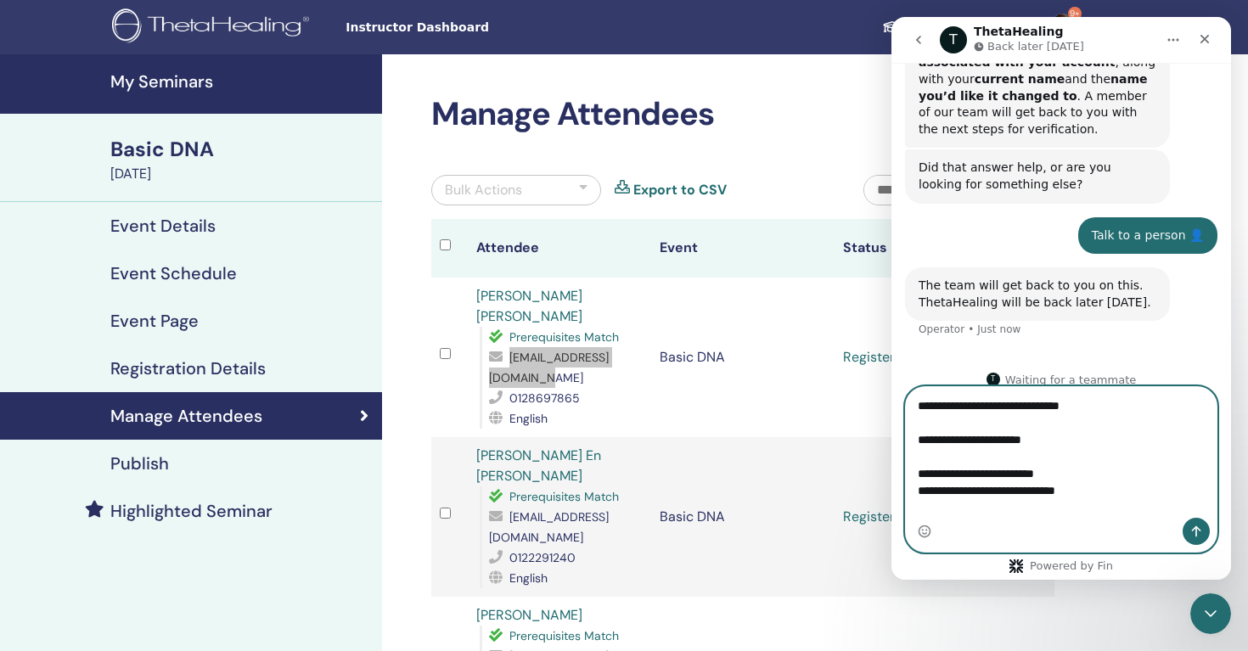
type textarea "**********"
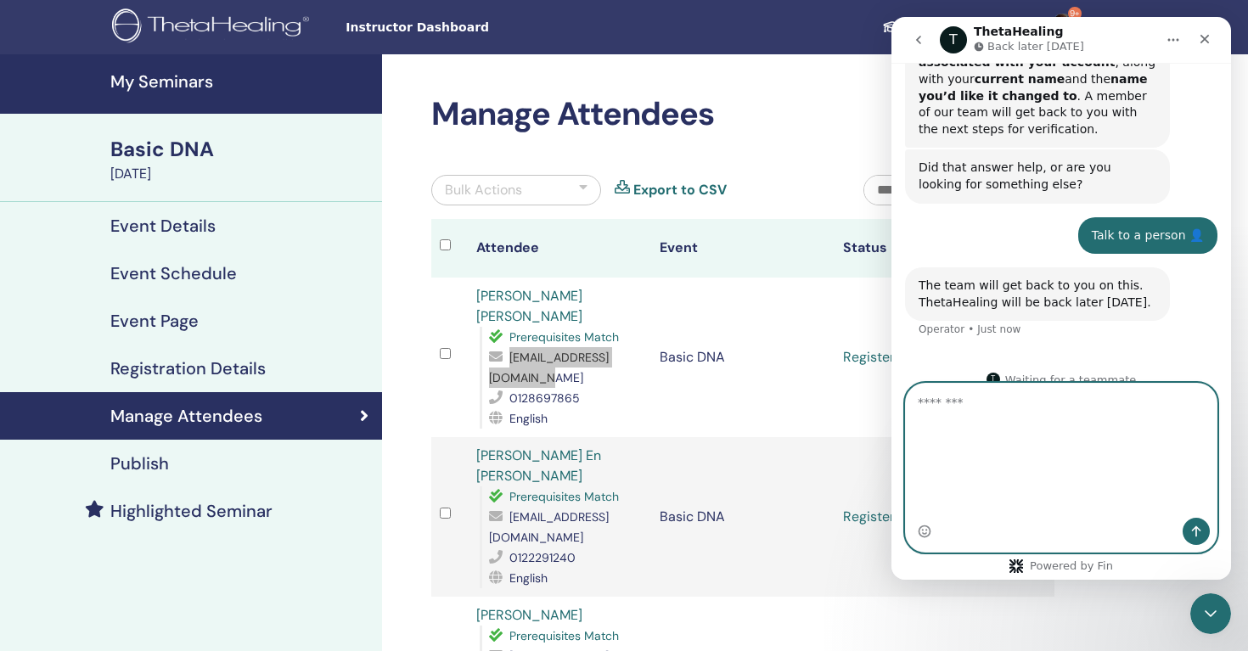
scroll to position [453, 0]
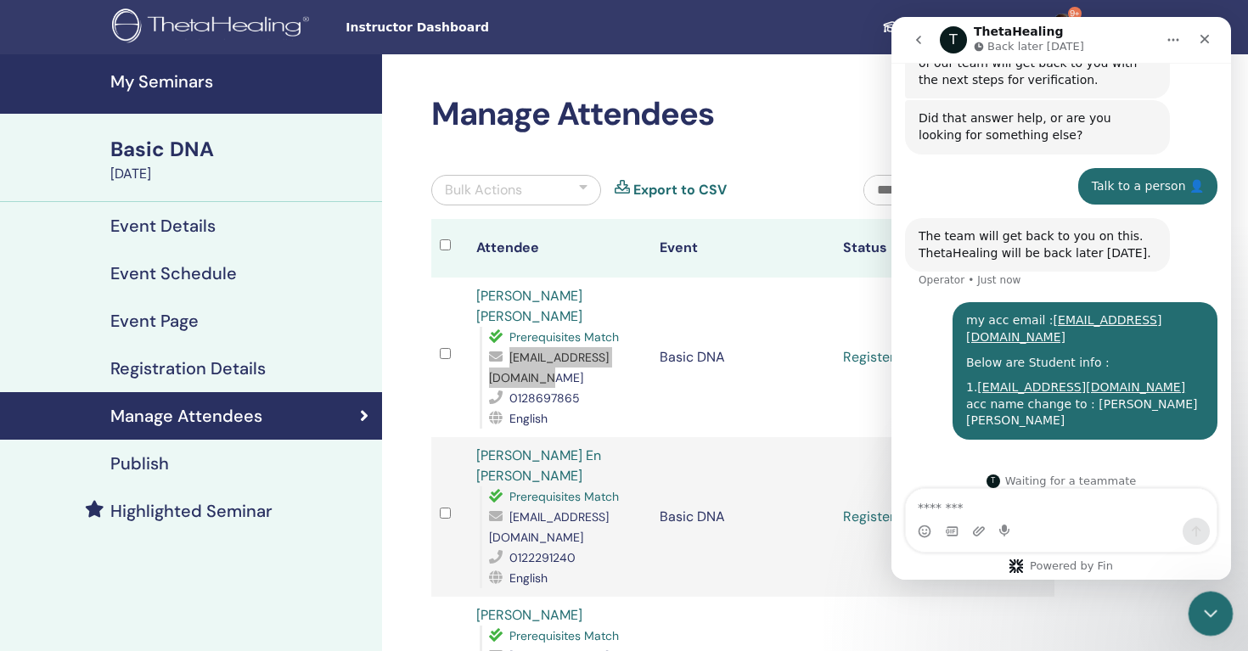
click at [1206, 602] on icon "Close Intercom Messenger" at bounding box center [1208, 611] width 20 height 20
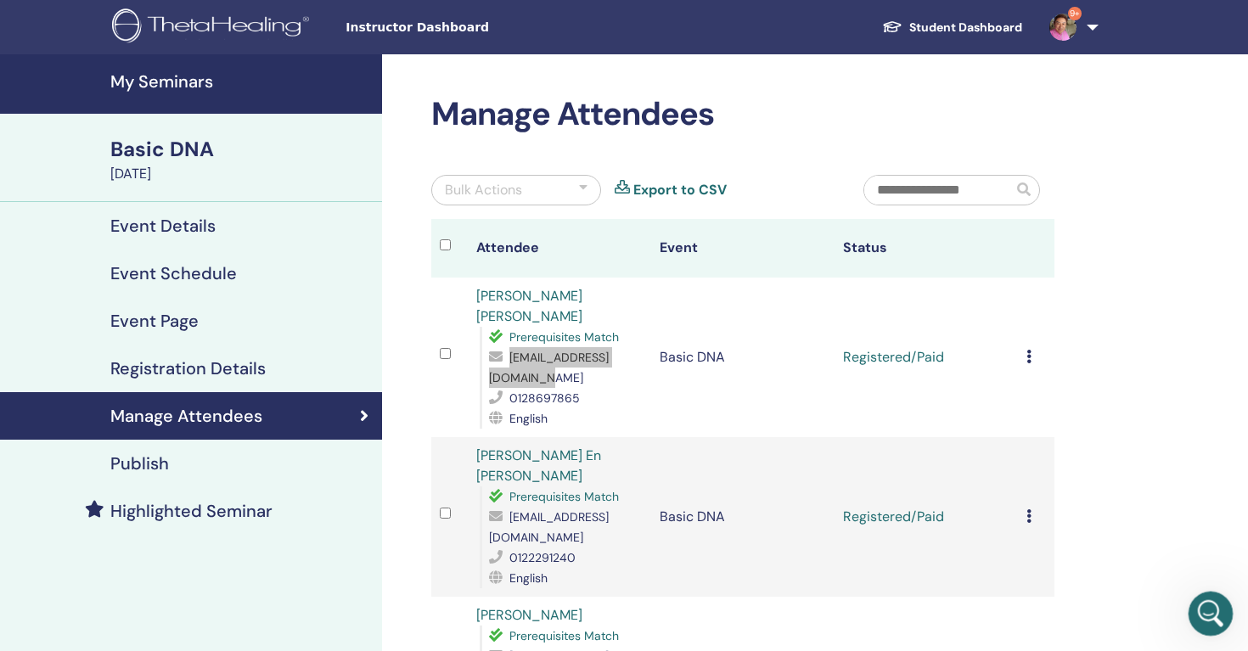
click at [1204, 604] on icon "Open Intercom Messenger" at bounding box center [1209, 612] width 28 height 28
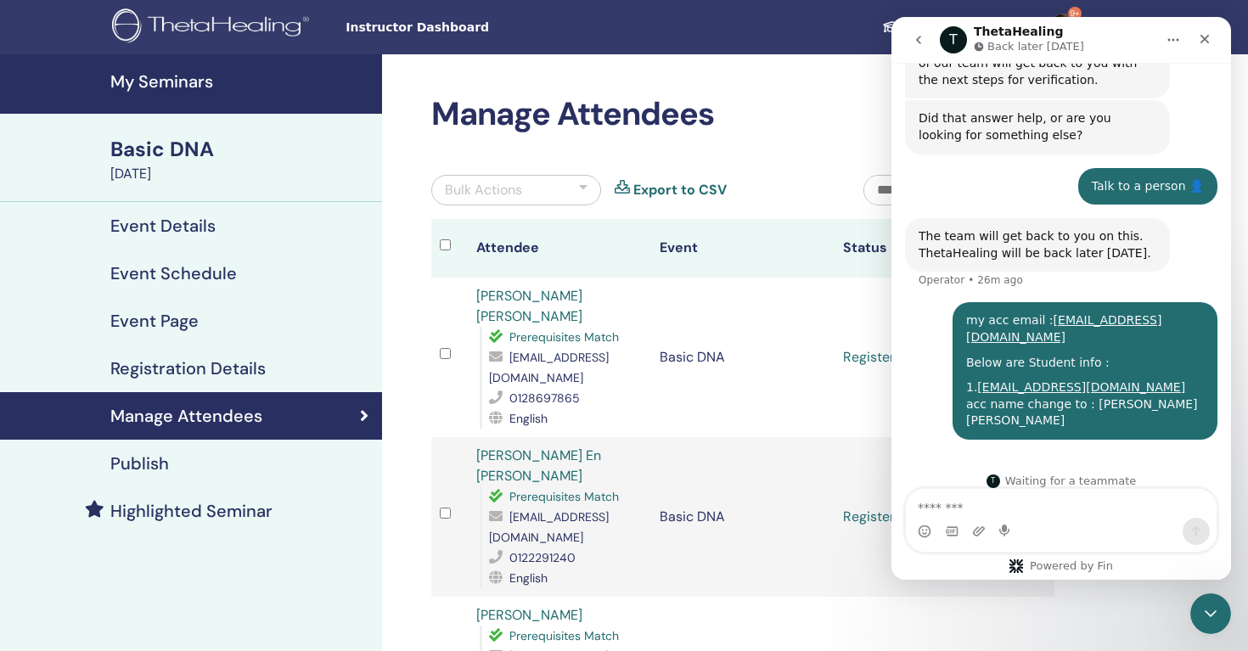
click at [739, 397] on td "Basic DNA" at bounding box center [742, 358] width 183 height 160
click at [1208, 37] on icon "Close" at bounding box center [1205, 39] width 14 height 14
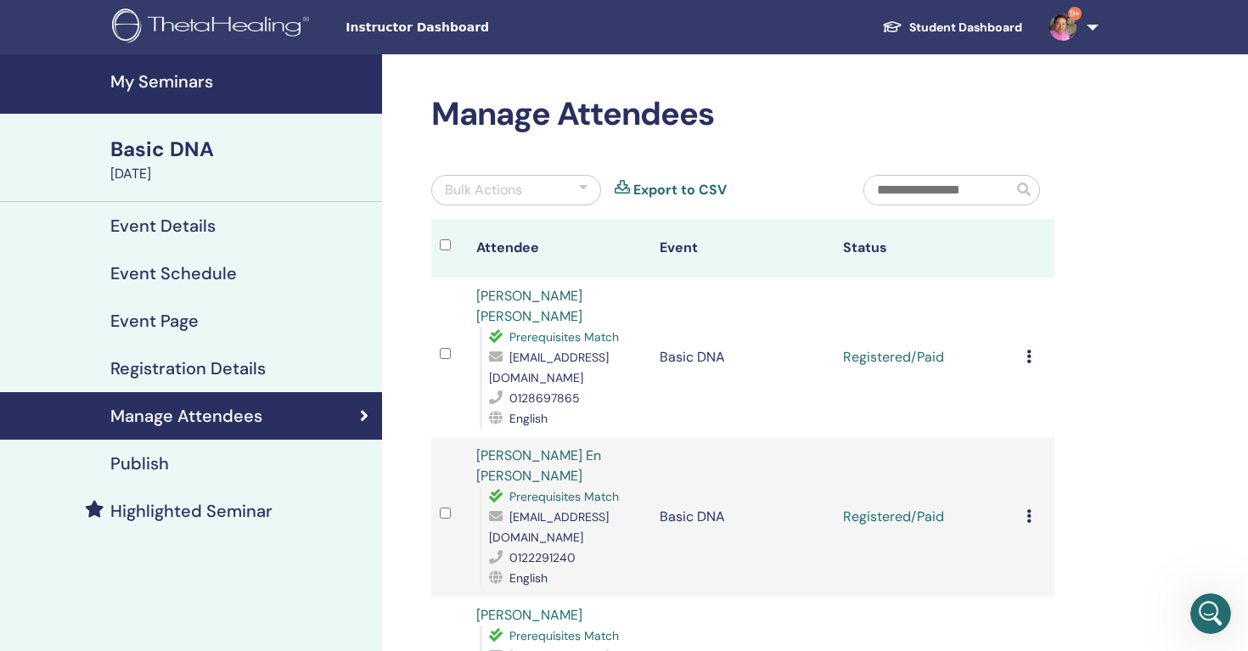
click at [1071, 26] on img at bounding box center [1063, 27] width 27 height 27
